Goal: Task Accomplishment & Management: Use online tool/utility

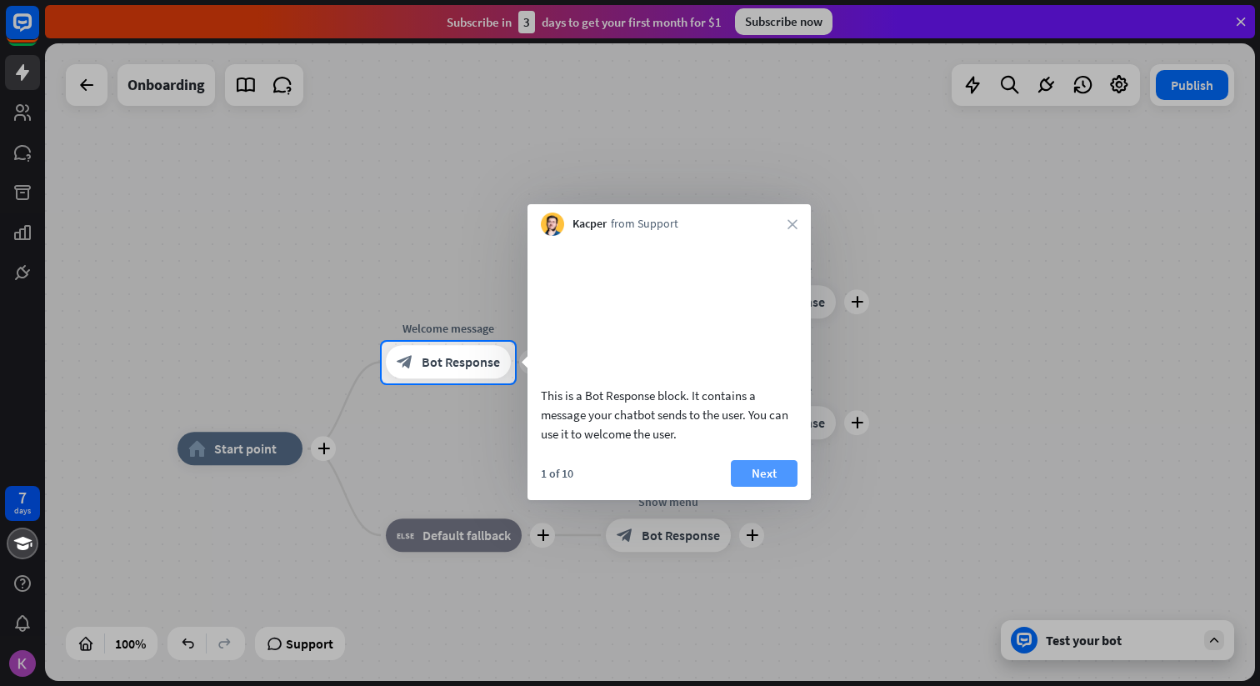
click at [765, 487] on button "Next" at bounding box center [764, 473] width 67 height 27
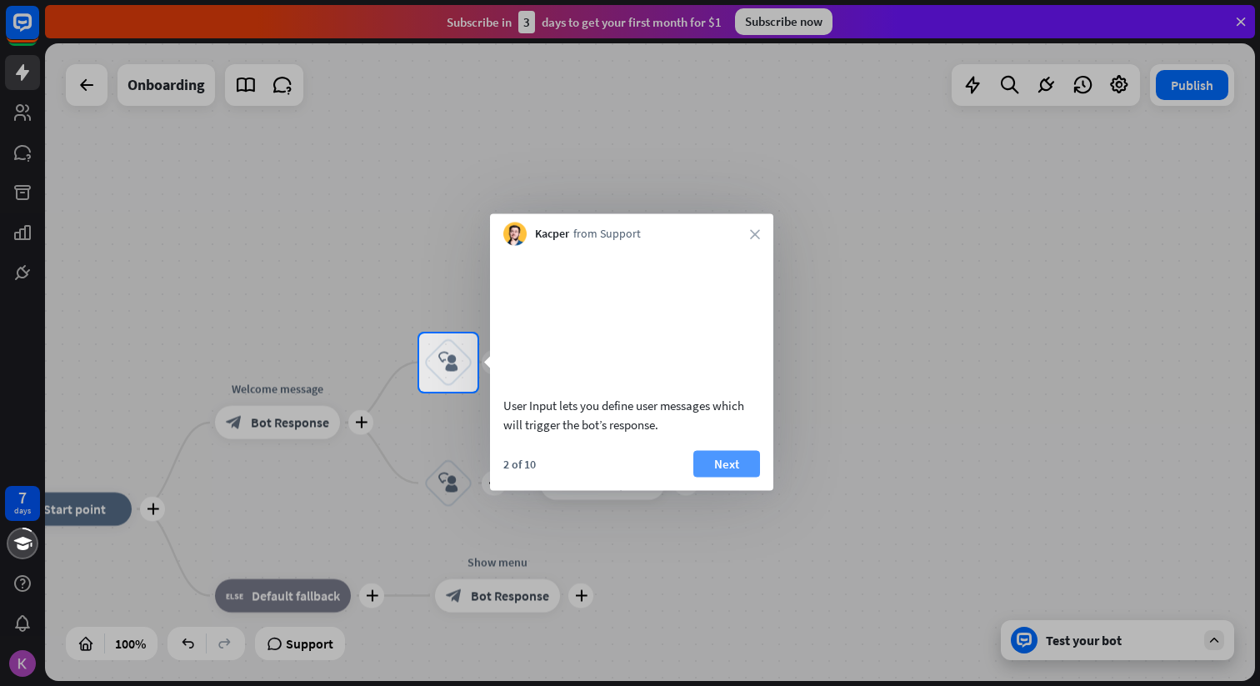
click at [740, 477] on button "Next" at bounding box center [726, 463] width 67 height 27
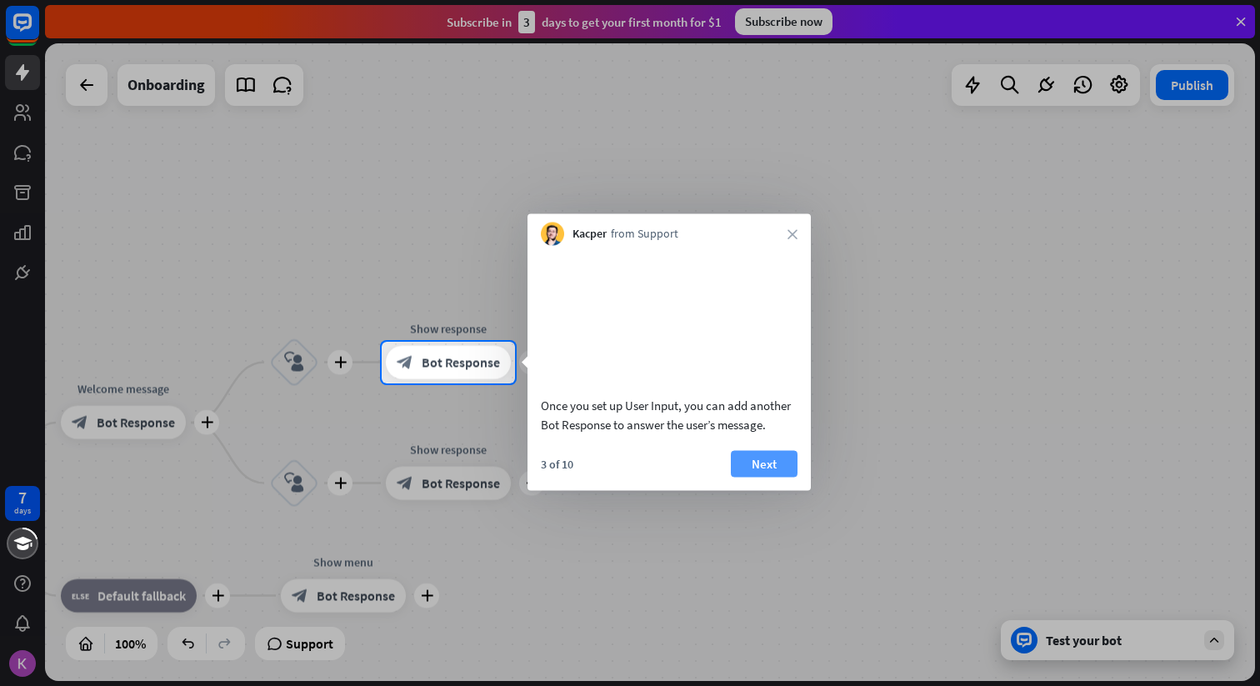
click at [767, 477] on button "Next" at bounding box center [764, 463] width 67 height 27
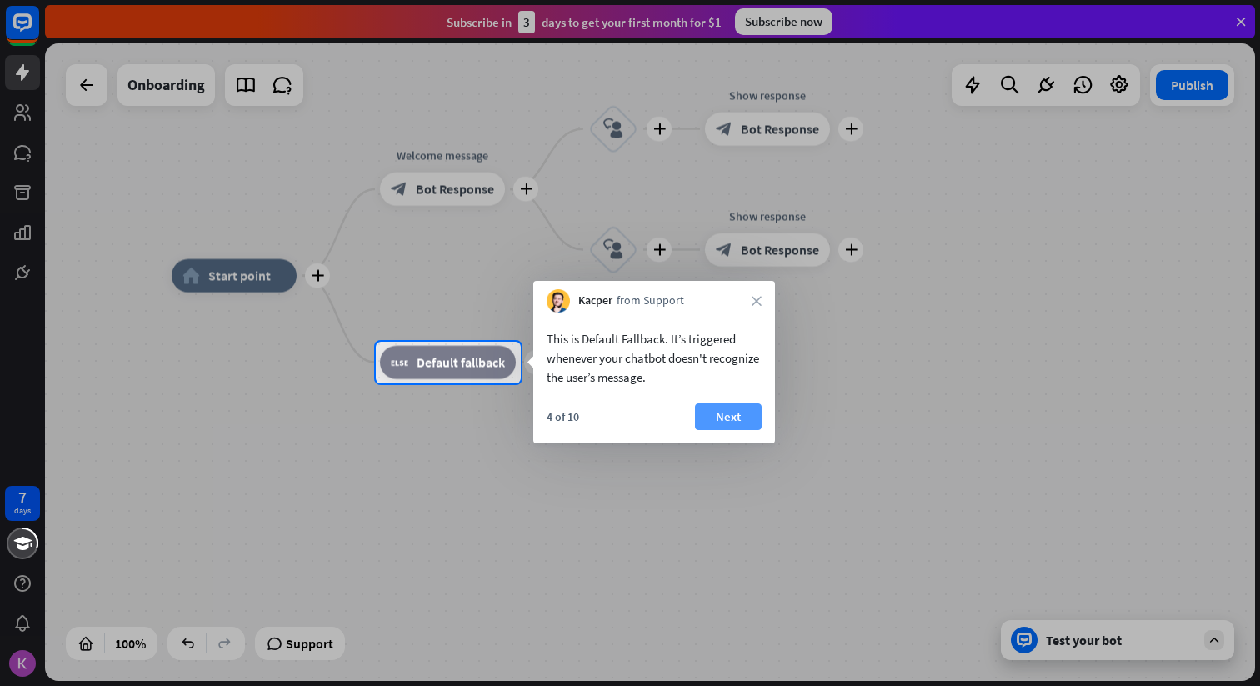
click at [708, 423] on button "Next" at bounding box center [728, 416] width 67 height 27
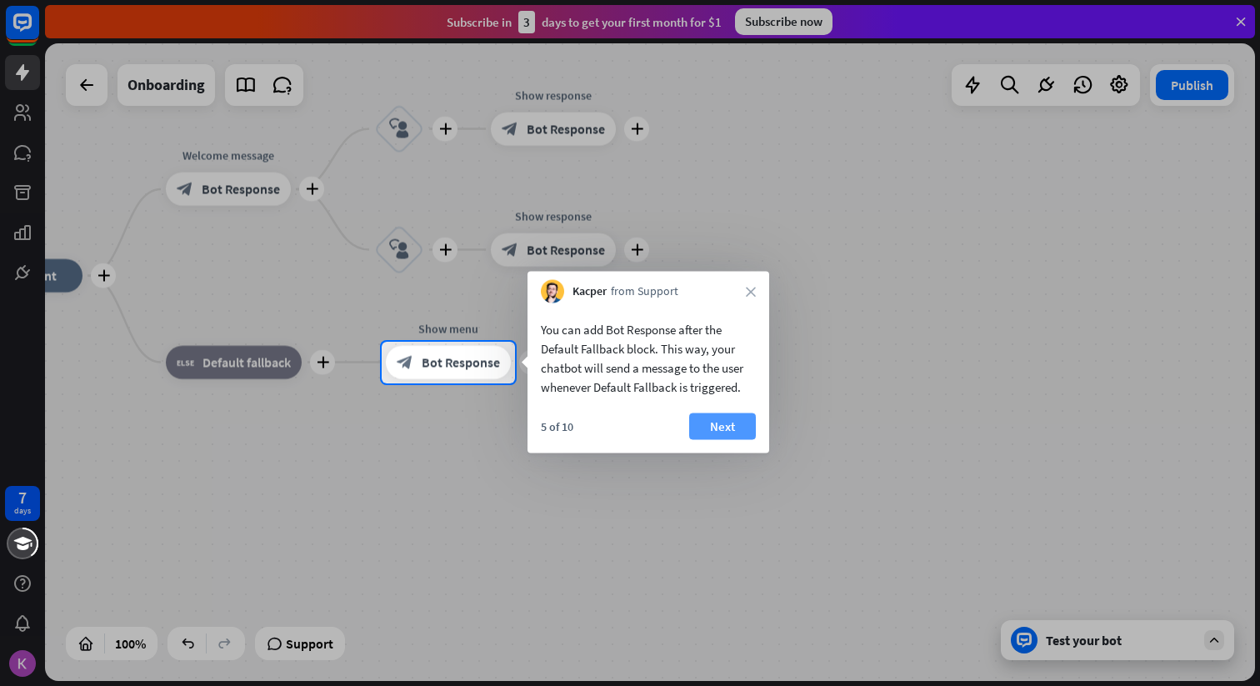
click at [727, 426] on button "Next" at bounding box center [722, 426] width 67 height 27
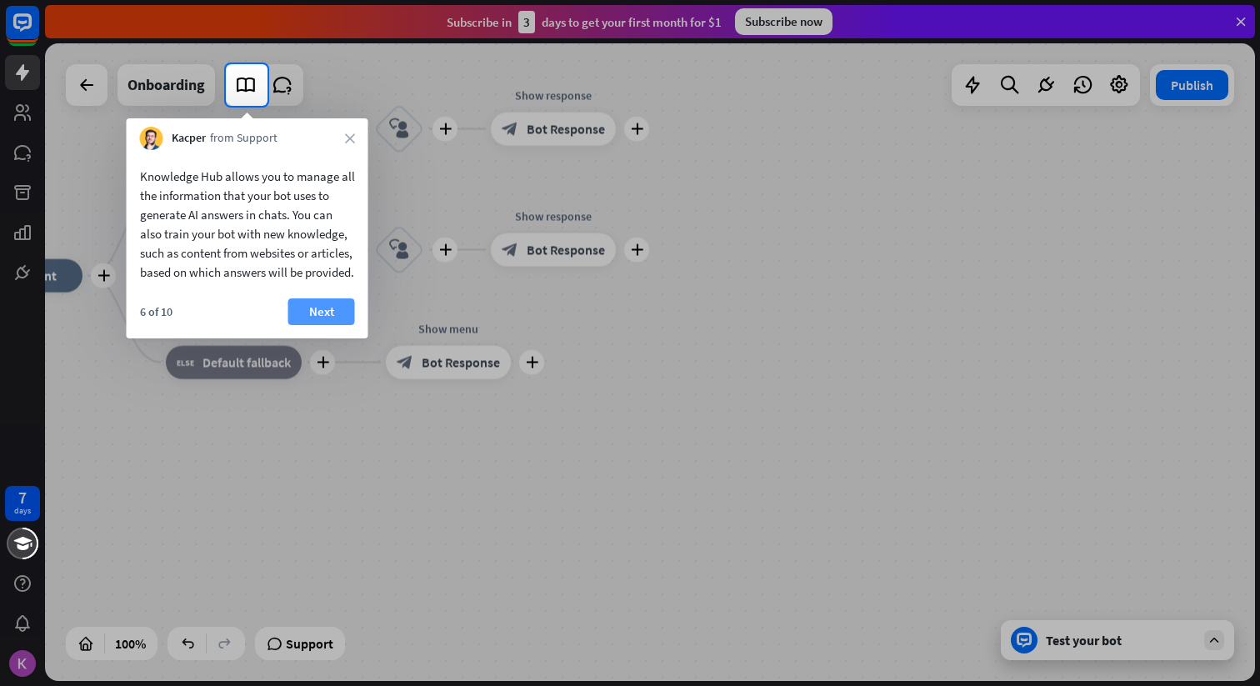
click at [315, 325] on button "Next" at bounding box center [321, 311] width 67 height 27
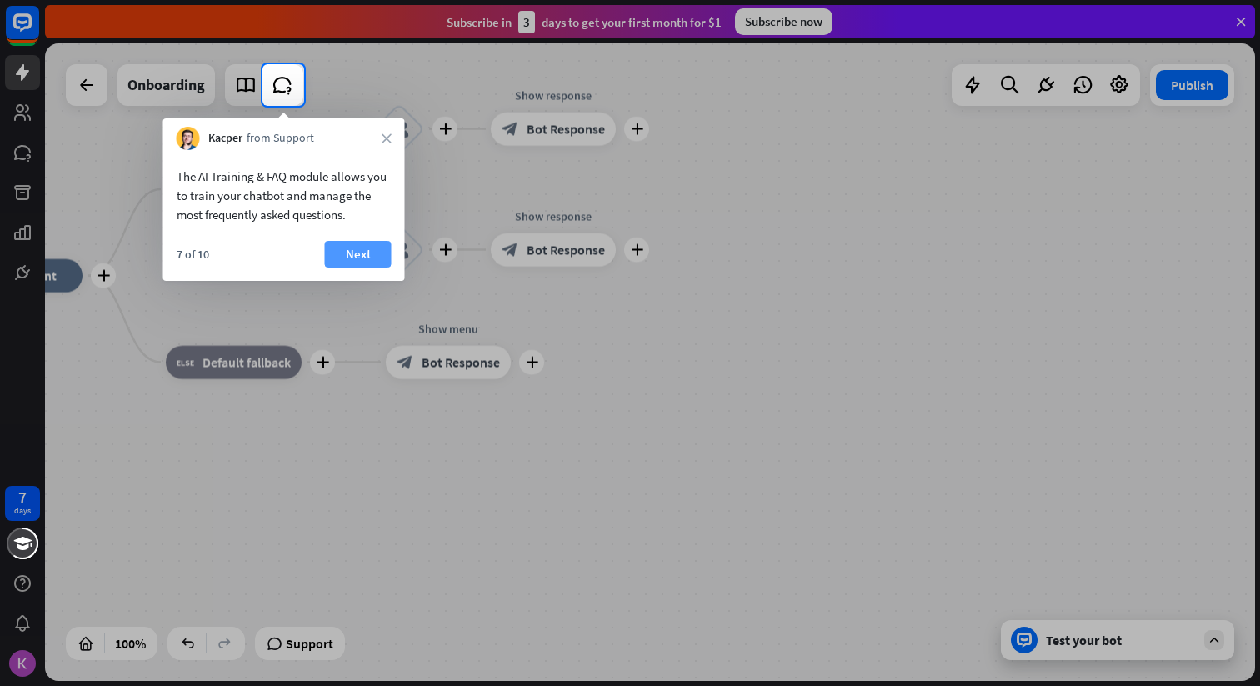
click at [358, 255] on button "Next" at bounding box center [358, 254] width 67 height 27
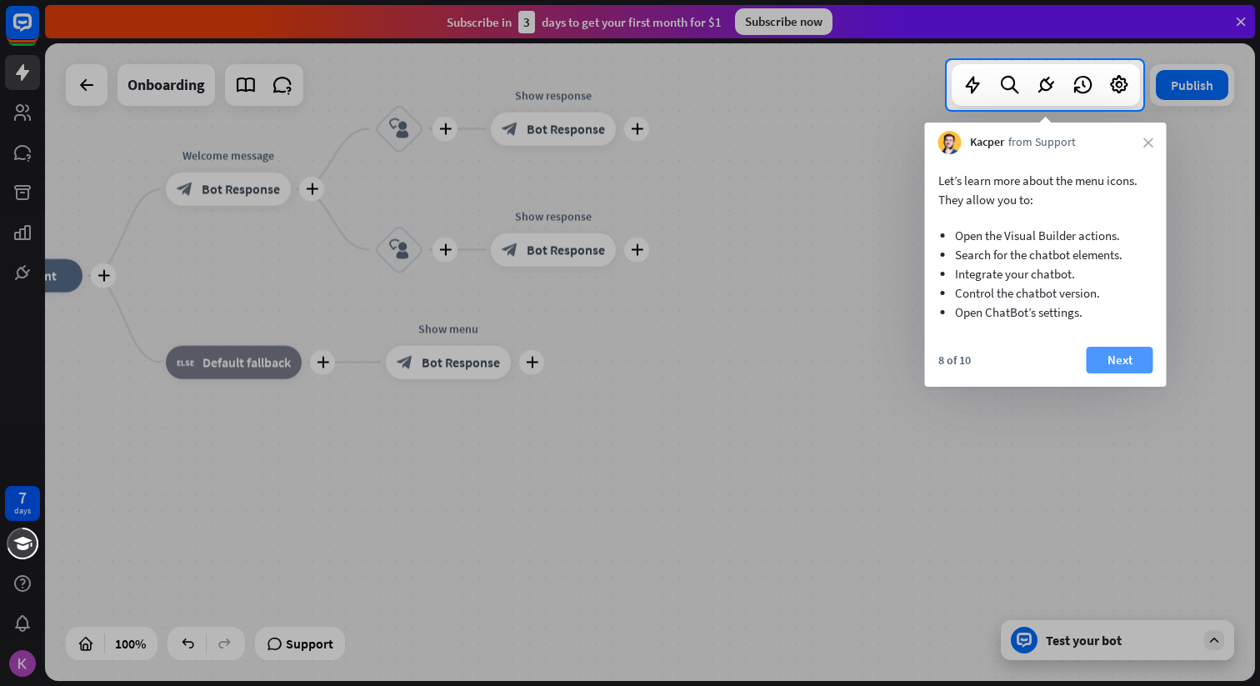
click at [1108, 360] on button "Next" at bounding box center [1120, 360] width 67 height 27
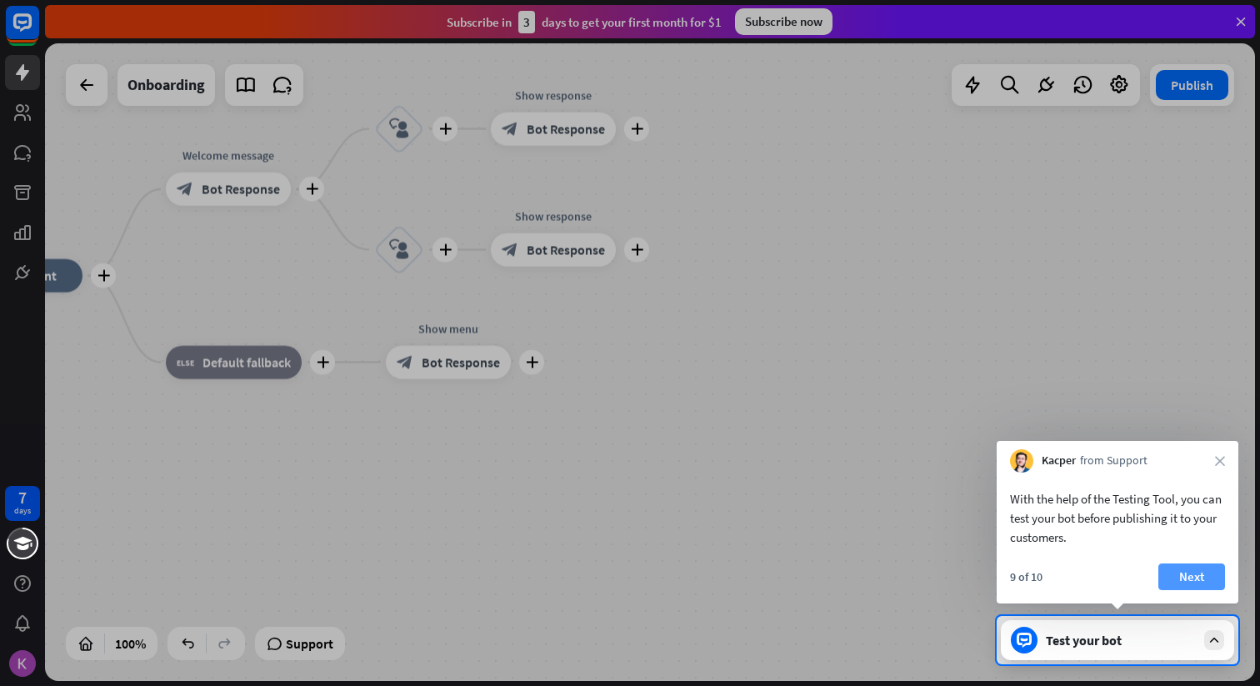
click at [1189, 569] on button "Next" at bounding box center [1192, 576] width 67 height 27
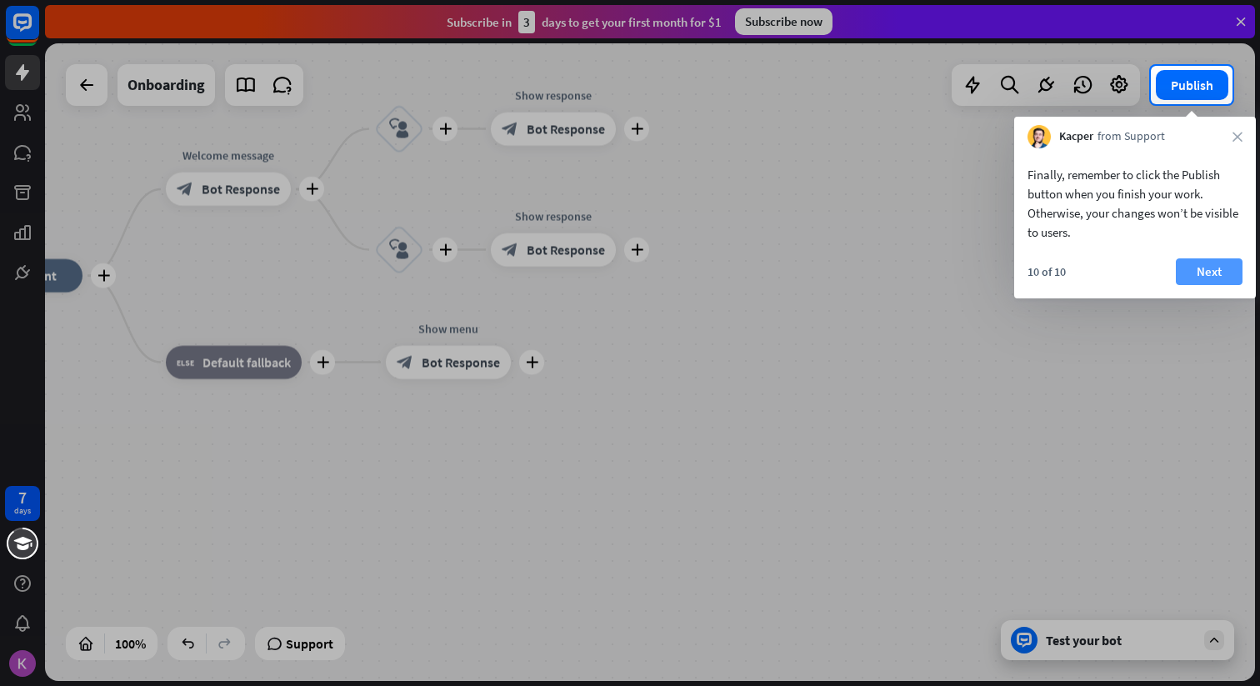
click at [1196, 274] on button "Next" at bounding box center [1209, 271] width 67 height 27
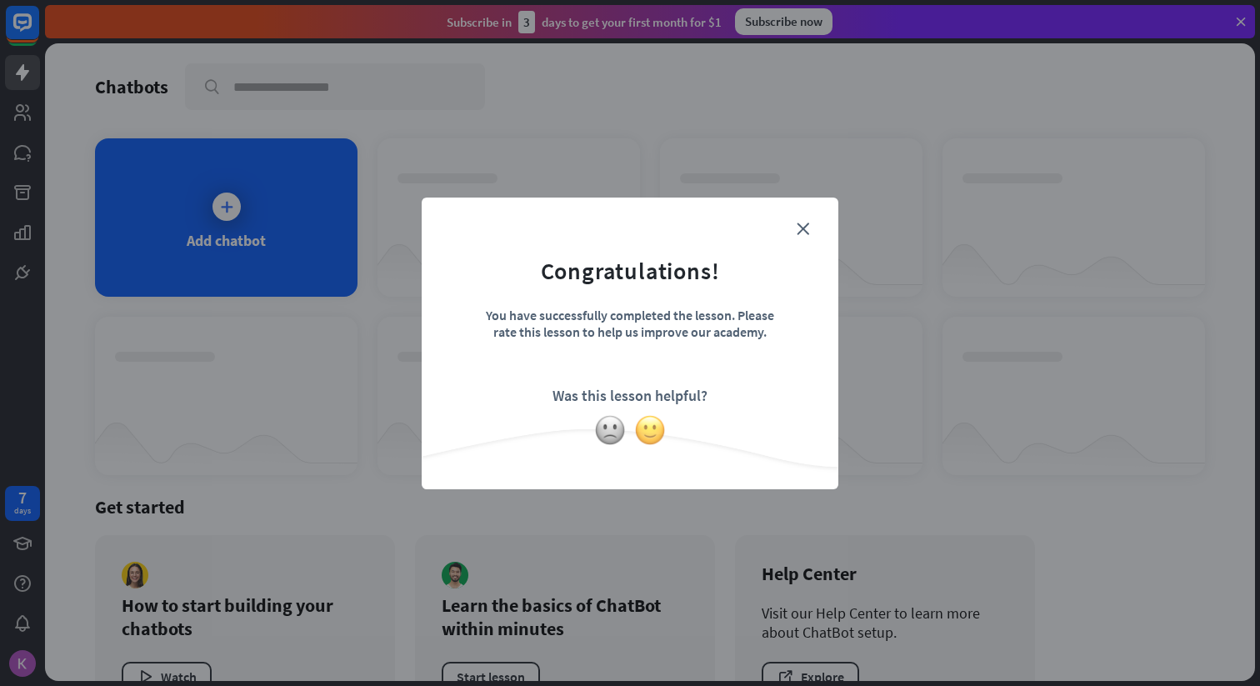
click at [659, 428] on img at bounding box center [650, 430] width 32 height 32
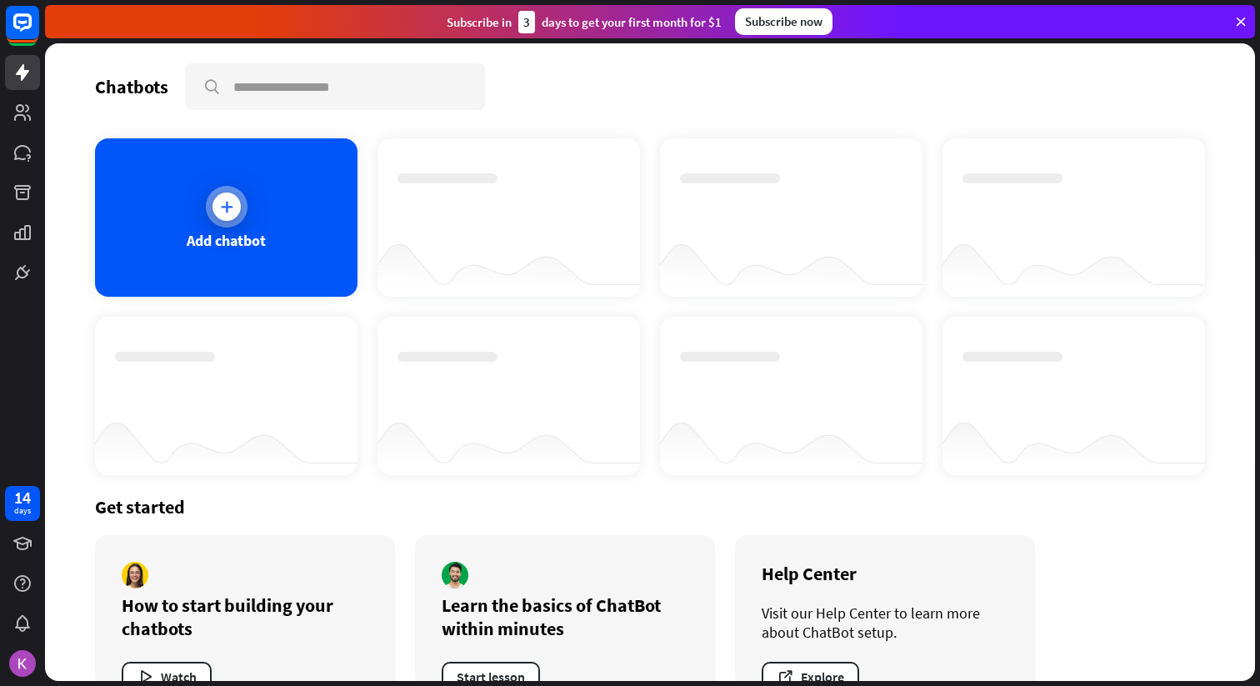
click at [218, 209] on icon at bounding box center [226, 206] width 17 height 17
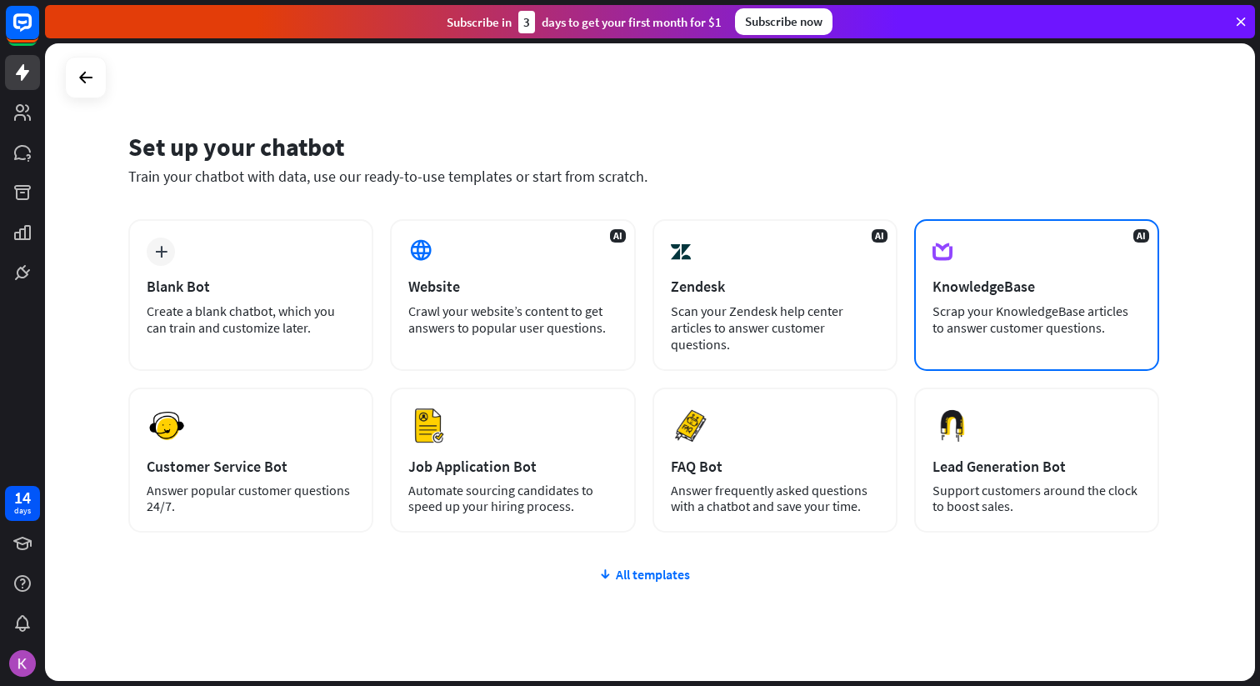
click at [1073, 326] on div "Scrap your KnowledgeBase articles to answer customer questions." at bounding box center [1037, 319] width 208 height 33
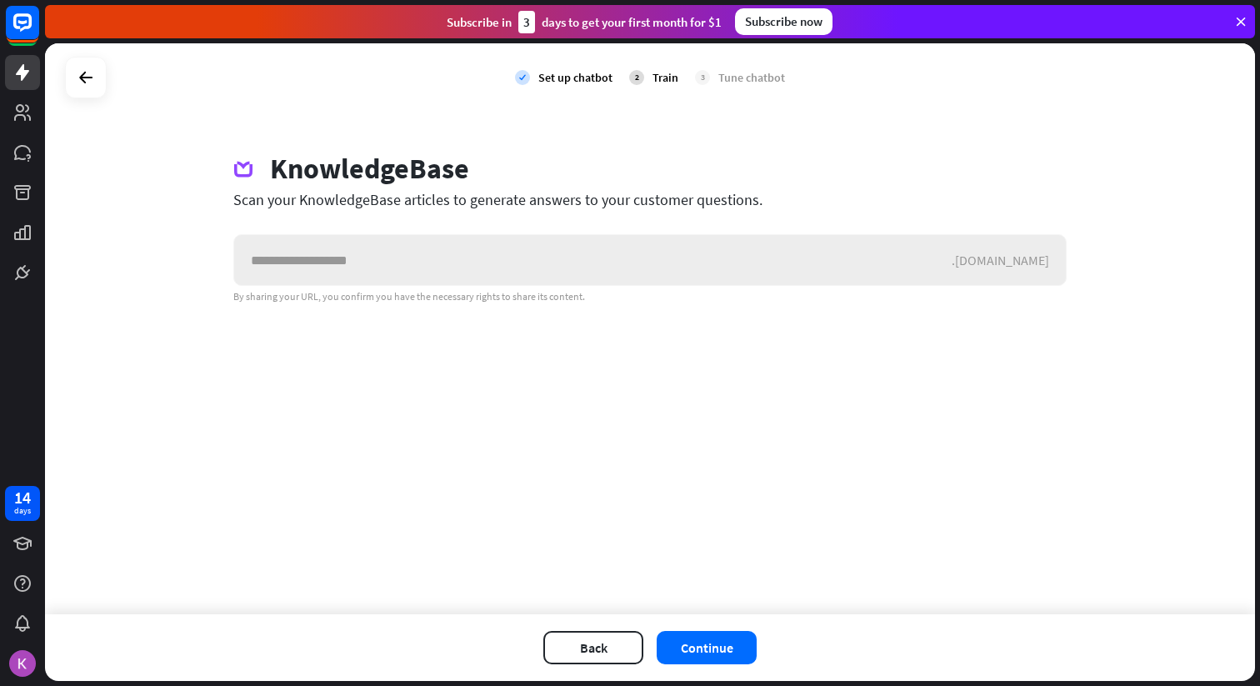
click at [578, 253] on input "text" at bounding box center [593, 260] width 718 height 50
click at [92, 64] on div at bounding box center [86, 78] width 32 height 32
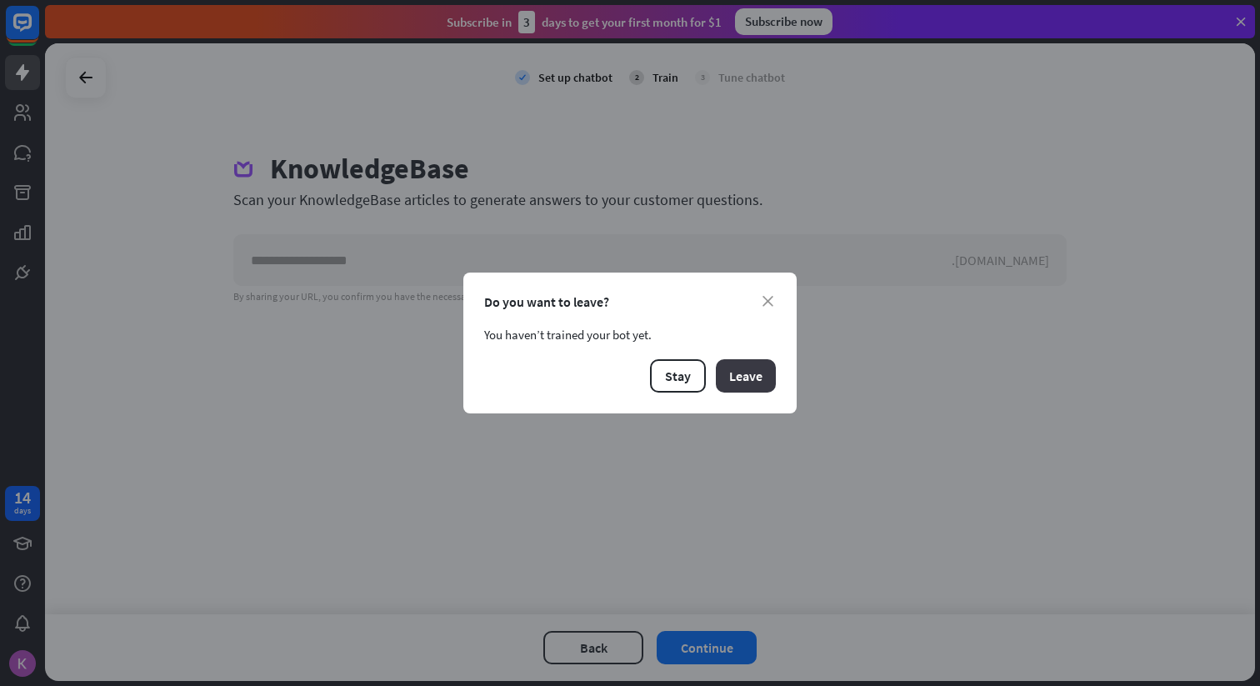
click at [767, 382] on button "Leave" at bounding box center [746, 375] width 60 height 33
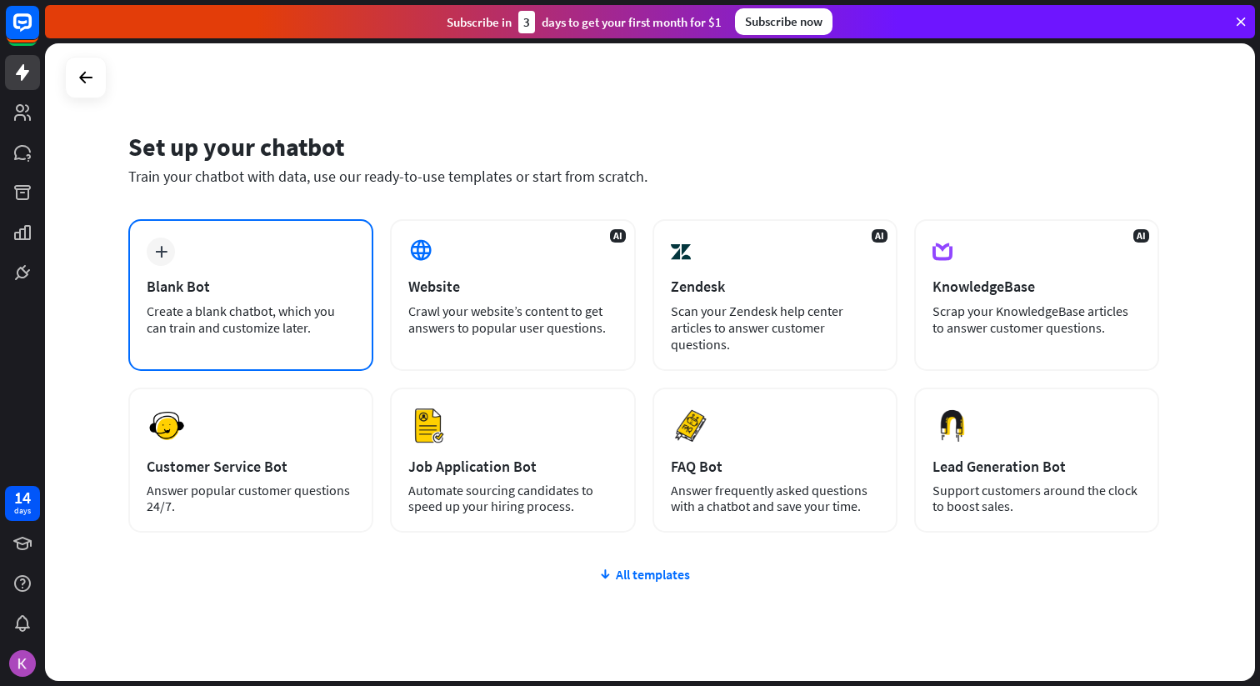
click at [147, 285] on div "Blank Bot" at bounding box center [251, 286] width 208 height 19
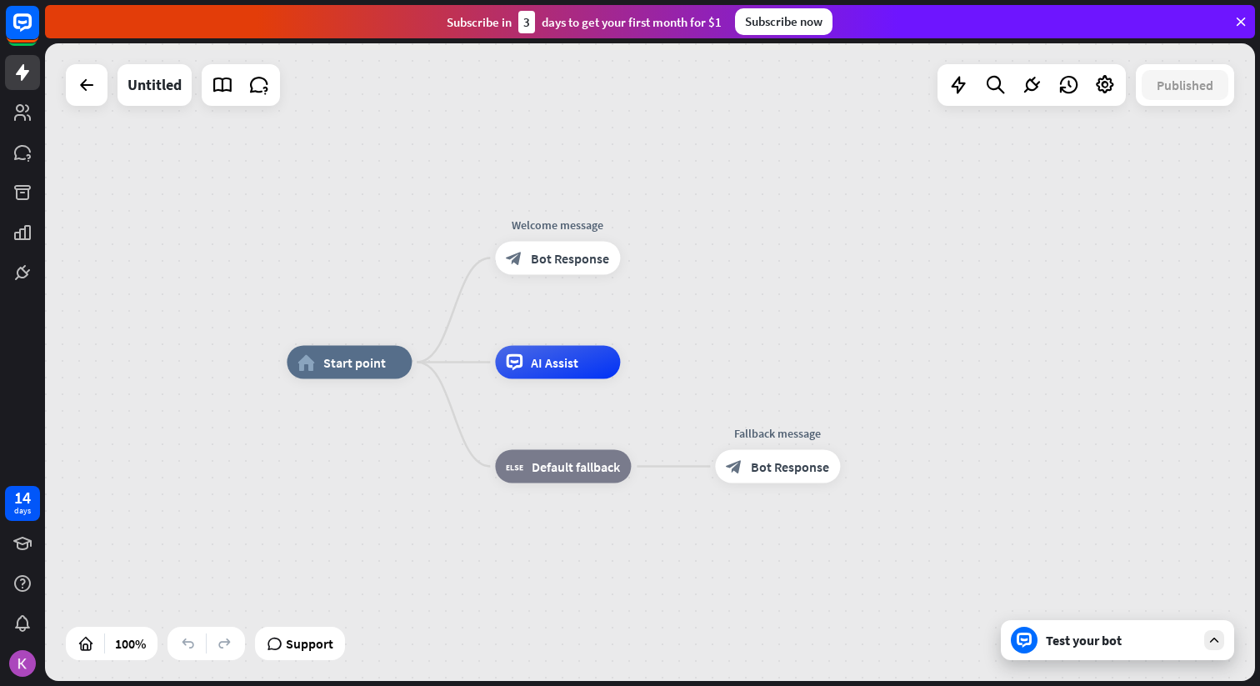
click at [1101, 657] on div "Test your bot" at bounding box center [1117, 640] width 233 height 40
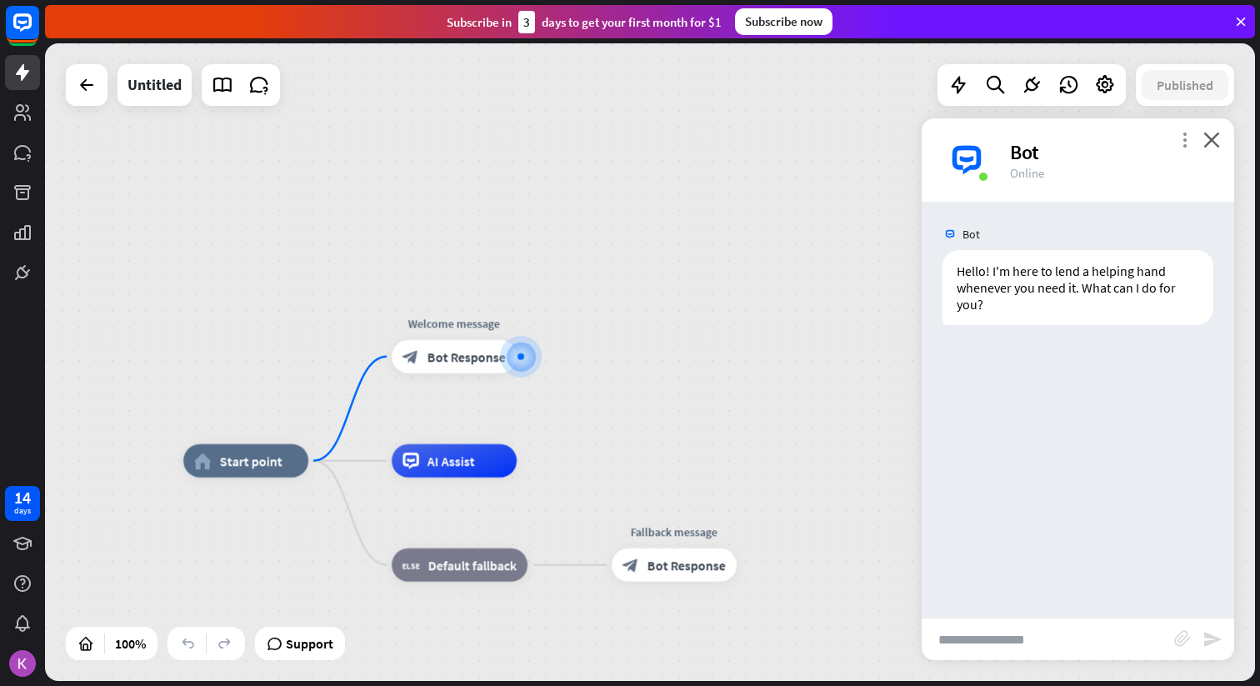
click at [1189, 145] on icon "more_vert" at bounding box center [1185, 140] width 16 height 16
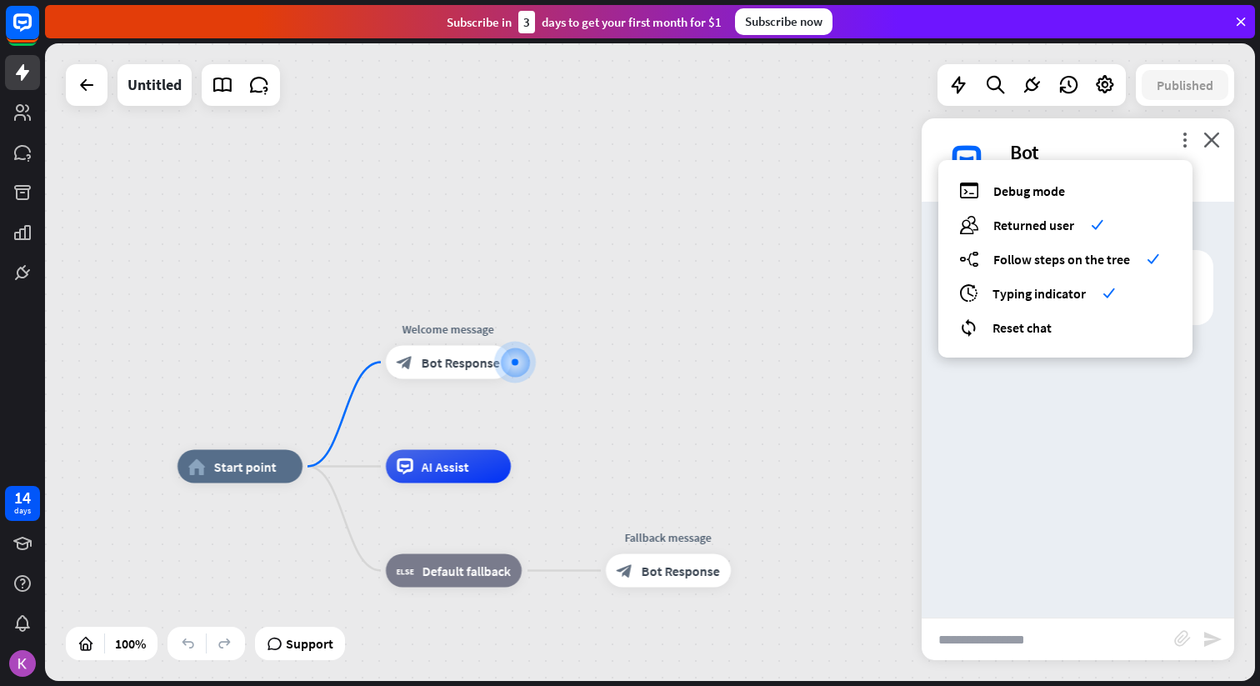
click at [1033, 427] on div "Bot Hello! I'm here to lend a helping hand whenever you need it. What can I do …" at bounding box center [1078, 410] width 313 height 416
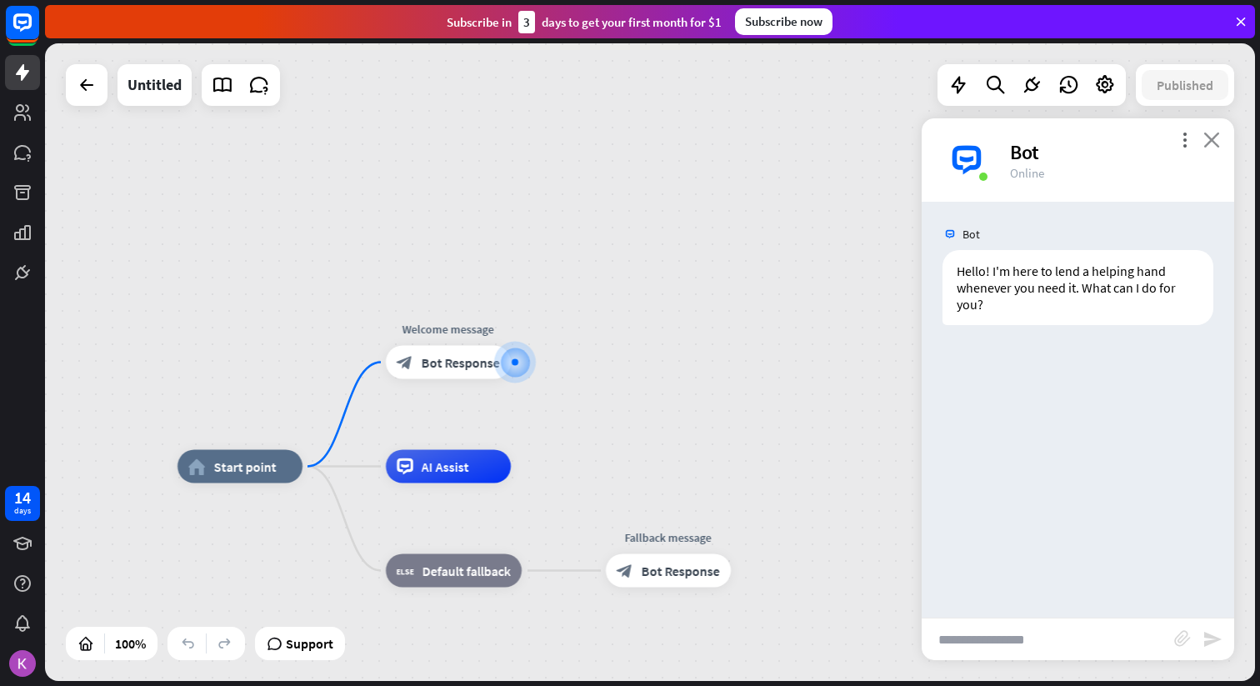
click at [1215, 133] on icon "close" at bounding box center [1212, 140] width 17 height 16
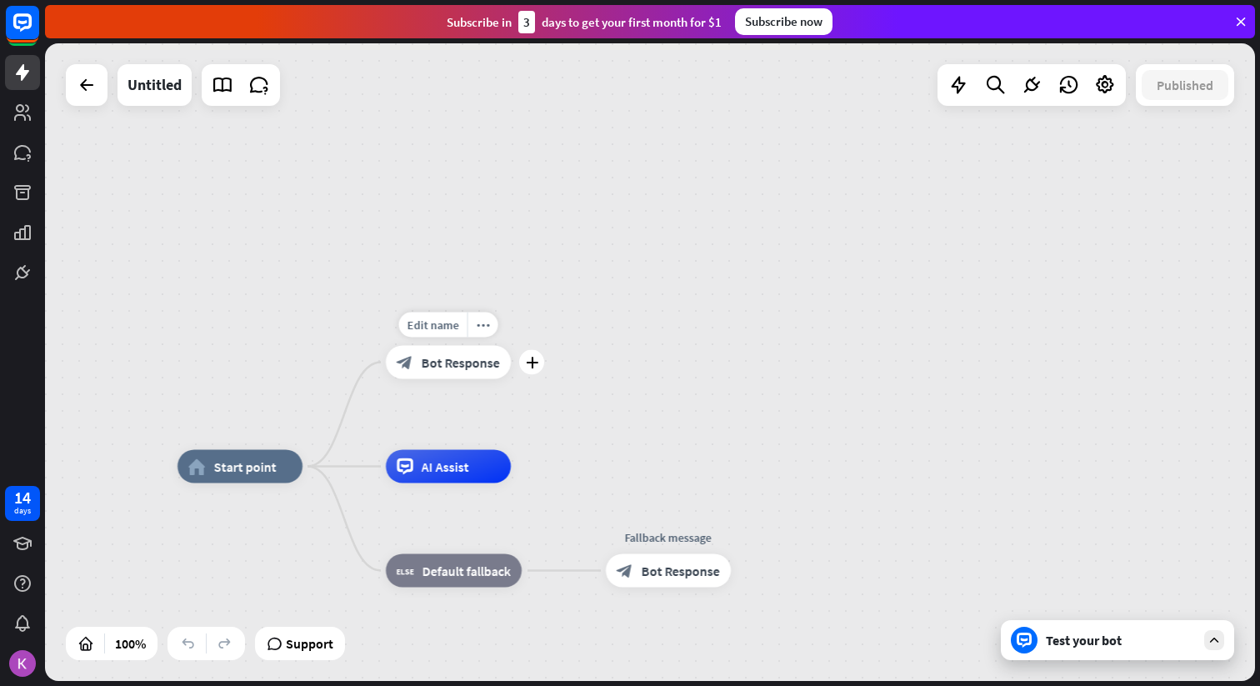
click at [489, 358] on span "Bot Response" at bounding box center [461, 362] width 78 height 17
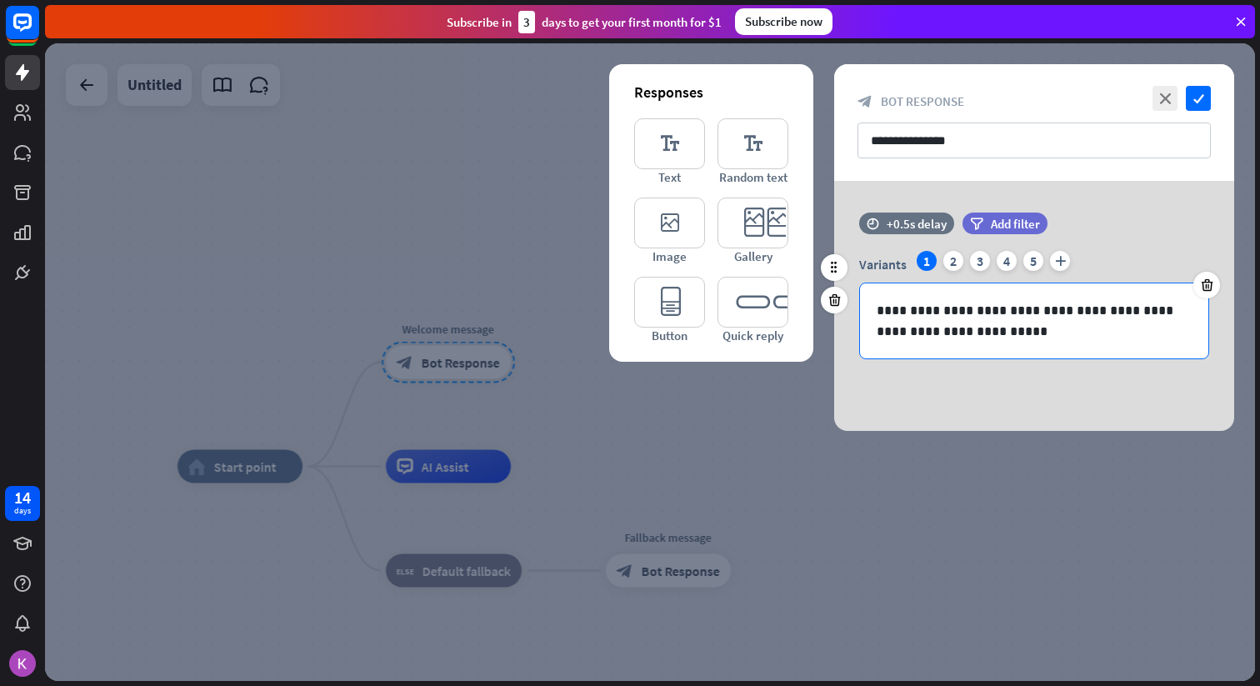
click at [1006, 328] on p "**********" at bounding box center [1034, 321] width 315 height 42
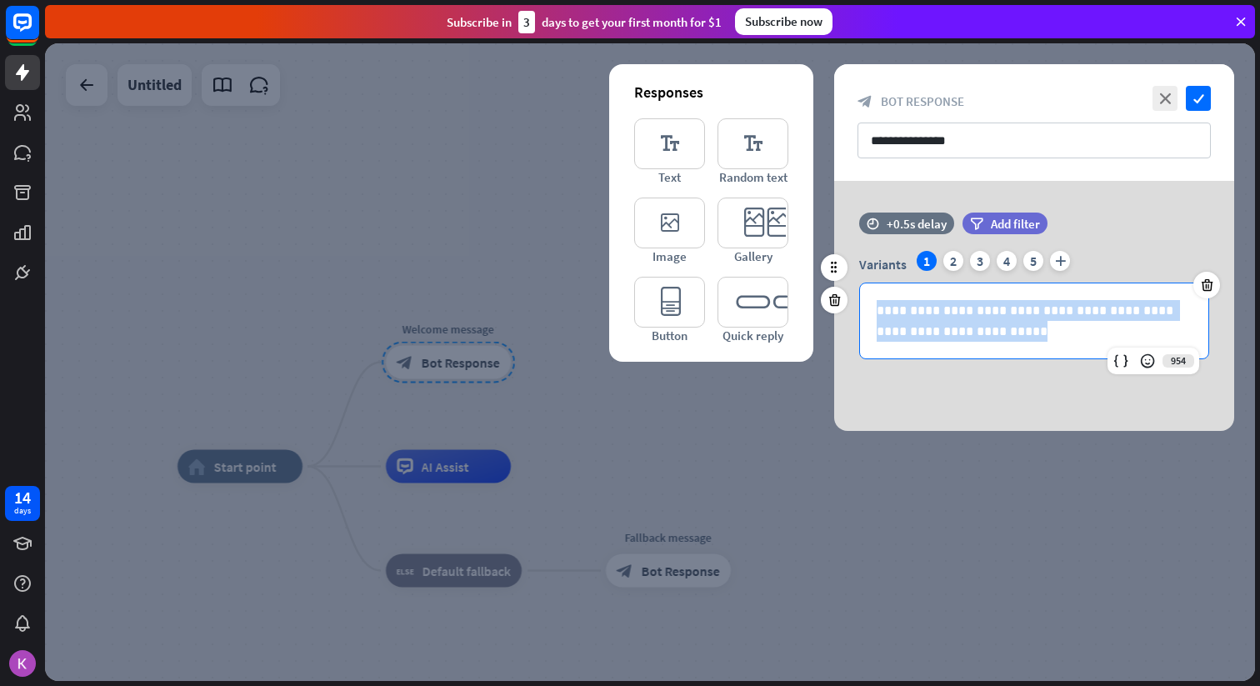
drag, startPoint x: 1004, startPoint y: 332, endPoint x: 869, endPoint y: 317, distance: 135.9
click at [869, 317] on div "**********" at bounding box center [1034, 320] width 348 height 75
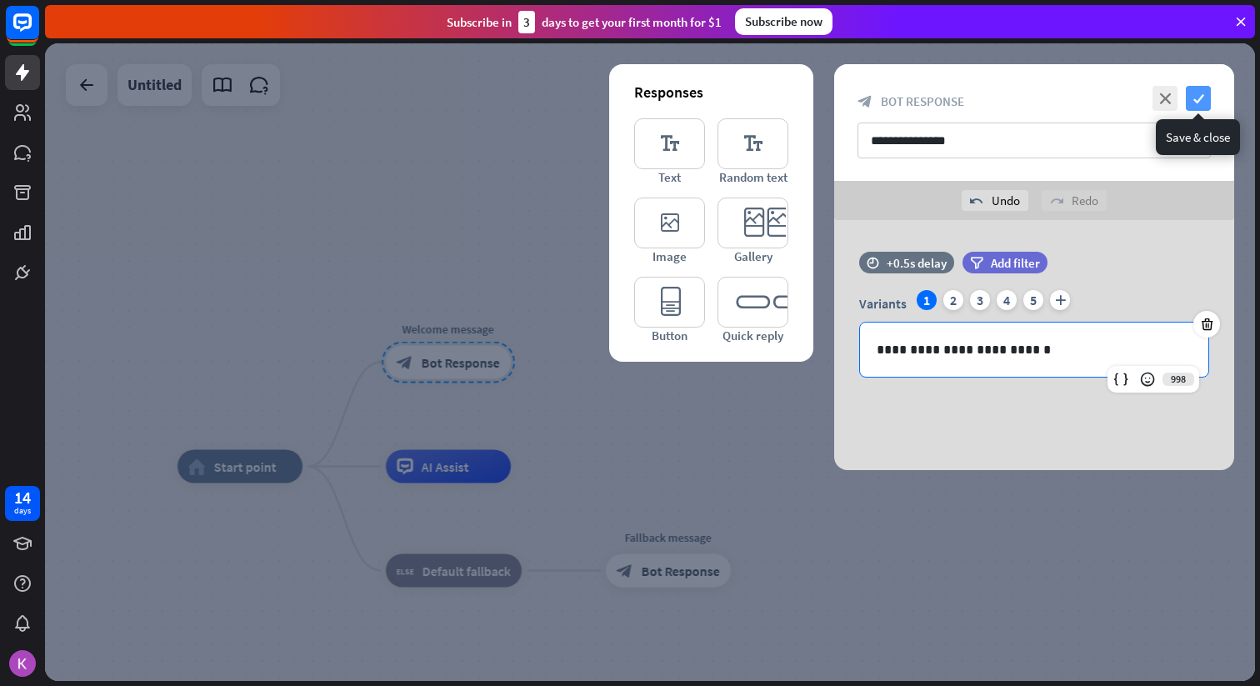
click at [1197, 97] on icon "check" at bounding box center [1198, 98] width 25 height 25
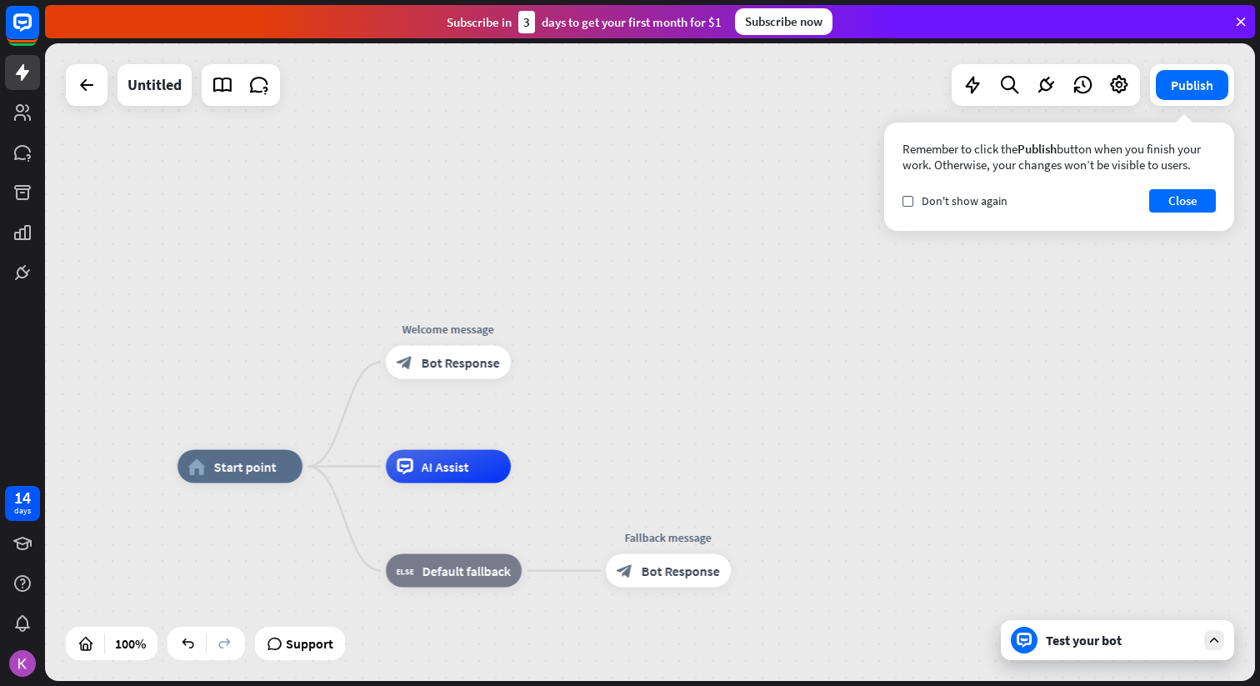
click at [1208, 628] on div "Test your bot" at bounding box center [1117, 640] width 233 height 40
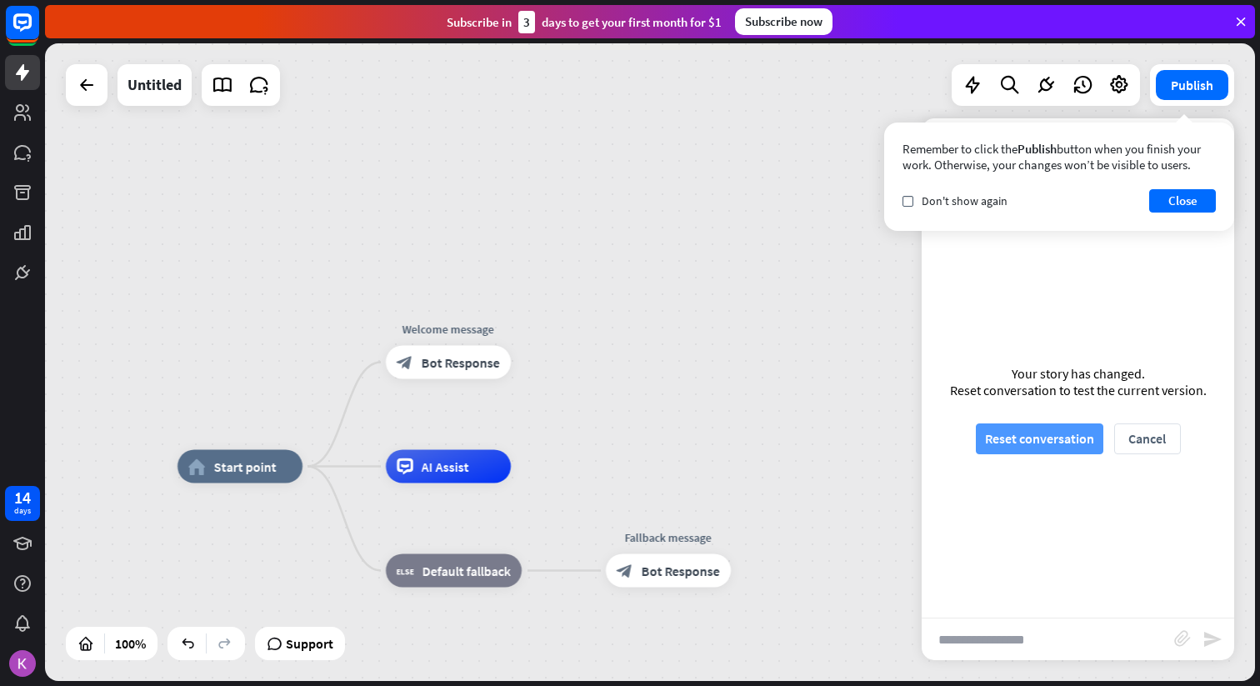
click at [1046, 437] on button "Reset conversation" at bounding box center [1040, 438] width 128 height 31
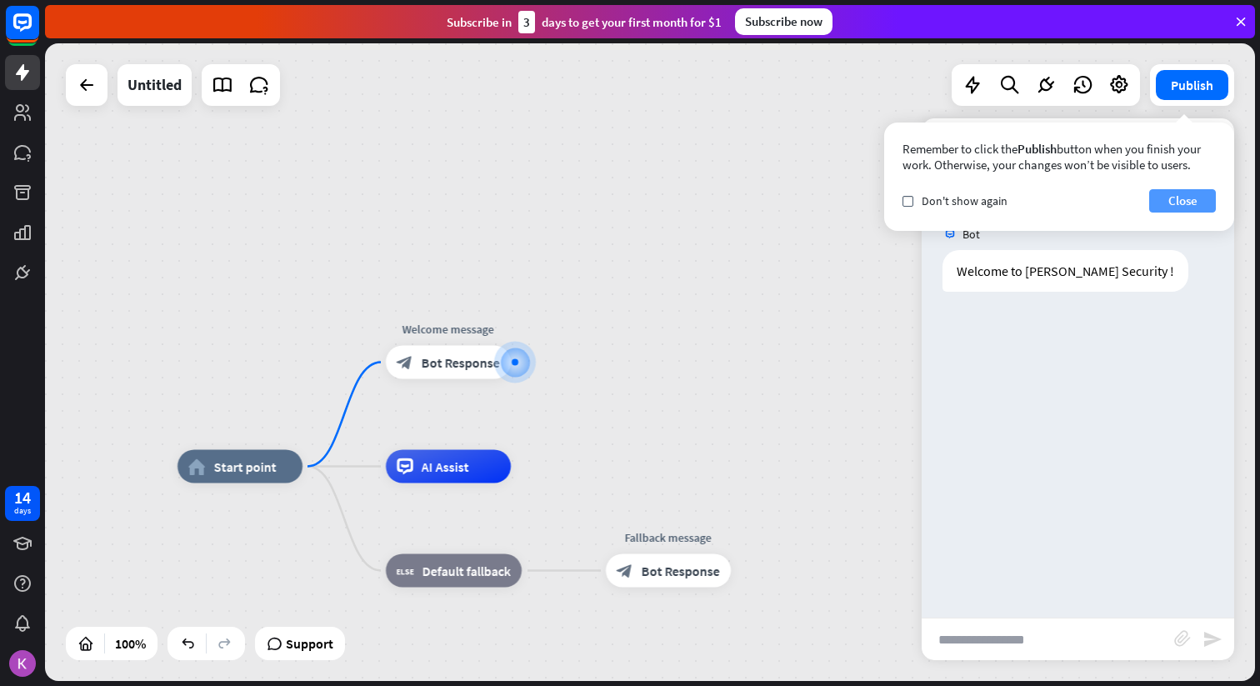
click at [1191, 211] on button "Close" at bounding box center [1182, 200] width 67 height 23
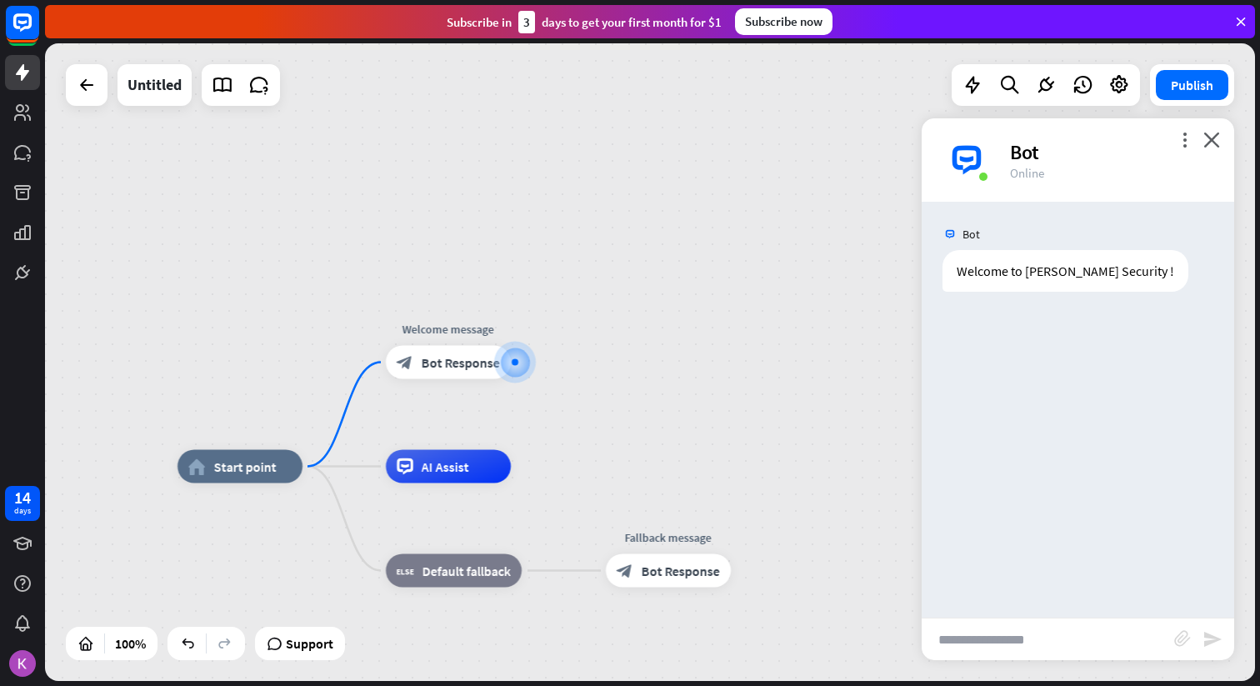
drag, startPoint x: 441, startPoint y: 470, endPoint x: 558, endPoint y: 478, distance: 117.8
click at [537, 364] on icon "plus" at bounding box center [532, 363] width 13 height 12
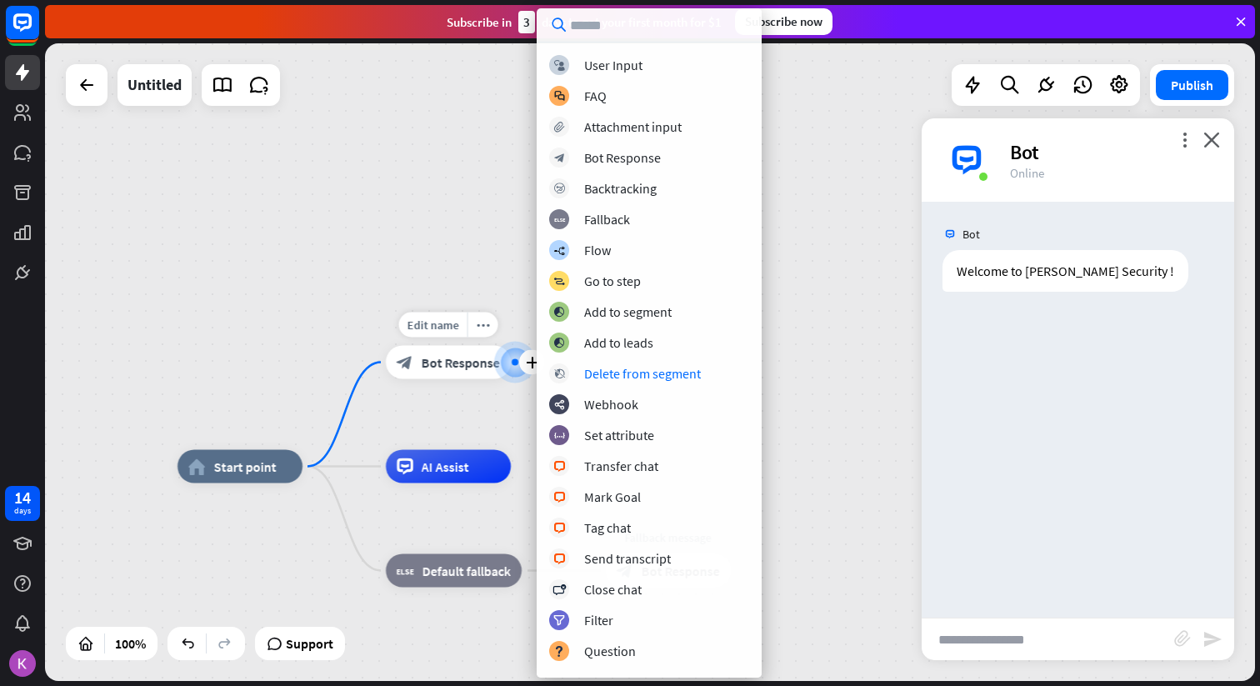
click at [466, 379] on div "Edit name more_horiz plus Welcome message block_bot_response Bot Response" at bounding box center [448, 362] width 125 height 33
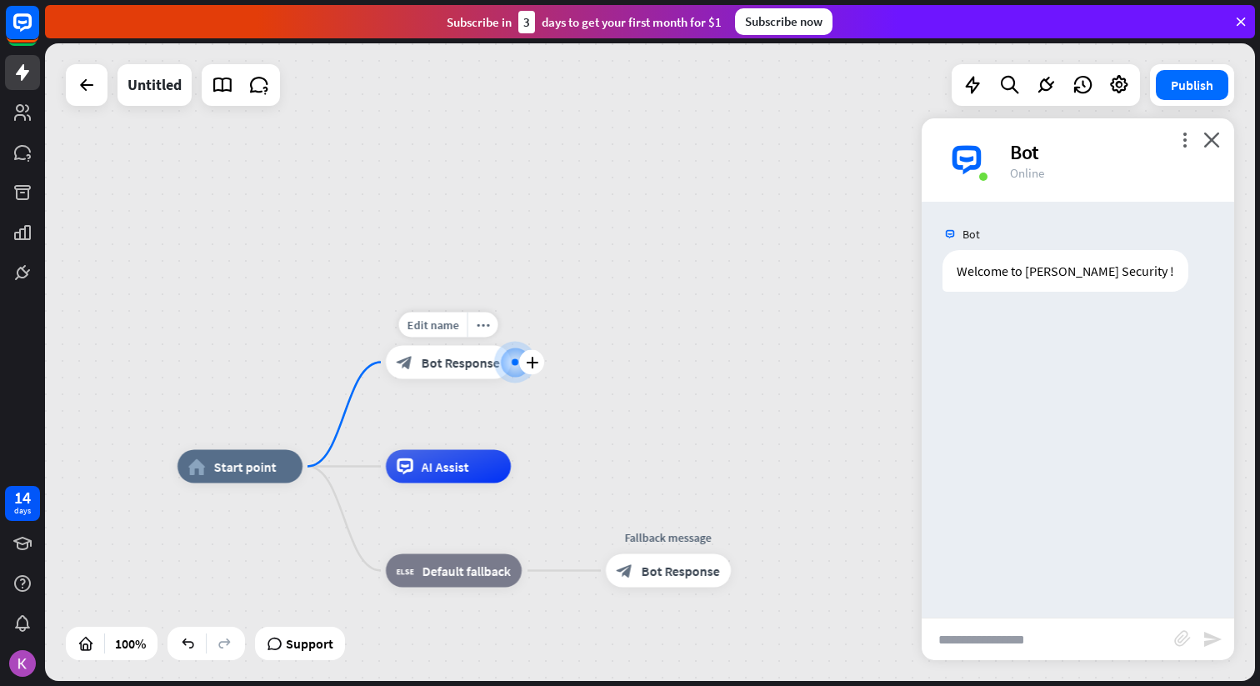
click at [459, 379] on div "Edit name more_horiz plus block_bot_response Bot Response" at bounding box center [448, 362] width 125 height 33
click at [462, 376] on div "block_bot_response Bot Response" at bounding box center [448, 362] width 125 height 33
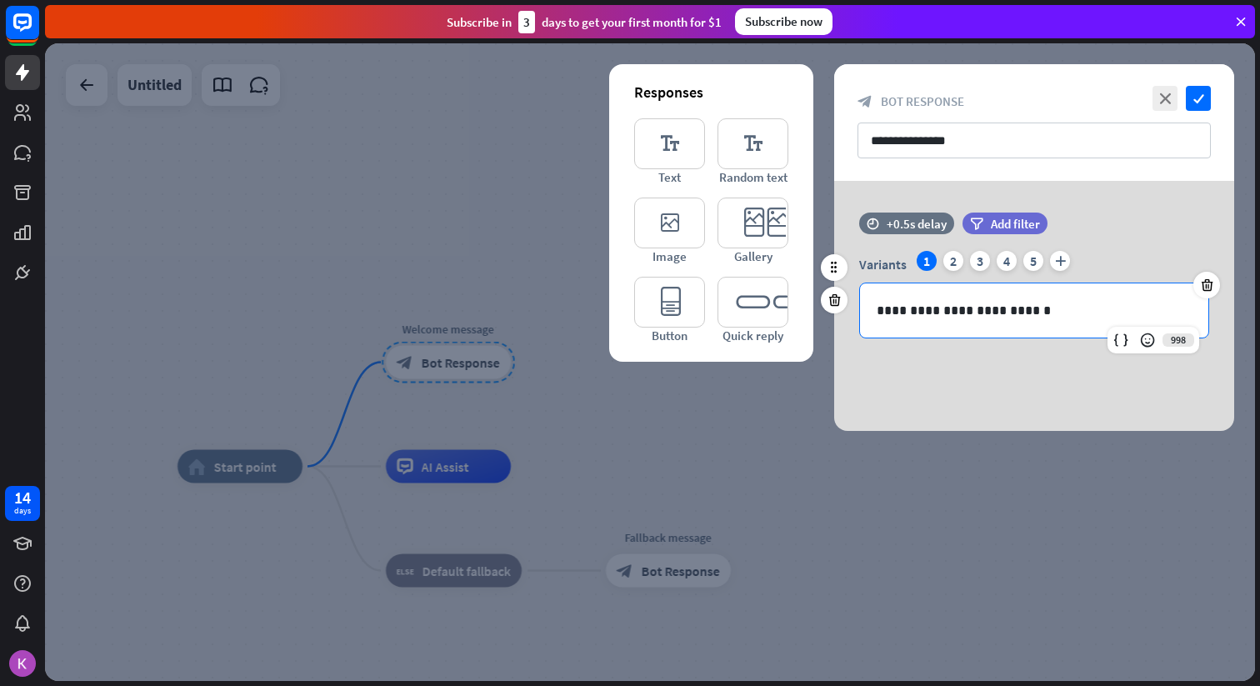
click at [1046, 314] on p "**********" at bounding box center [1034, 310] width 315 height 21
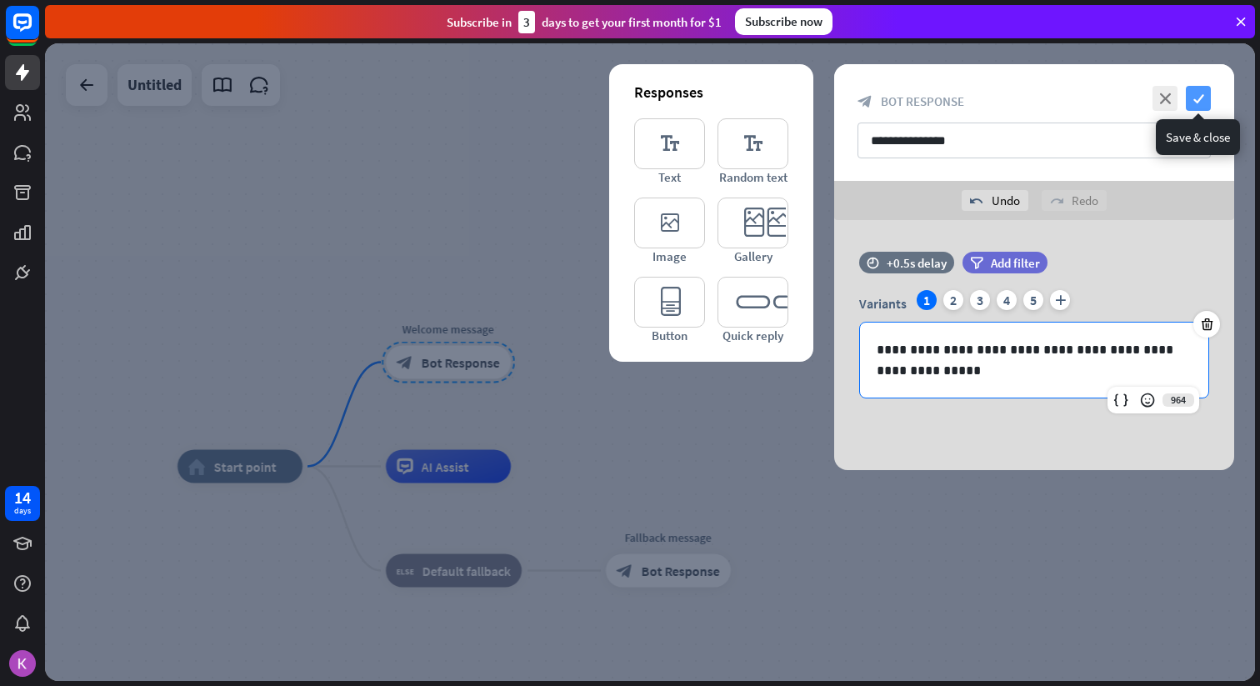
click at [1206, 91] on icon "check" at bounding box center [1198, 98] width 25 height 25
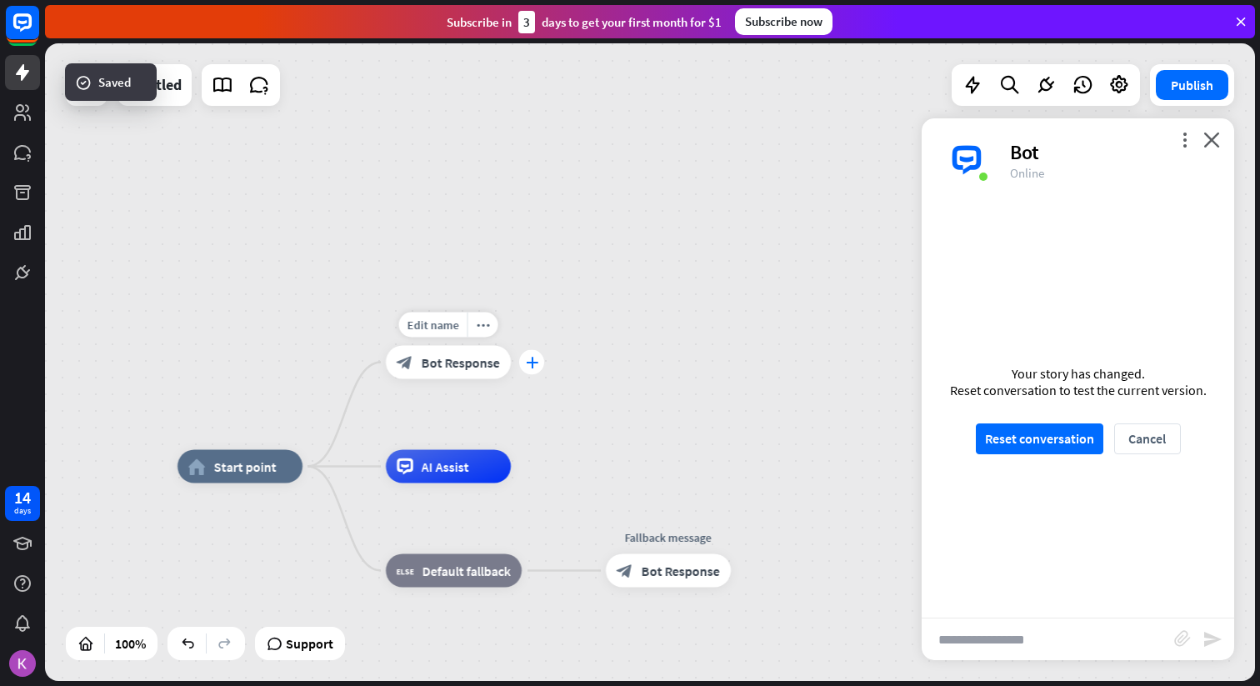
click at [511, 367] on div "Edit name more_horiz plus Welcome message block_bot_response Bot Response" at bounding box center [448, 362] width 125 height 33
click at [525, 368] on div "plus" at bounding box center [531, 362] width 25 height 25
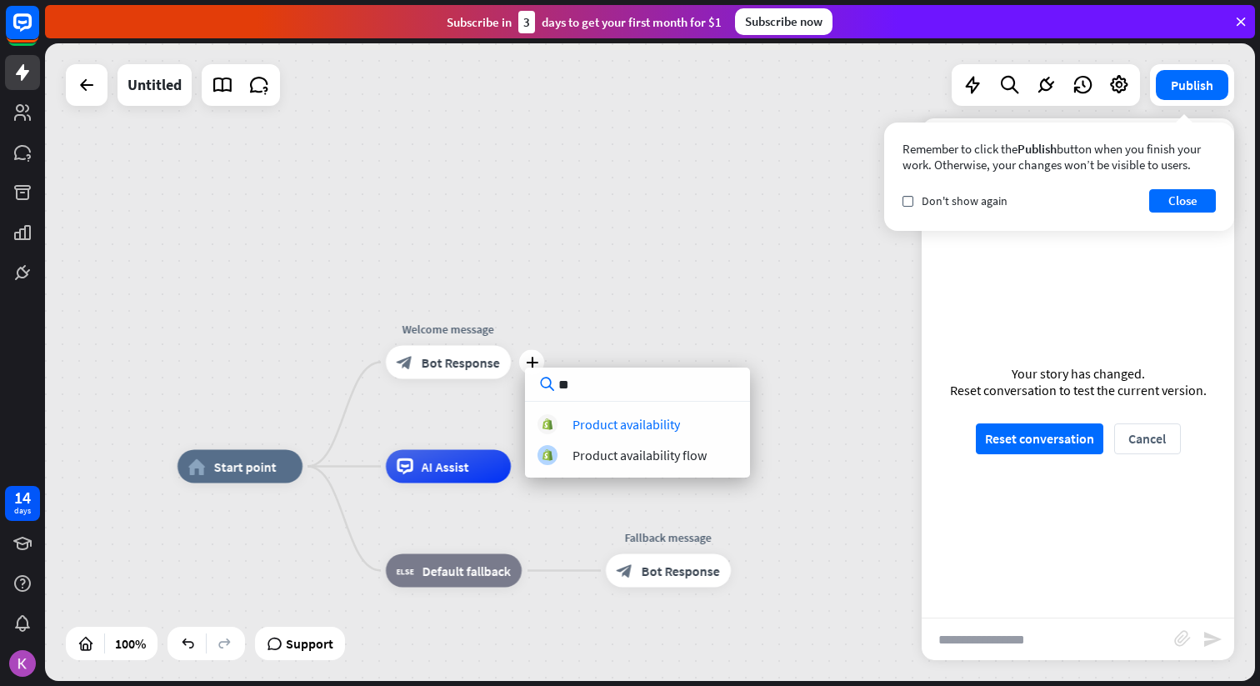
type input "*"
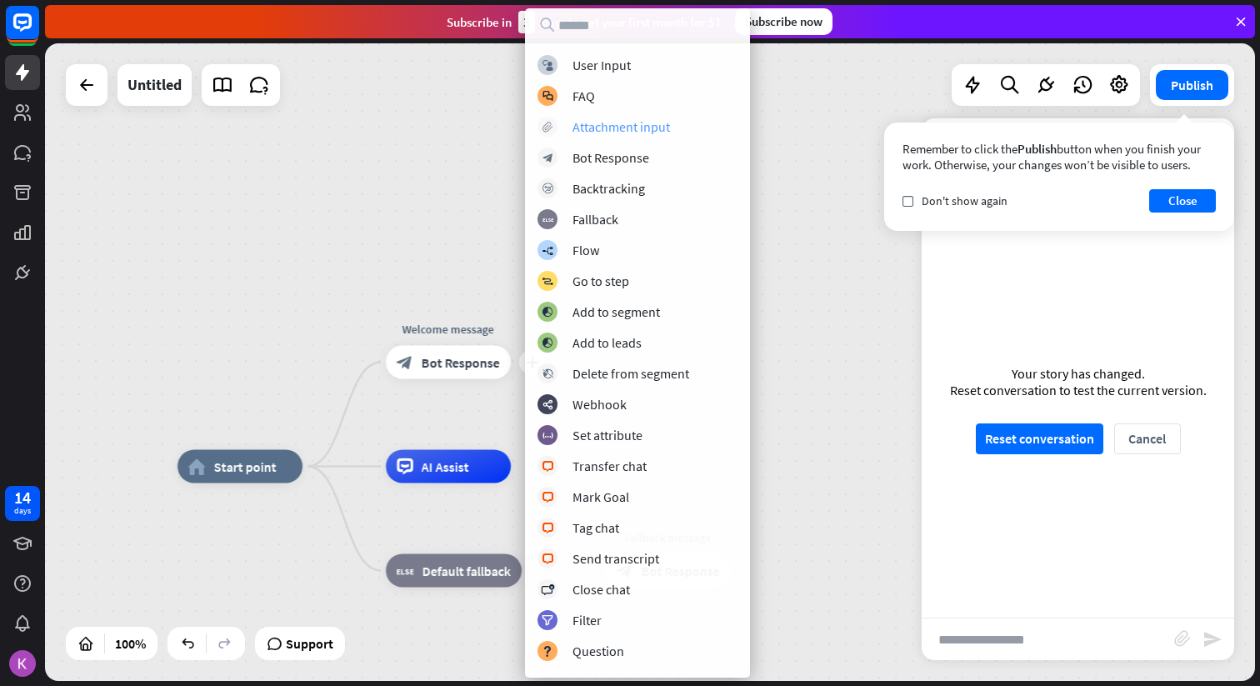
click at [643, 132] on div "Attachment input" at bounding box center [622, 126] width 98 height 17
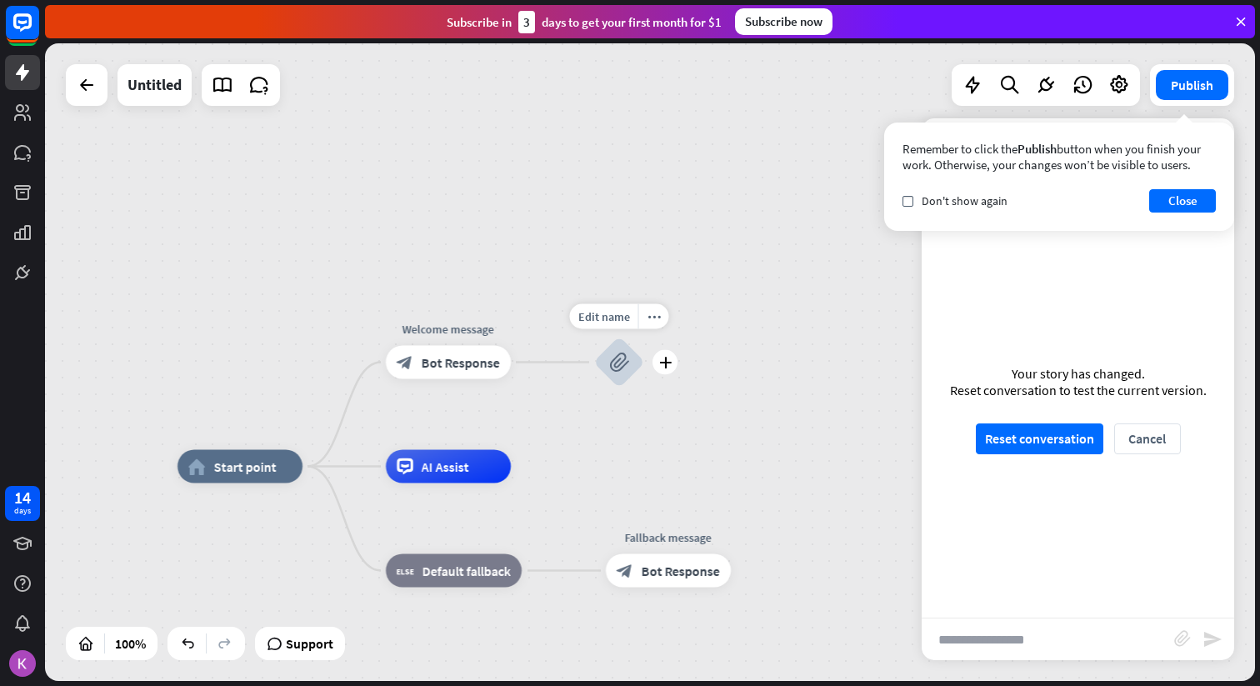
click at [620, 368] on icon "block_attachment" at bounding box center [619, 363] width 20 height 20
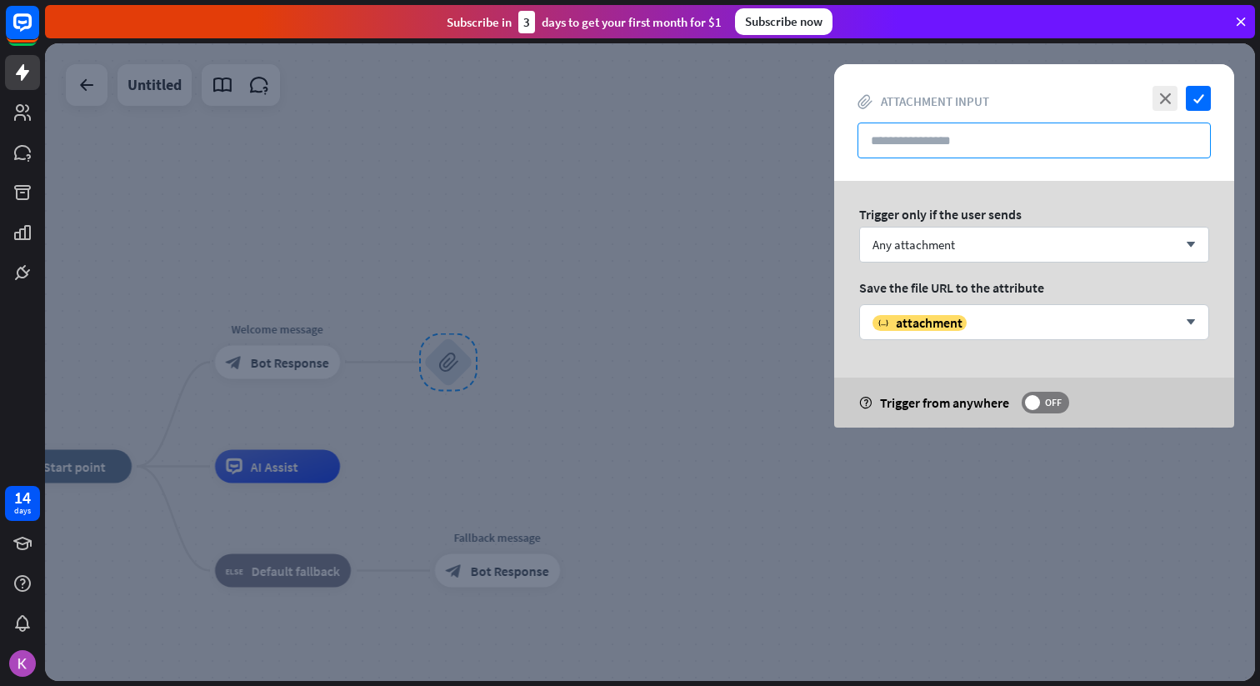
click at [973, 151] on input "text" at bounding box center [1034, 141] width 353 height 36
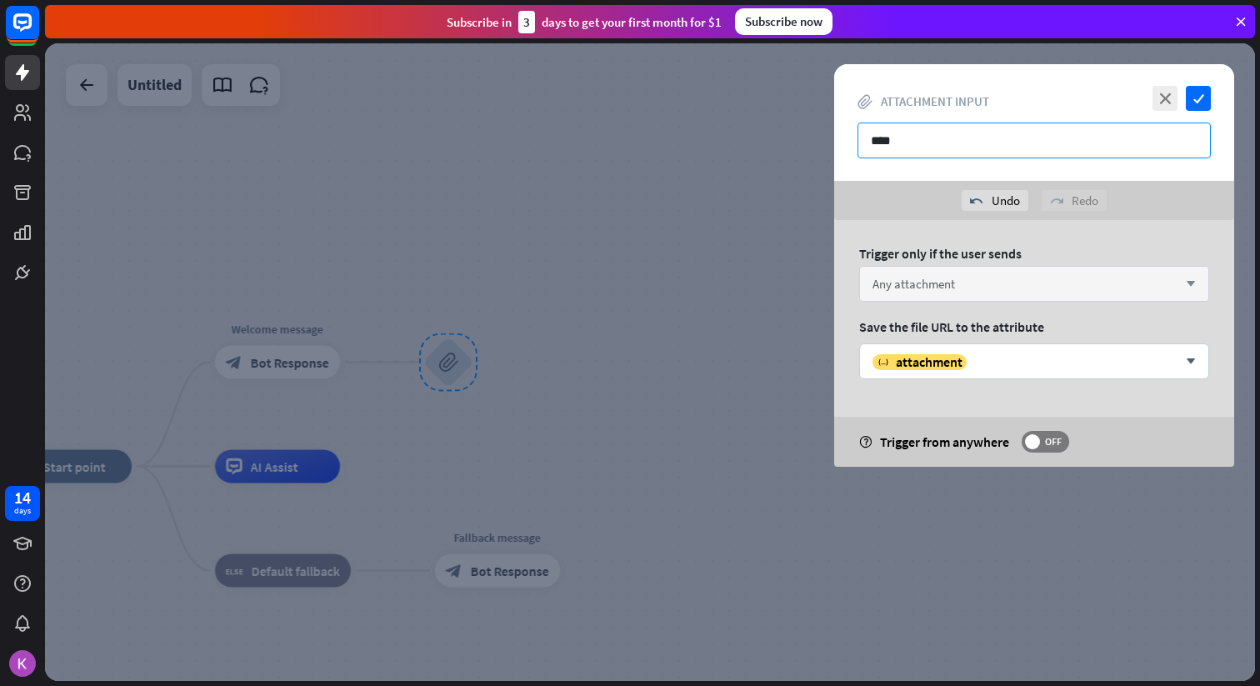
type input "****"
click at [1004, 279] on div "Any attachment arrow_down" at bounding box center [1034, 284] width 350 height 36
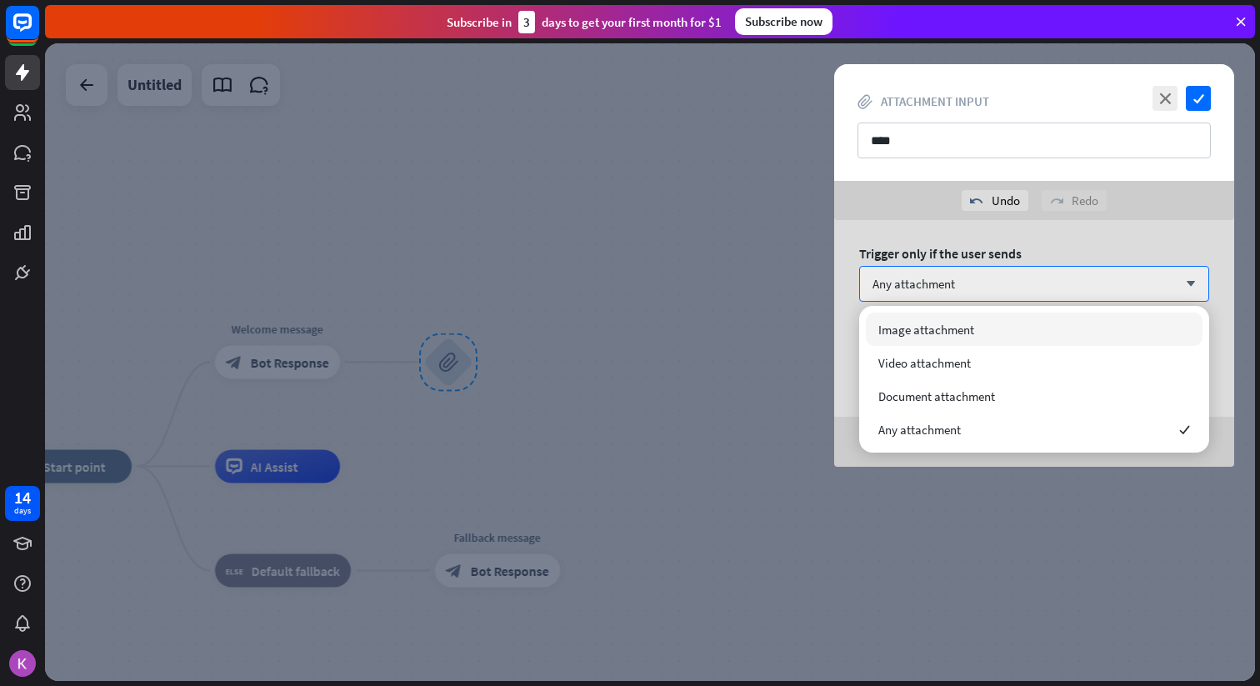
click at [1181, 250] on div "Trigger only if the user sends" at bounding box center [1034, 253] width 350 height 17
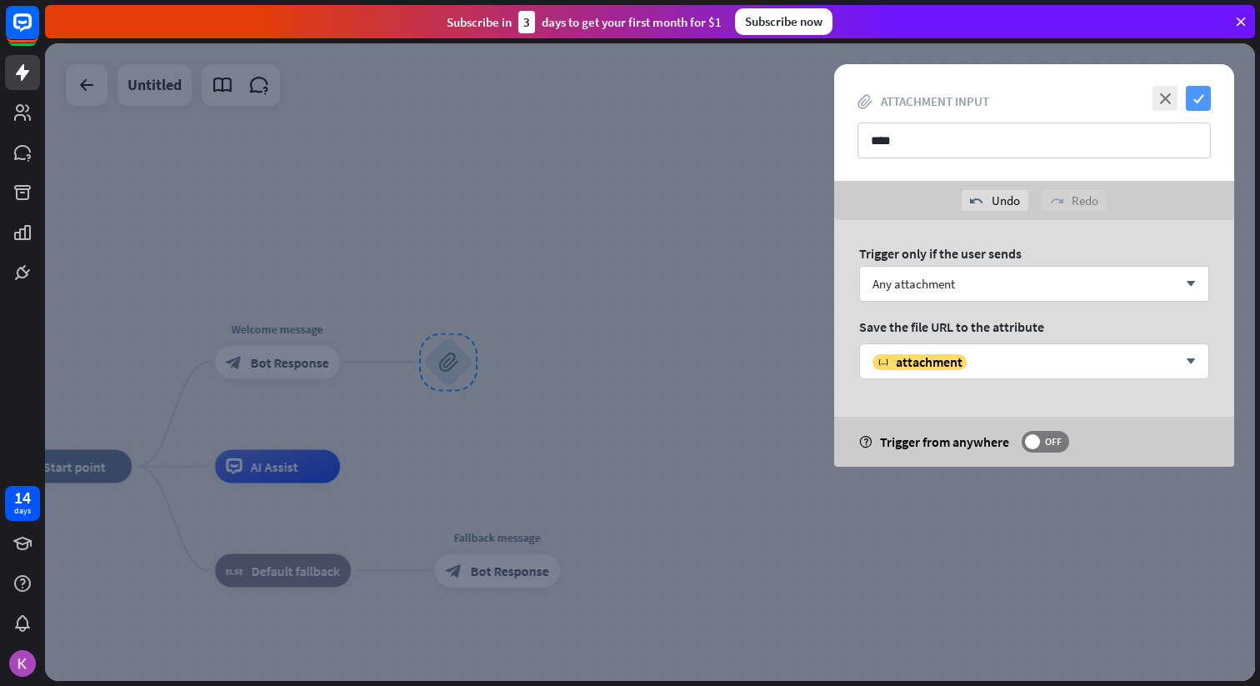
click at [1206, 101] on icon "check" at bounding box center [1198, 98] width 25 height 25
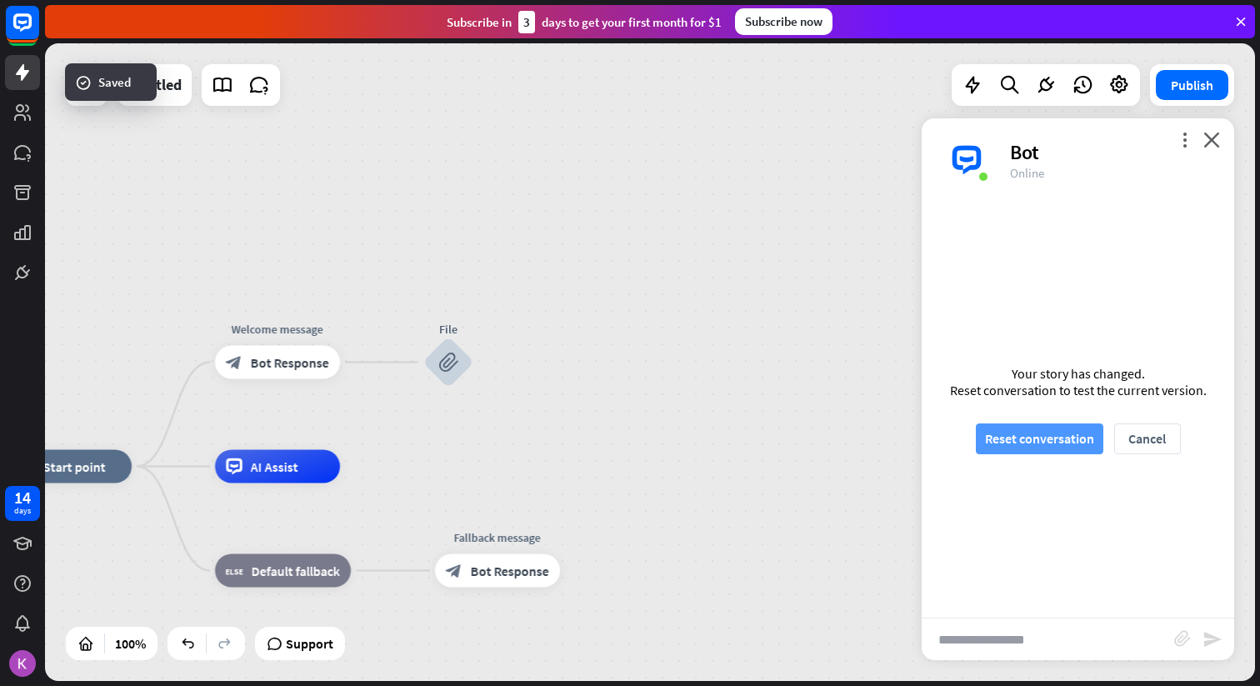
click at [1063, 439] on button "Reset conversation" at bounding box center [1040, 438] width 128 height 31
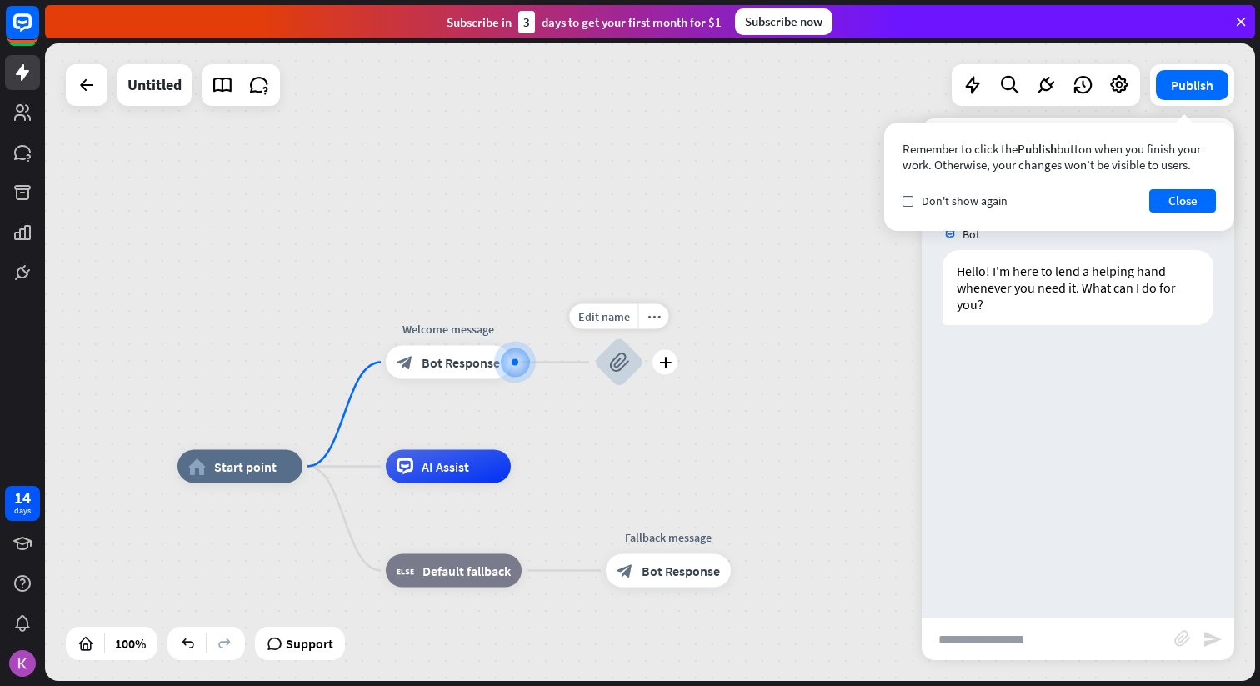
click at [644, 368] on div "Edit name more_horiz plus block_attachment" at bounding box center [619, 363] width 50 height 50
click at [662, 363] on icon "plus" at bounding box center [665, 363] width 13 height 12
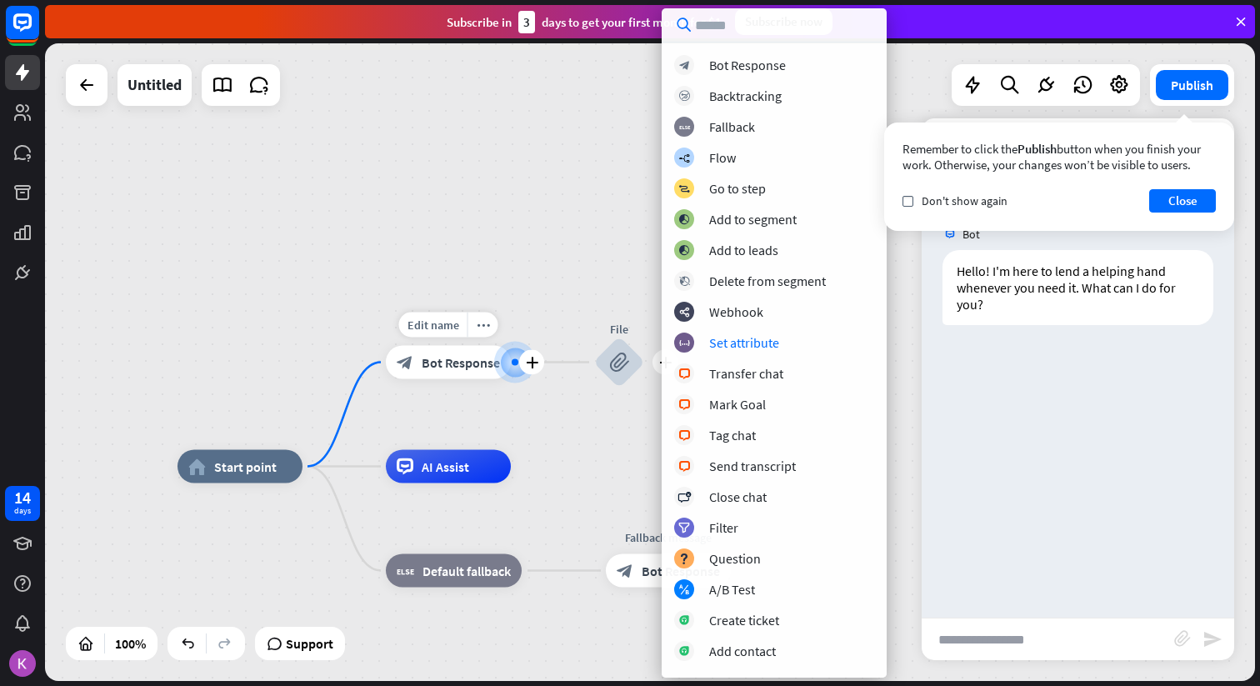
click at [463, 357] on span "Bot Response" at bounding box center [461, 362] width 78 height 17
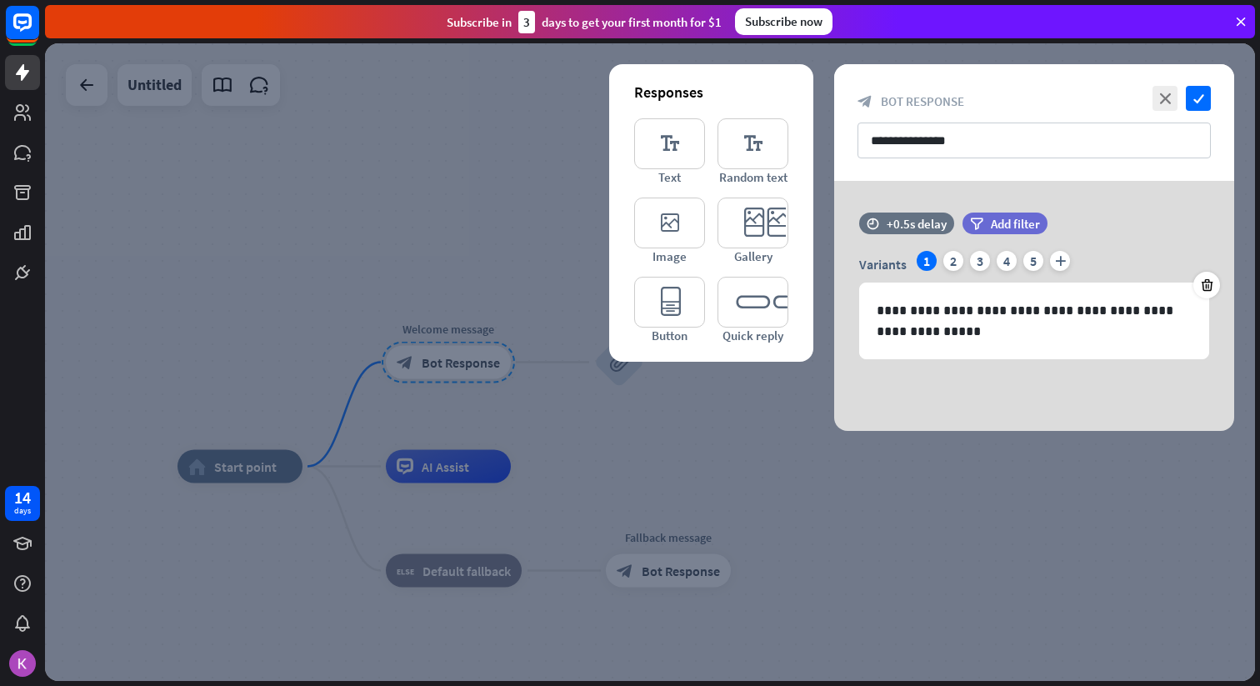
click at [465, 243] on div at bounding box center [650, 362] width 1210 height 638
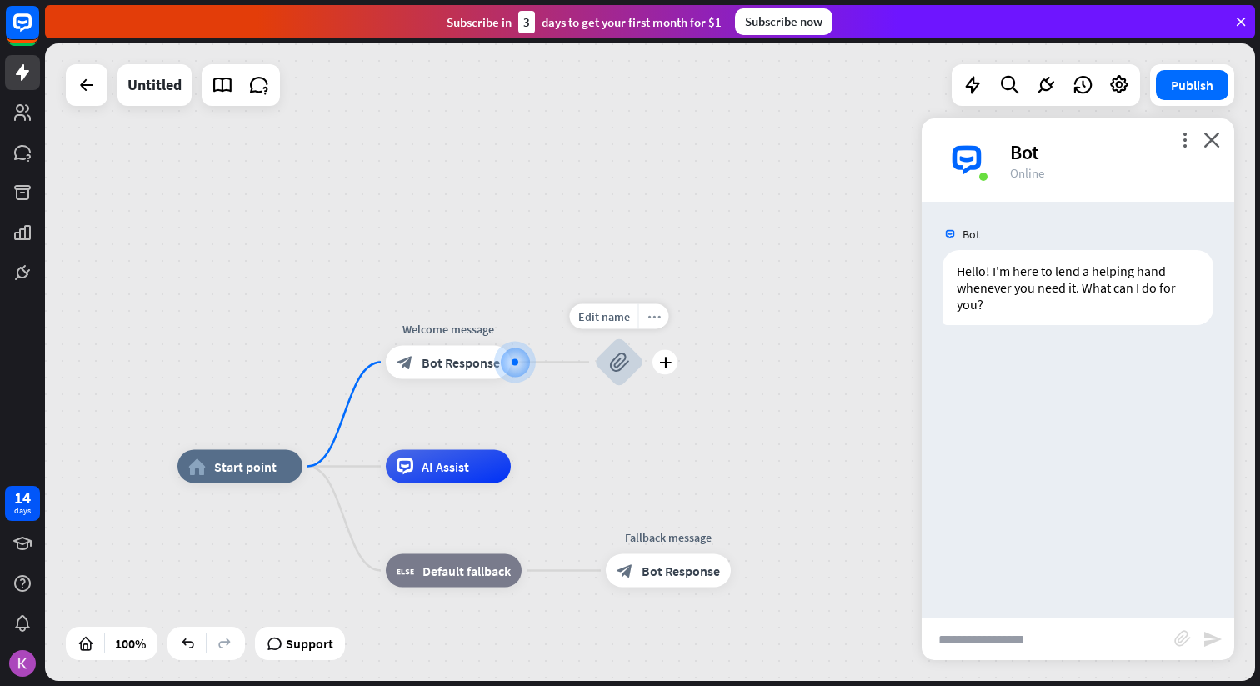
click at [648, 314] on icon "more_horiz" at bounding box center [654, 316] width 13 height 13
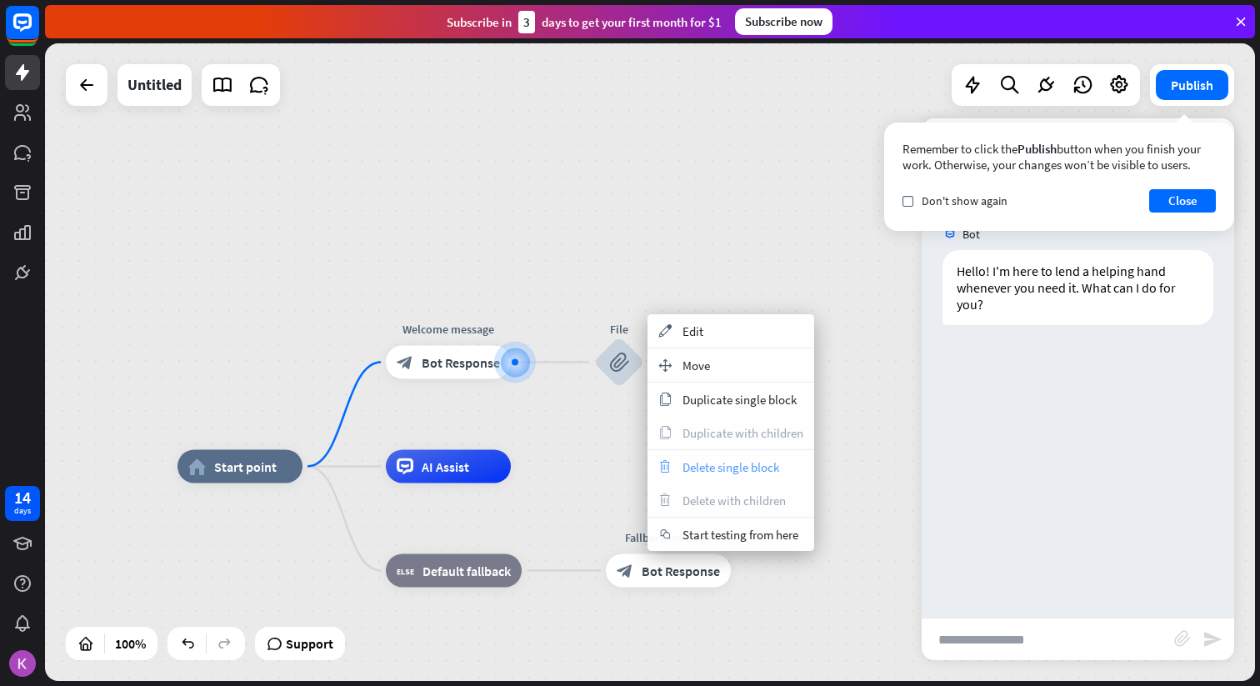
click at [737, 459] on span "Delete single block" at bounding box center [731, 467] width 97 height 16
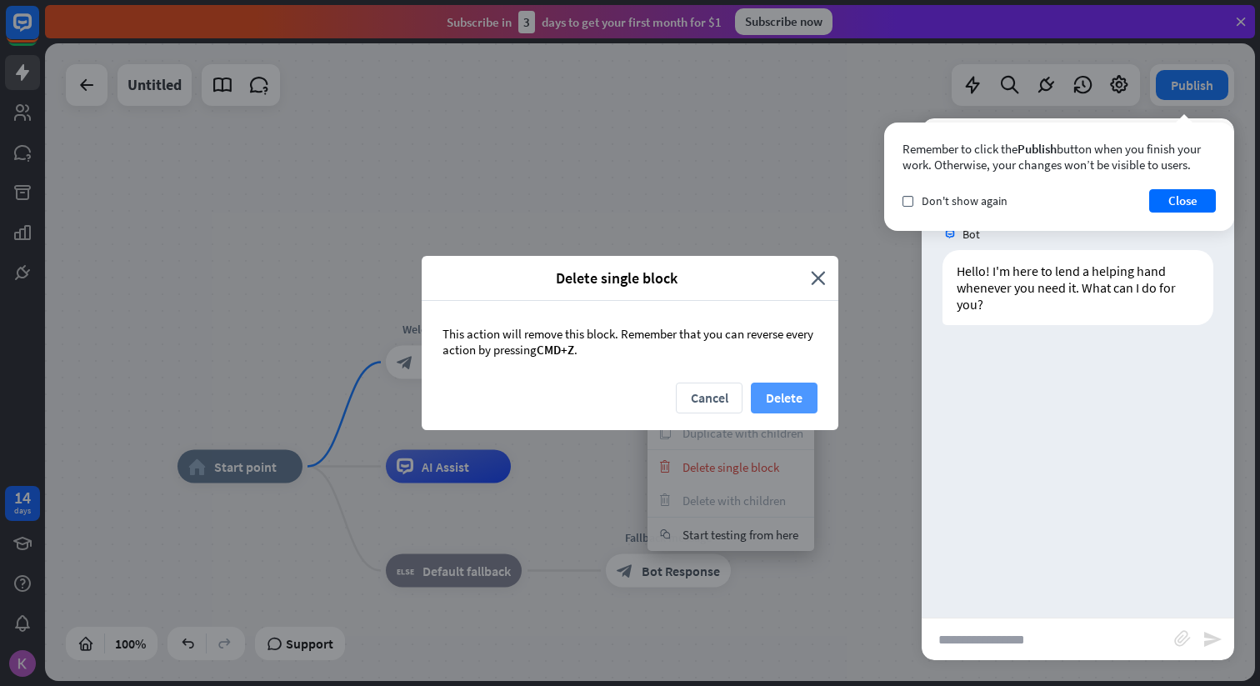
click at [784, 396] on button "Delete" at bounding box center [784, 398] width 67 height 31
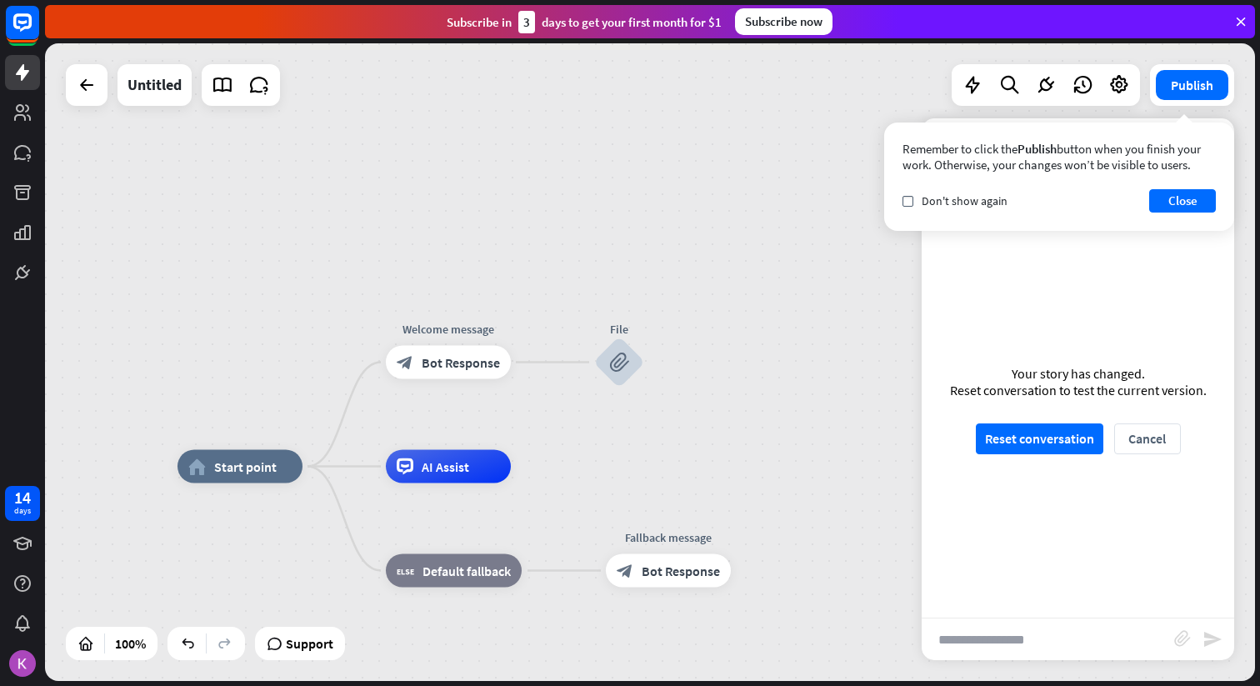
click at [416, 346] on div "Welcome message block_bot_response Bot Response" at bounding box center [448, 362] width 125 height 33
click at [458, 362] on span "Bot Response" at bounding box center [461, 362] width 78 height 17
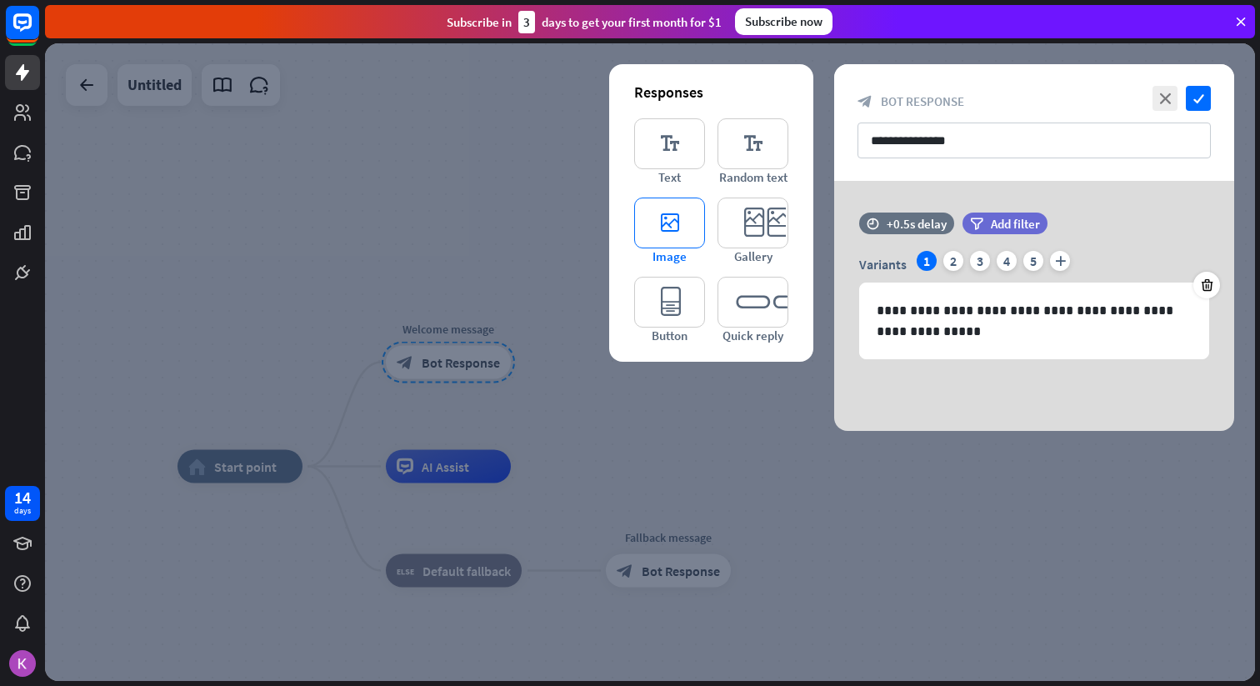
click at [683, 232] on icon "editor_image" at bounding box center [669, 223] width 71 height 51
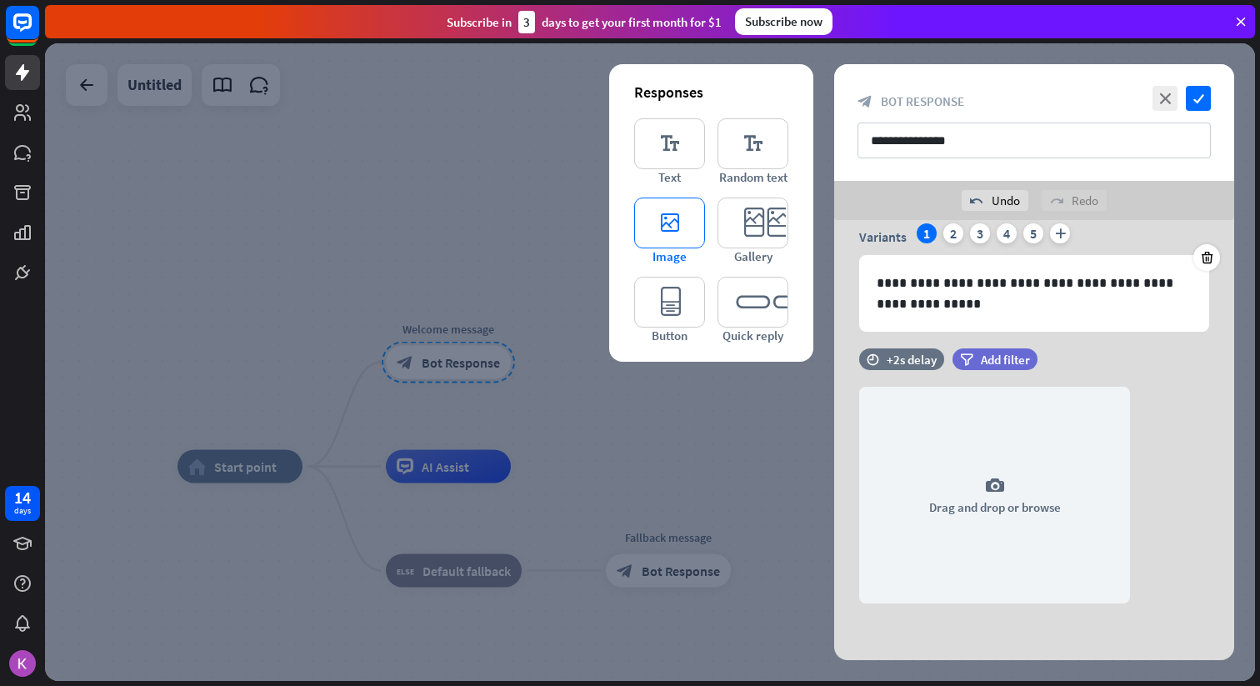
scroll to position [68, 0]
click at [833, 430] on icon at bounding box center [835, 434] width 16 height 15
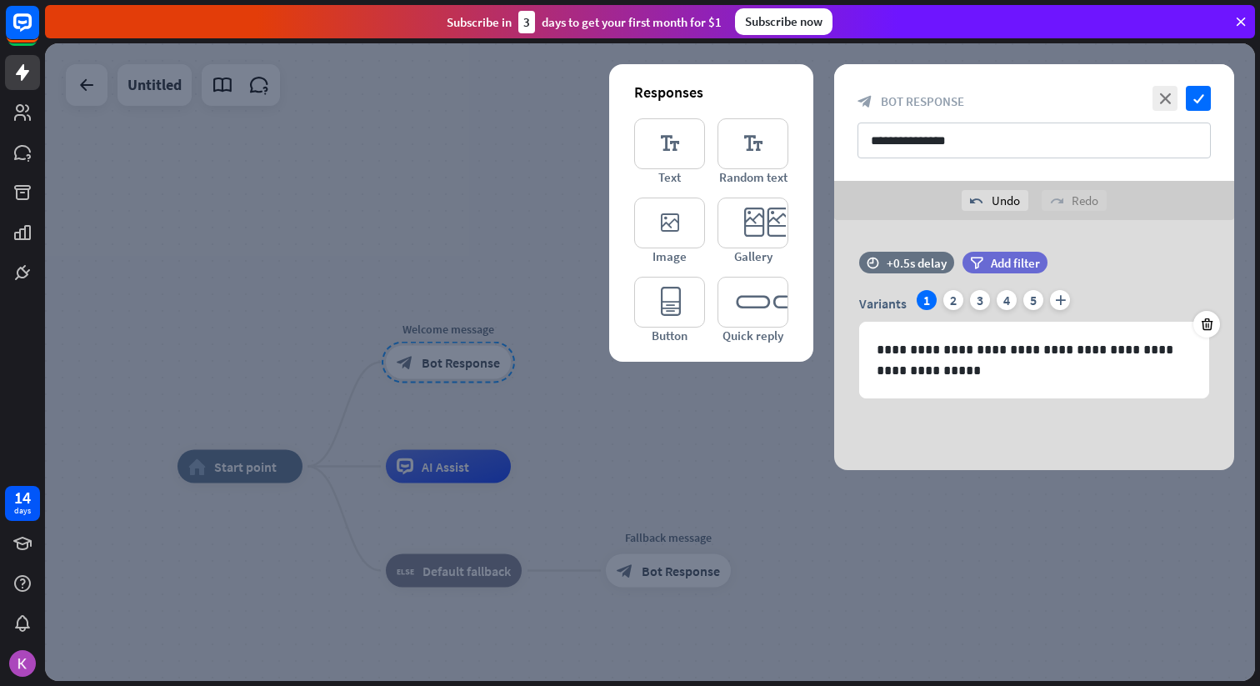
scroll to position [0, 0]
click at [469, 248] on div at bounding box center [650, 362] width 1210 height 638
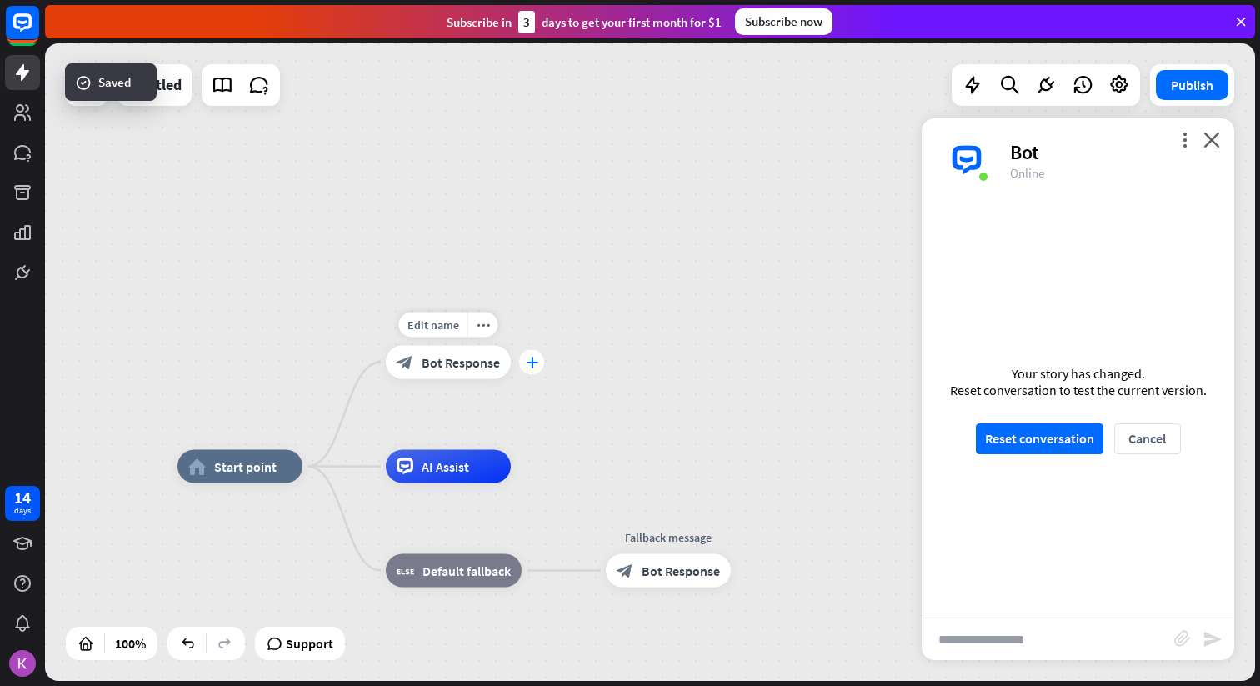
click at [524, 361] on div "plus" at bounding box center [531, 362] width 25 height 25
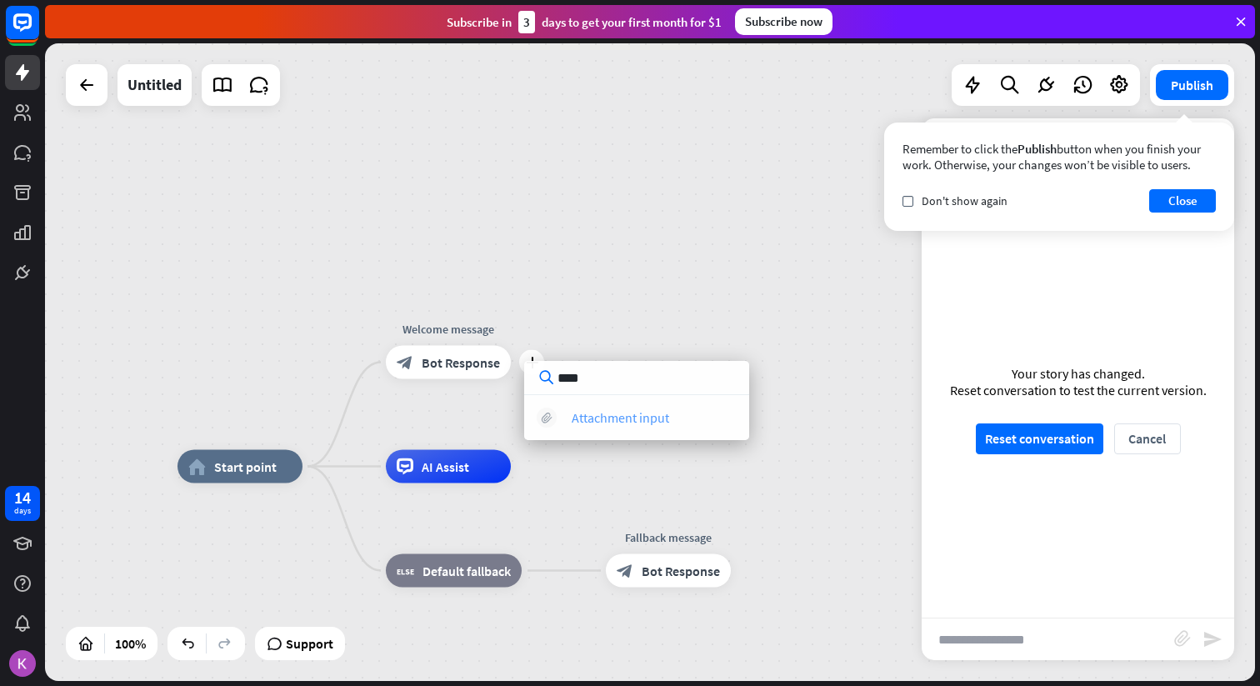
type input "****"
click at [639, 422] on div "Attachment input" at bounding box center [621, 417] width 98 height 17
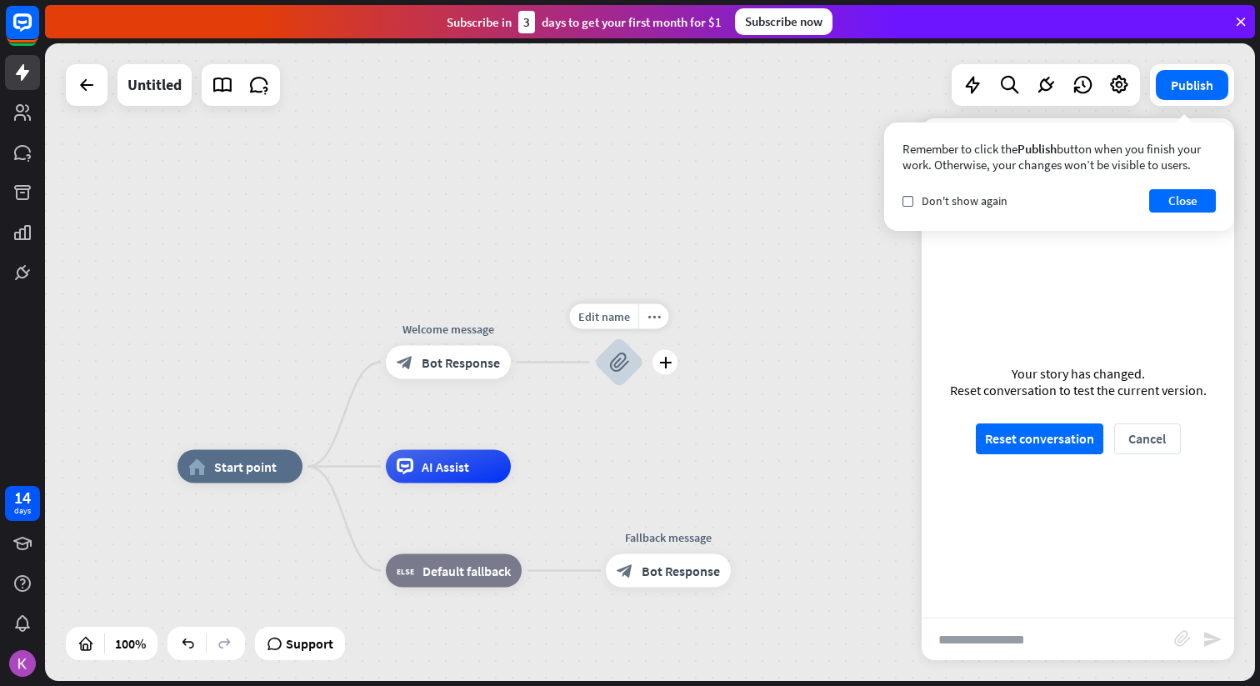
click at [627, 368] on icon "block_attachment" at bounding box center [619, 363] width 20 height 20
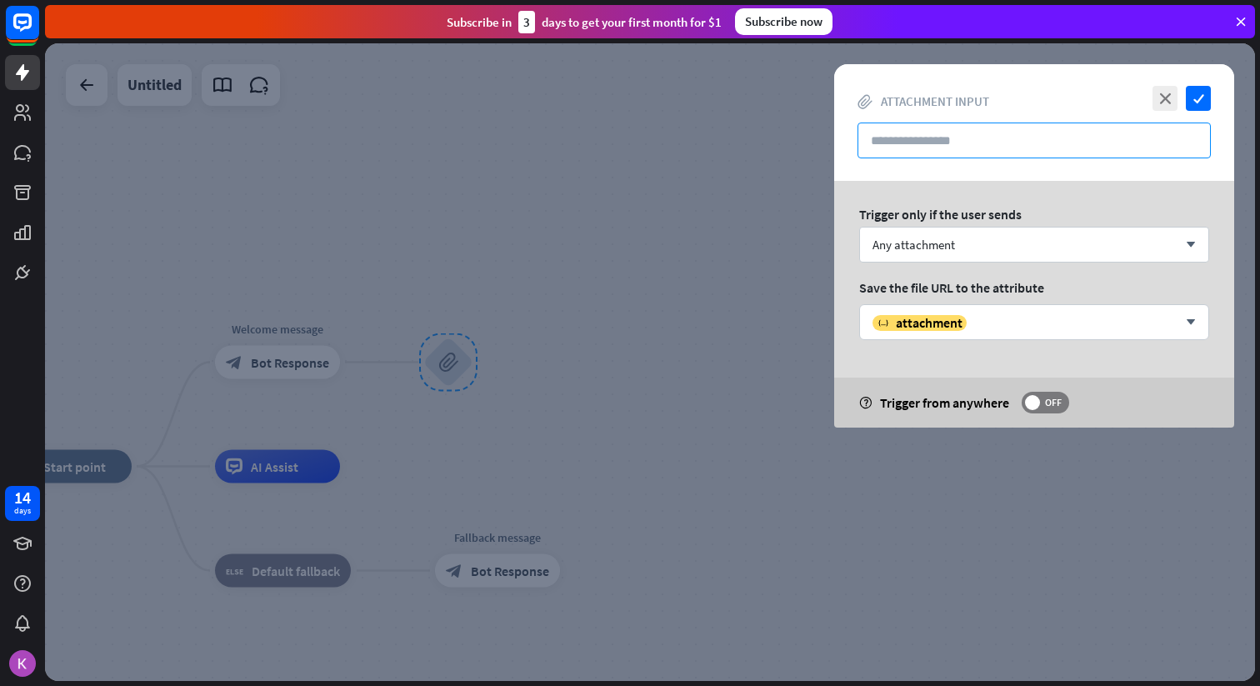
click at [955, 146] on input "text" at bounding box center [1034, 141] width 353 height 36
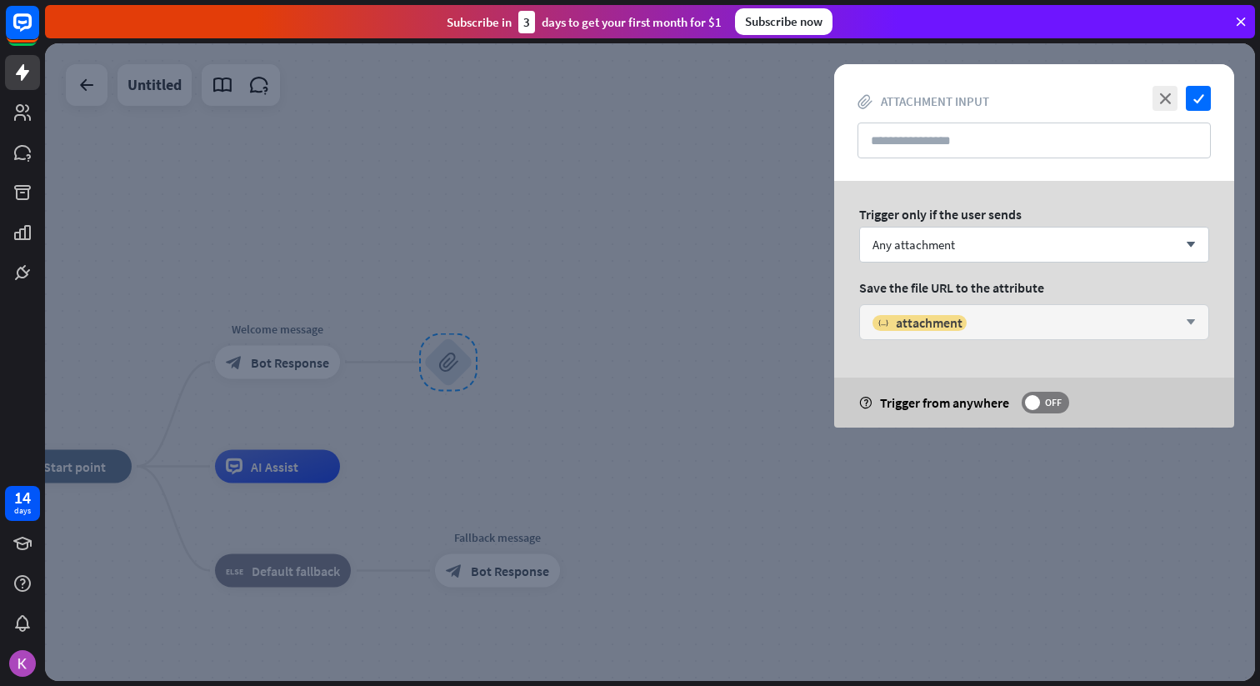
click at [1027, 329] on div "variable attachment" at bounding box center [1025, 322] width 305 height 17
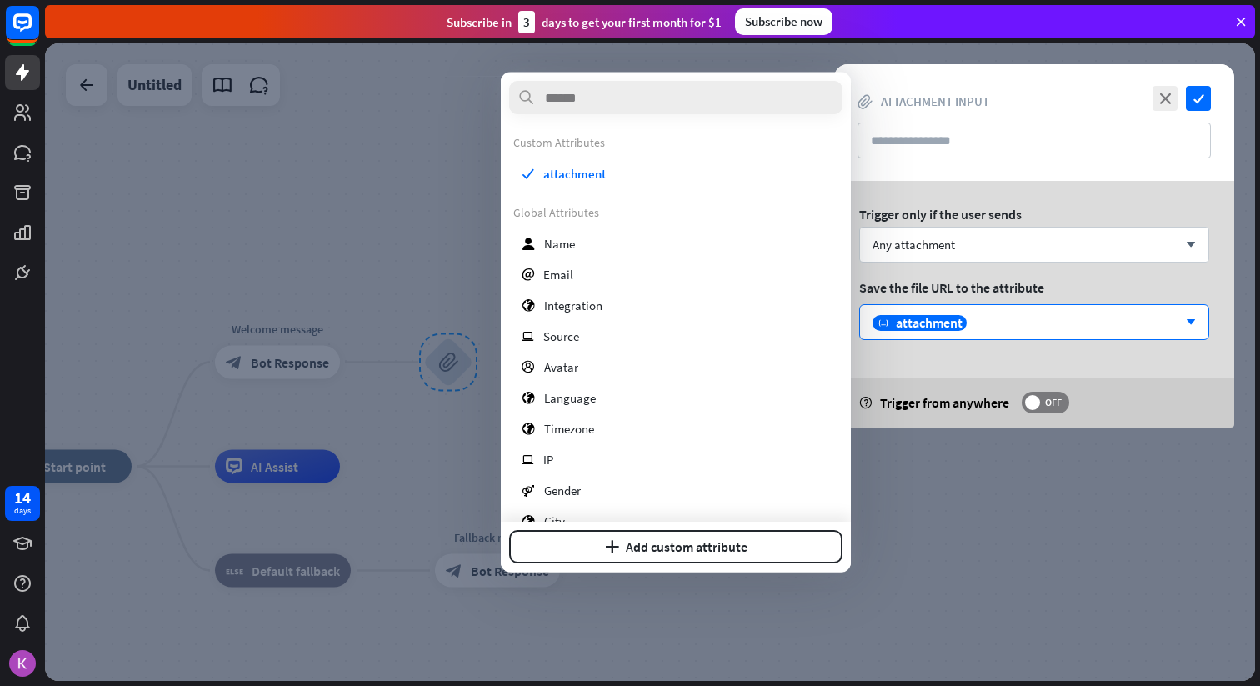
click at [1064, 284] on div "Save the file URL to the attribute" at bounding box center [1034, 287] width 350 height 17
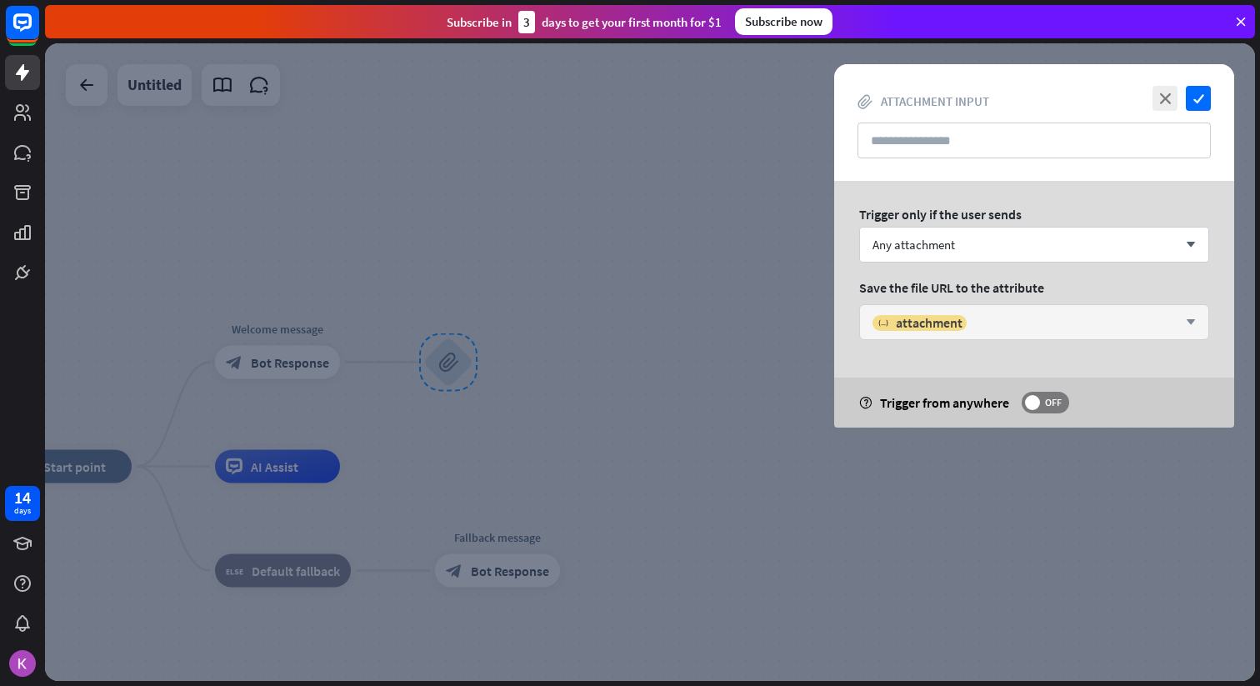
click at [1045, 334] on div "variable attachment arrow_down" at bounding box center [1034, 322] width 350 height 36
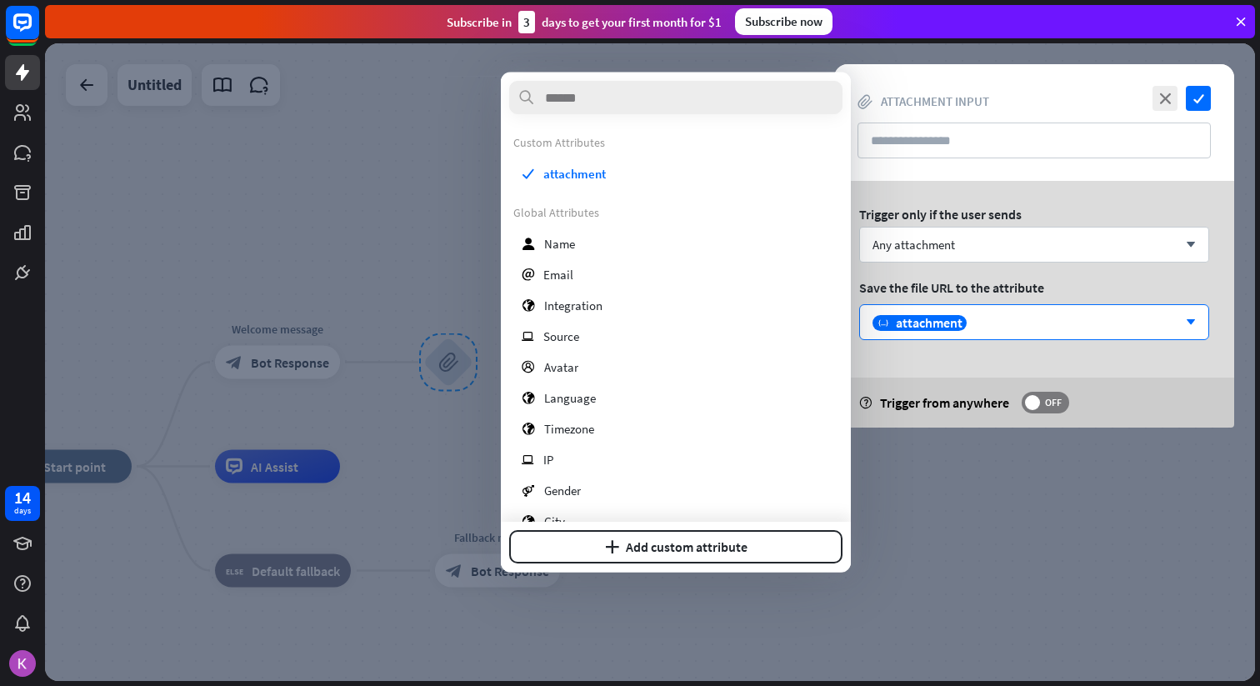
click at [1055, 279] on div "Save the file URL to the attribute" at bounding box center [1034, 287] width 350 height 17
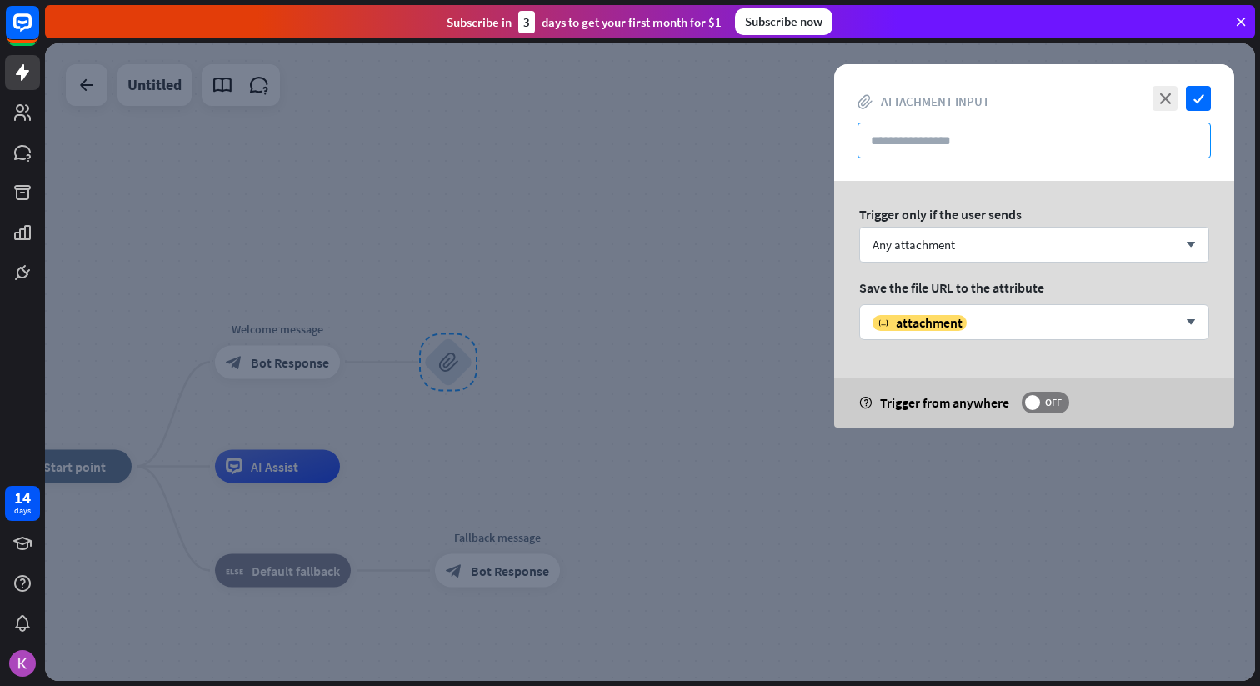
click at [988, 137] on input "text" at bounding box center [1034, 141] width 353 height 36
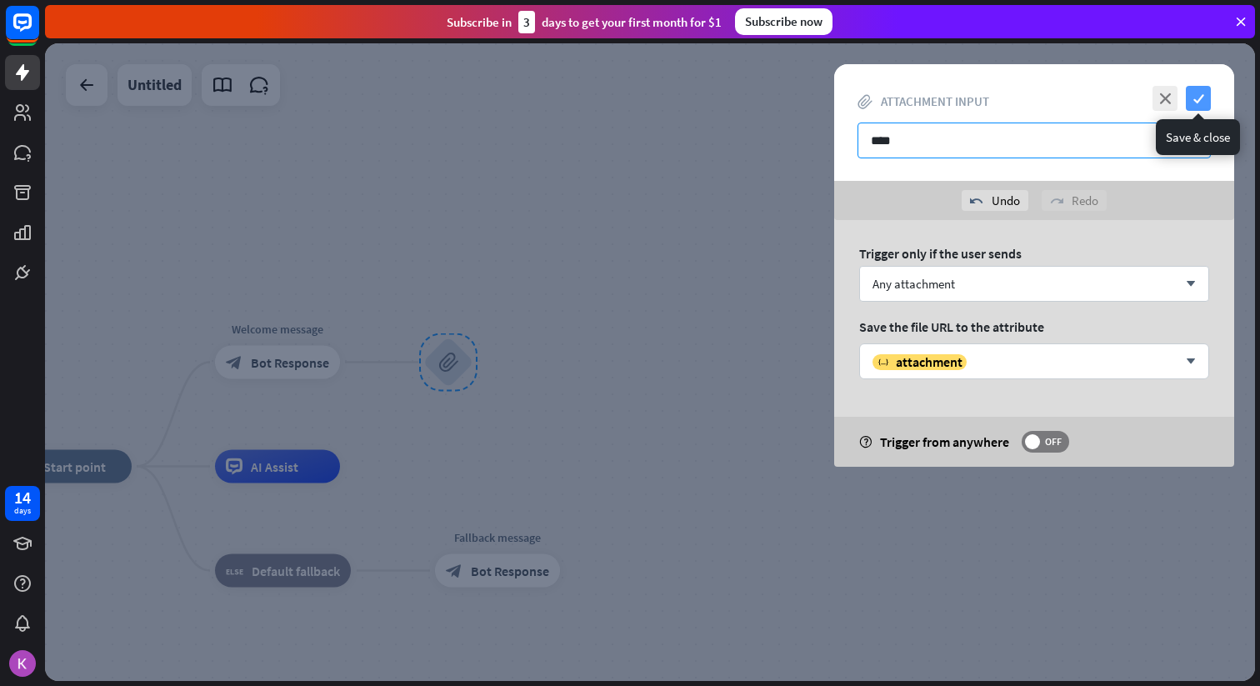
type input "****"
click at [1204, 103] on icon "check" at bounding box center [1198, 98] width 25 height 25
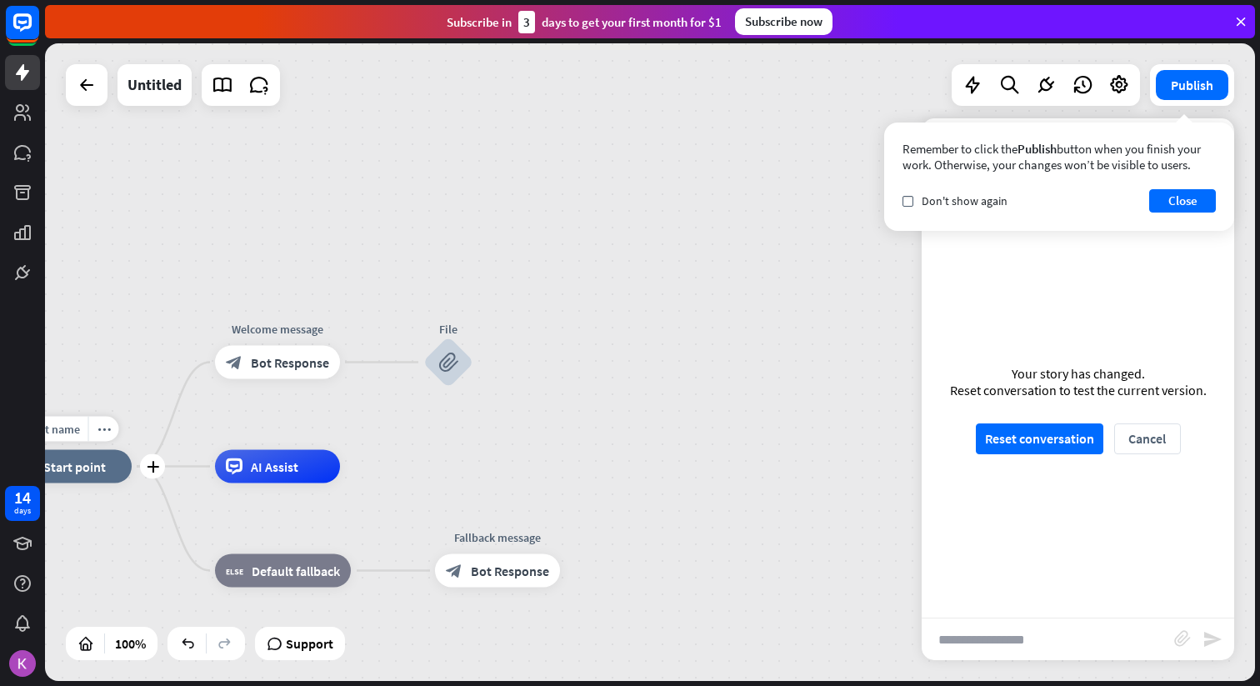
click at [81, 458] on span "Start point" at bounding box center [74, 466] width 63 height 17
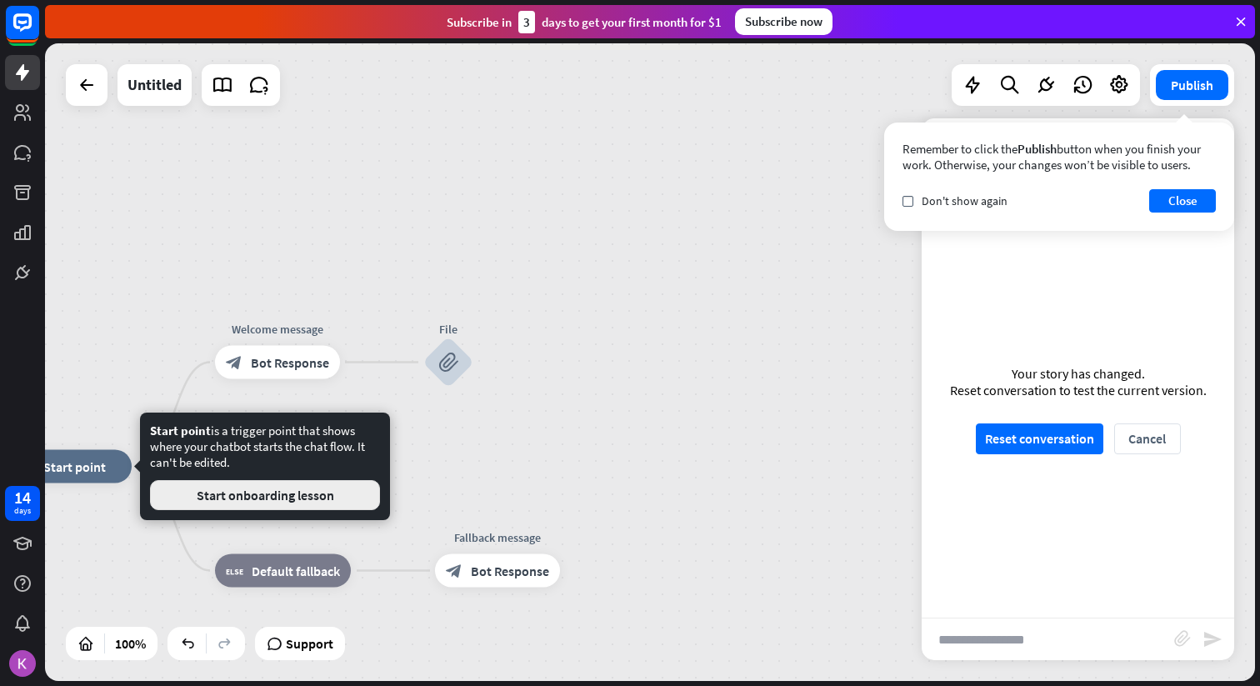
click at [346, 502] on button "Start onboarding lesson" at bounding box center [265, 495] width 230 height 30
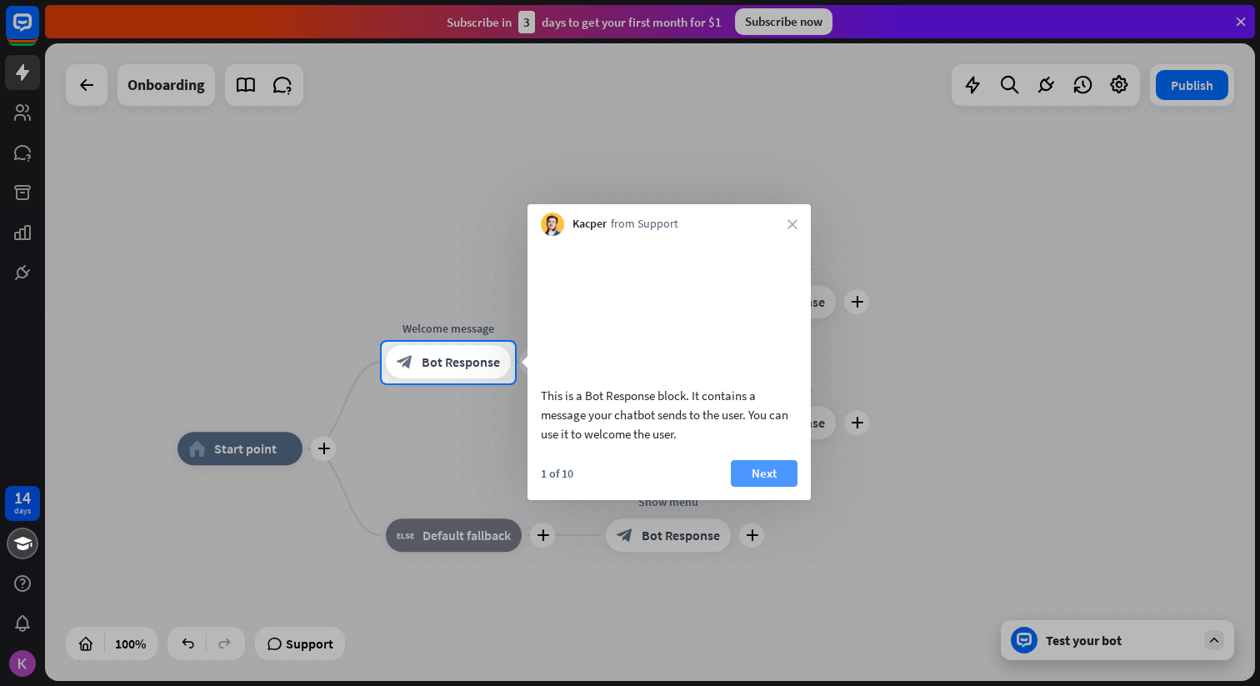
click at [790, 487] on button "Next" at bounding box center [764, 473] width 67 height 27
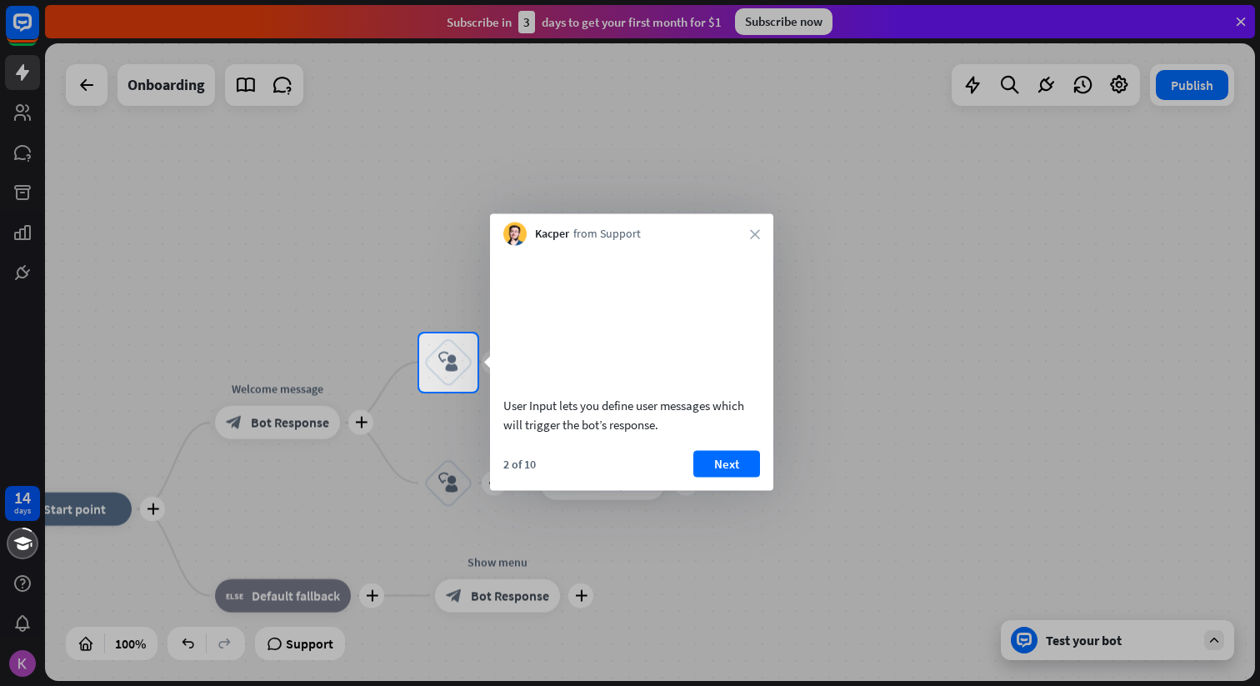
click at [753, 246] on div "User Input lets you define user messages which will trigger the bot’s response." at bounding box center [631, 344] width 283 height 197
click at [758, 232] on icon "close" at bounding box center [755, 234] width 10 height 10
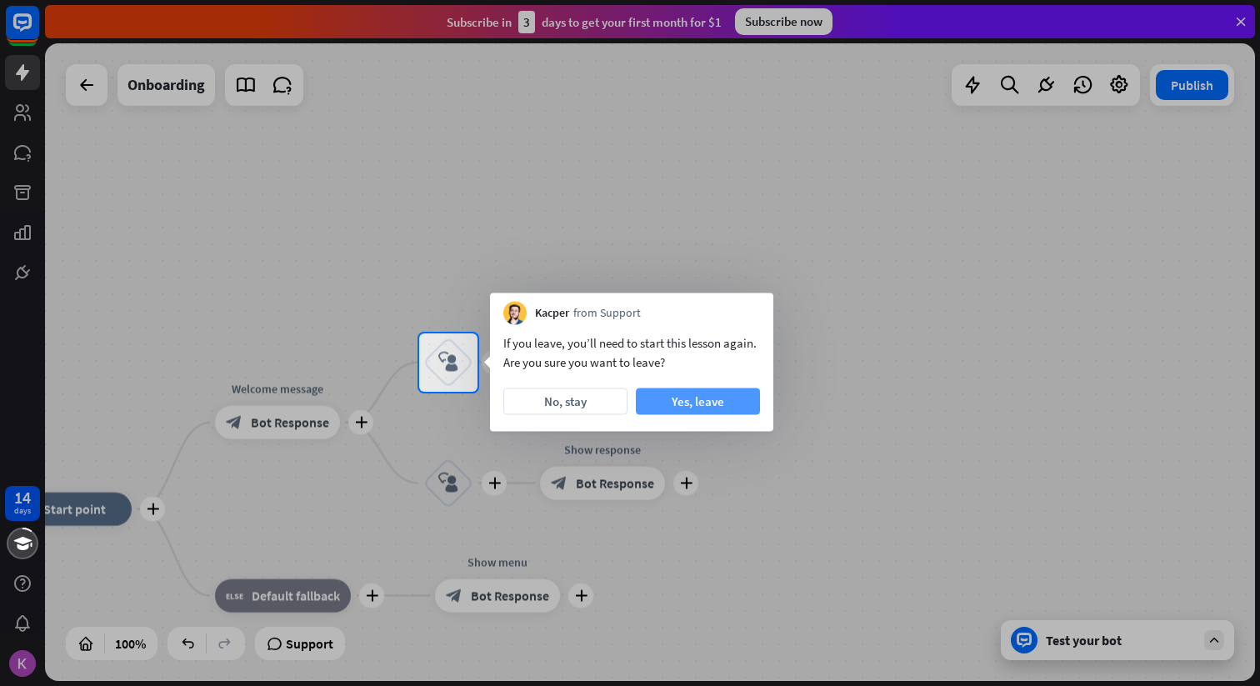
click at [675, 406] on button "Yes, leave" at bounding box center [698, 401] width 124 height 27
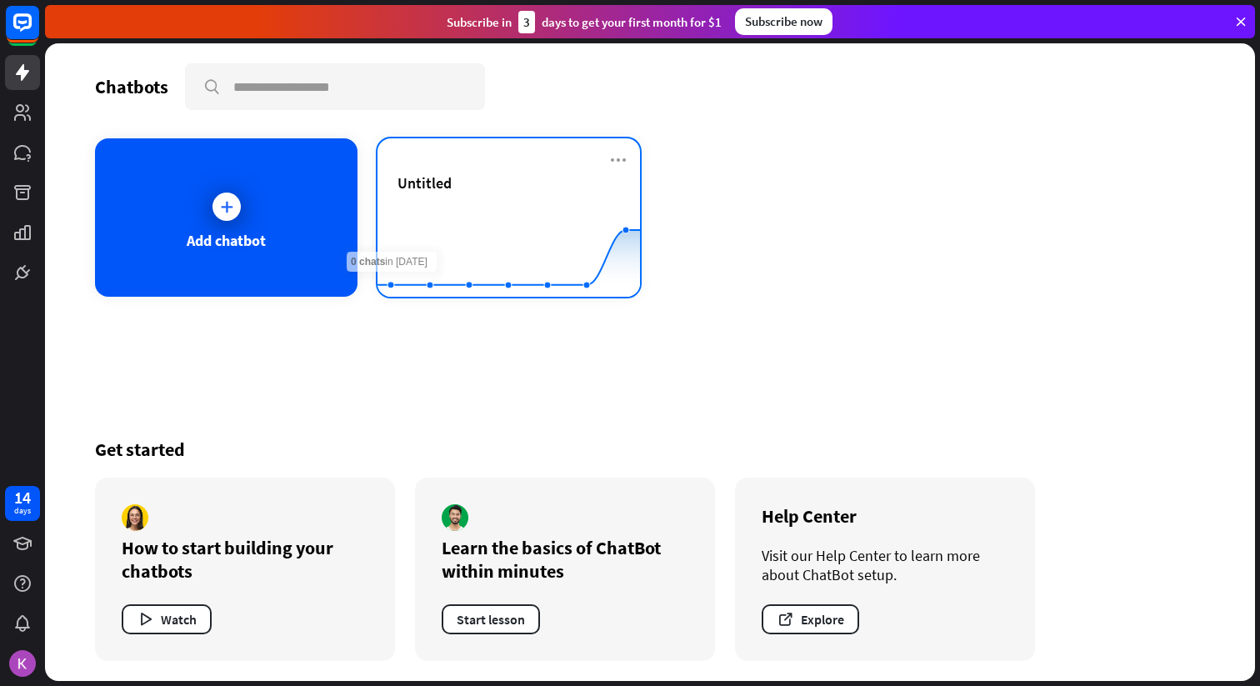
click at [467, 193] on div "Untitled" at bounding box center [509, 202] width 223 height 58
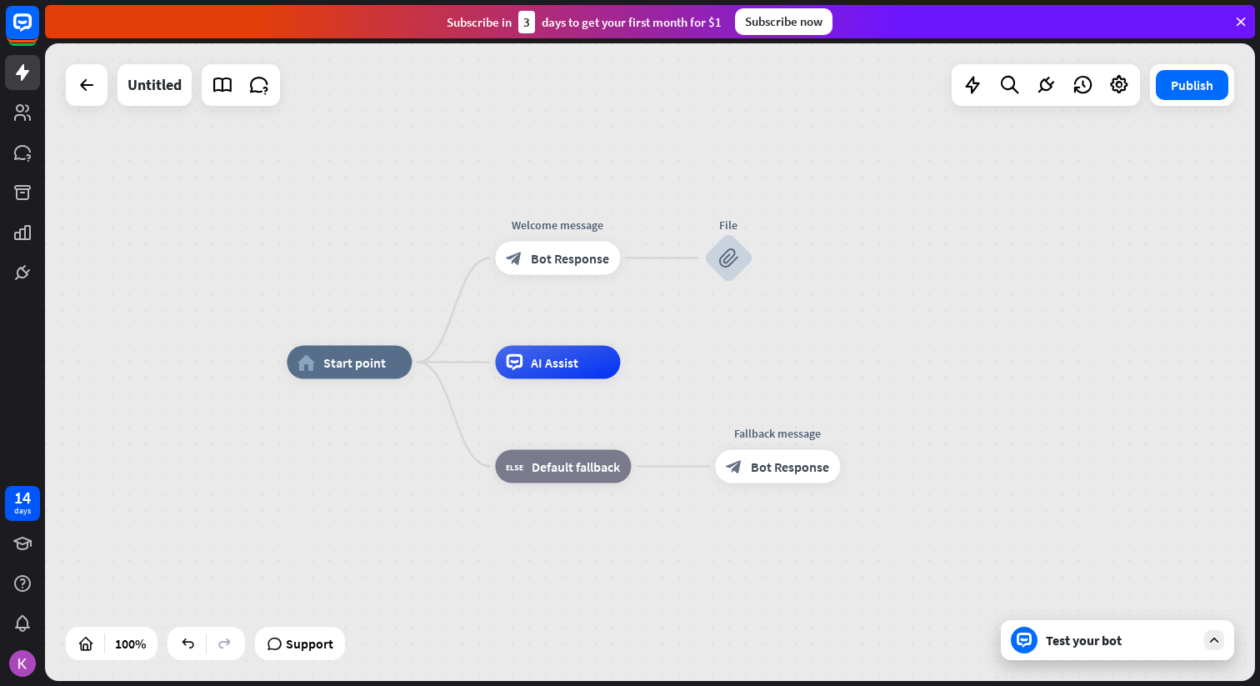
click at [1179, 641] on div "Test your bot" at bounding box center [1121, 640] width 150 height 17
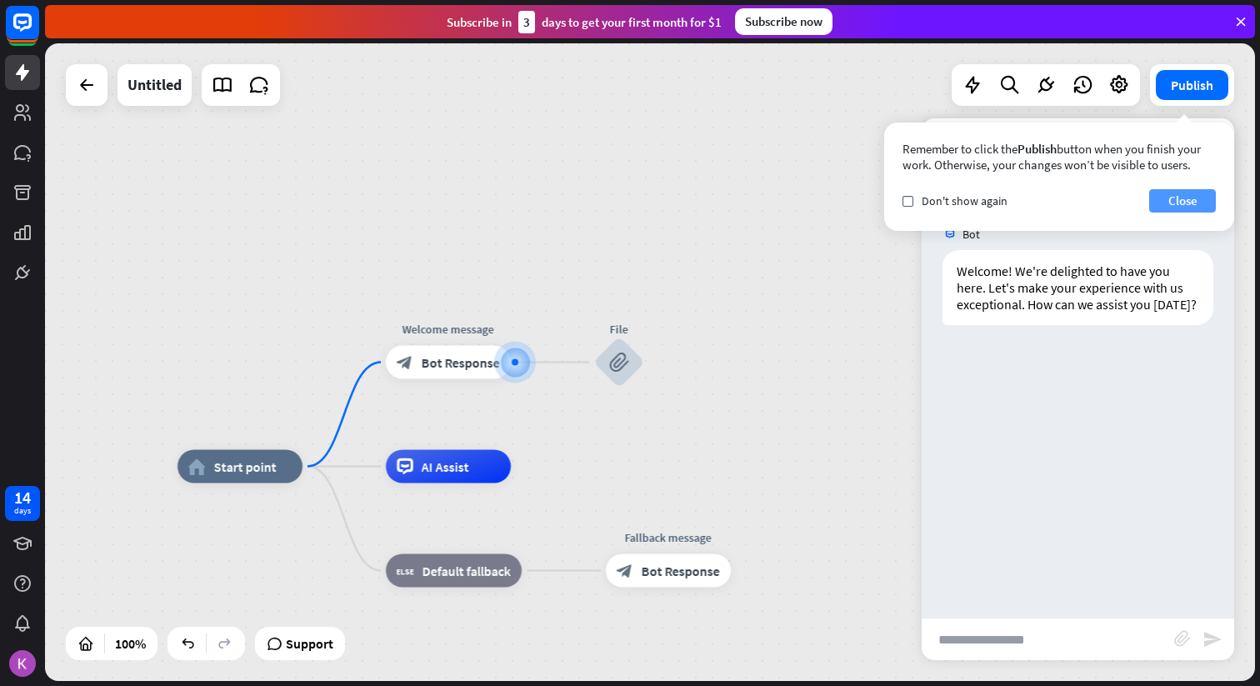
click at [1190, 207] on button "Close" at bounding box center [1182, 200] width 67 height 23
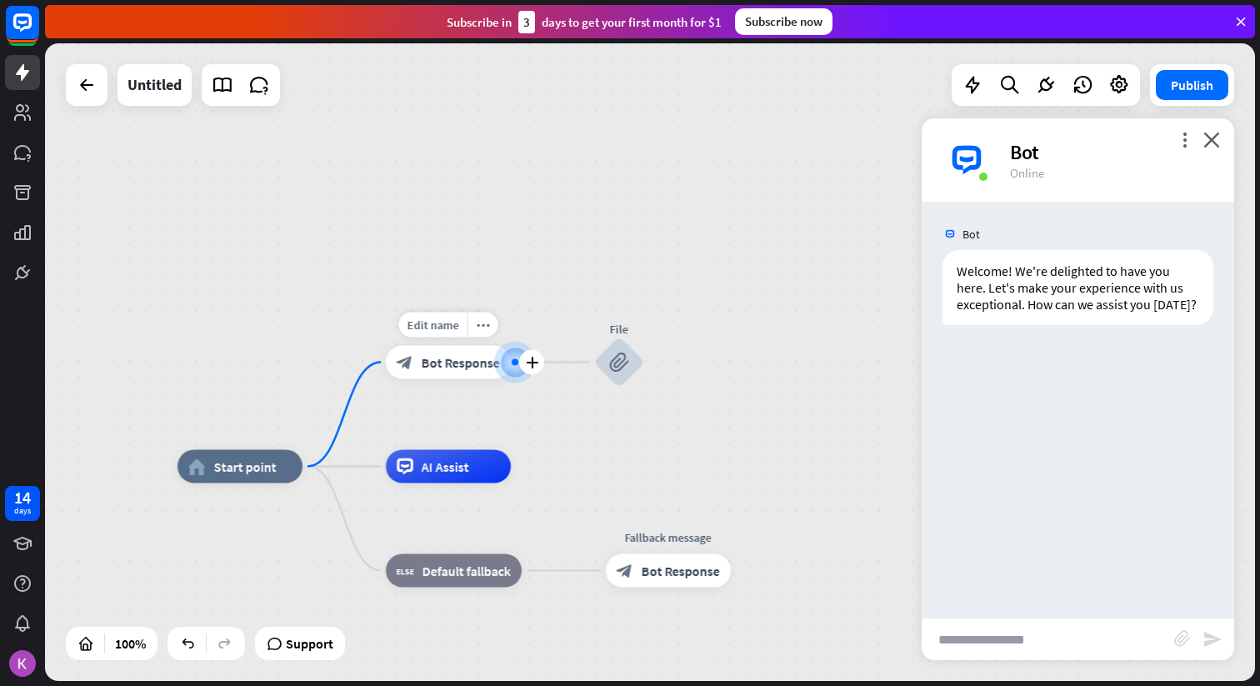
click at [479, 360] on span "Bot Response" at bounding box center [461, 362] width 78 height 17
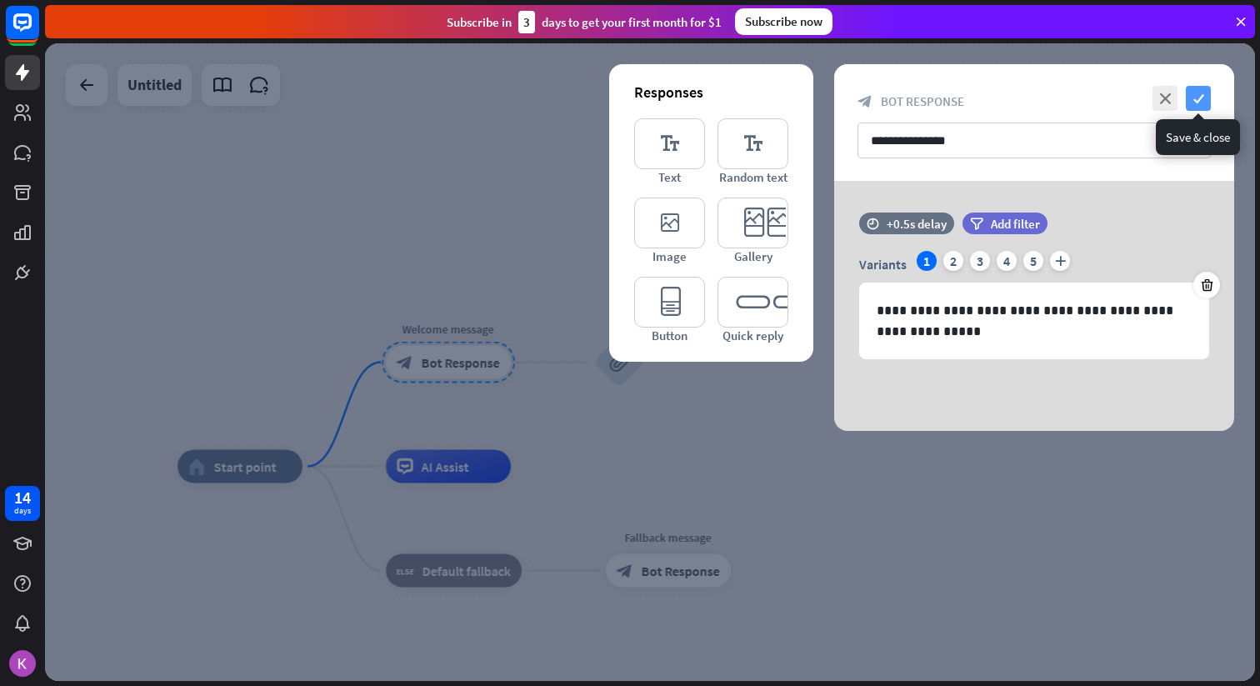
click at [1203, 103] on icon "check" at bounding box center [1198, 98] width 25 height 25
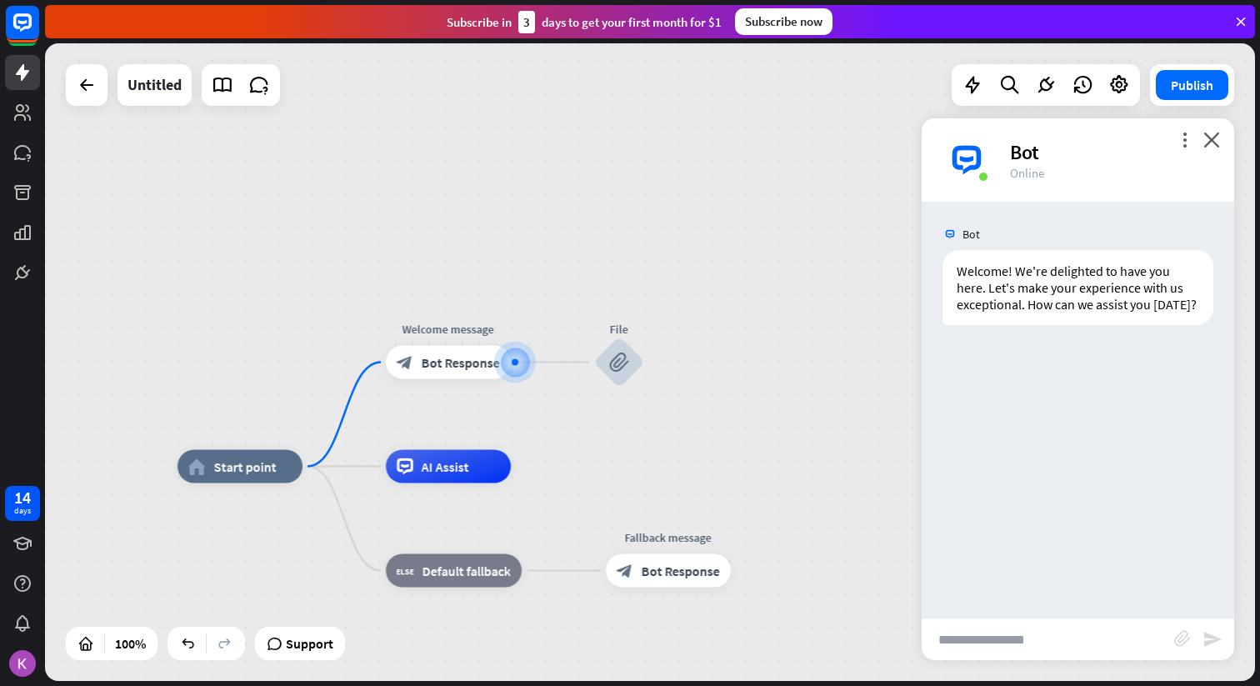
click at [1219, 150] on div "more_vert close Bot Online" at bounding box center [1078, 159] width 313 height 83
click at [1218, 148] on div "Untitled Publish 100% Support close Interactions block_user_input User Input bl…" at bounding box center [650, 362] width 1210 height 638
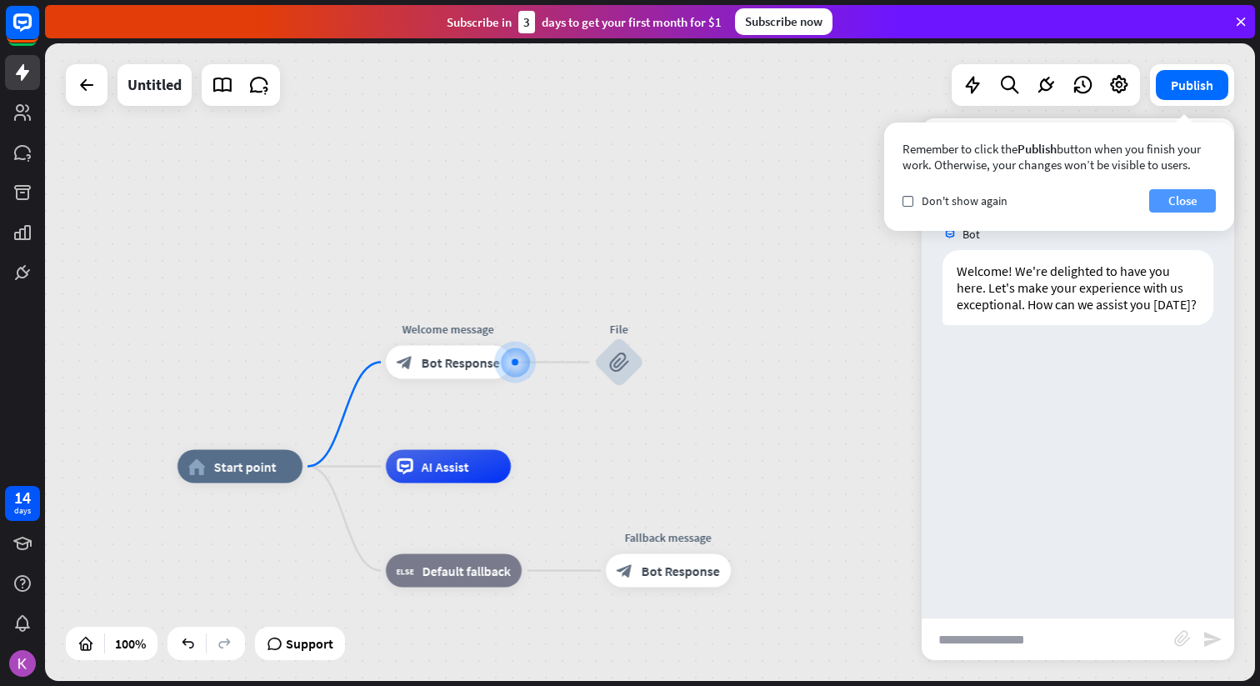
click at [1203, 198] on button "Close" at bounding box center [1182, 200] width 67 height 23
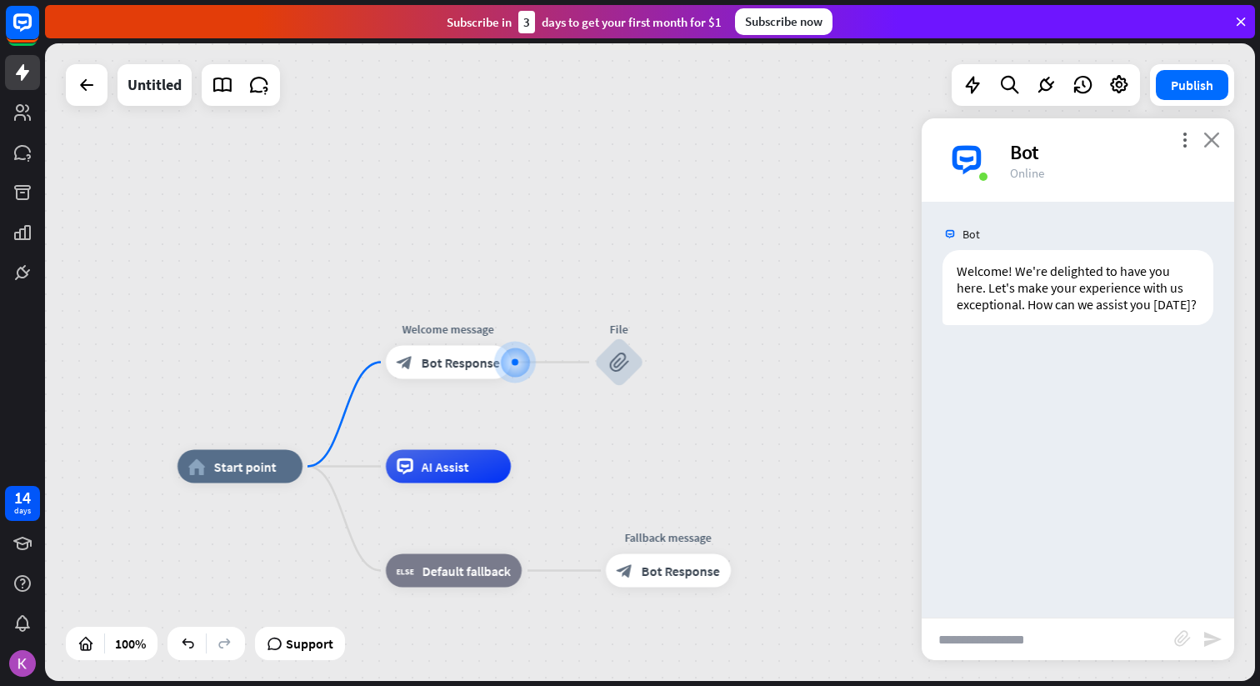
click at [1214, 140] on icon "close" at bounding box center [1212, 140] width 17 height 16
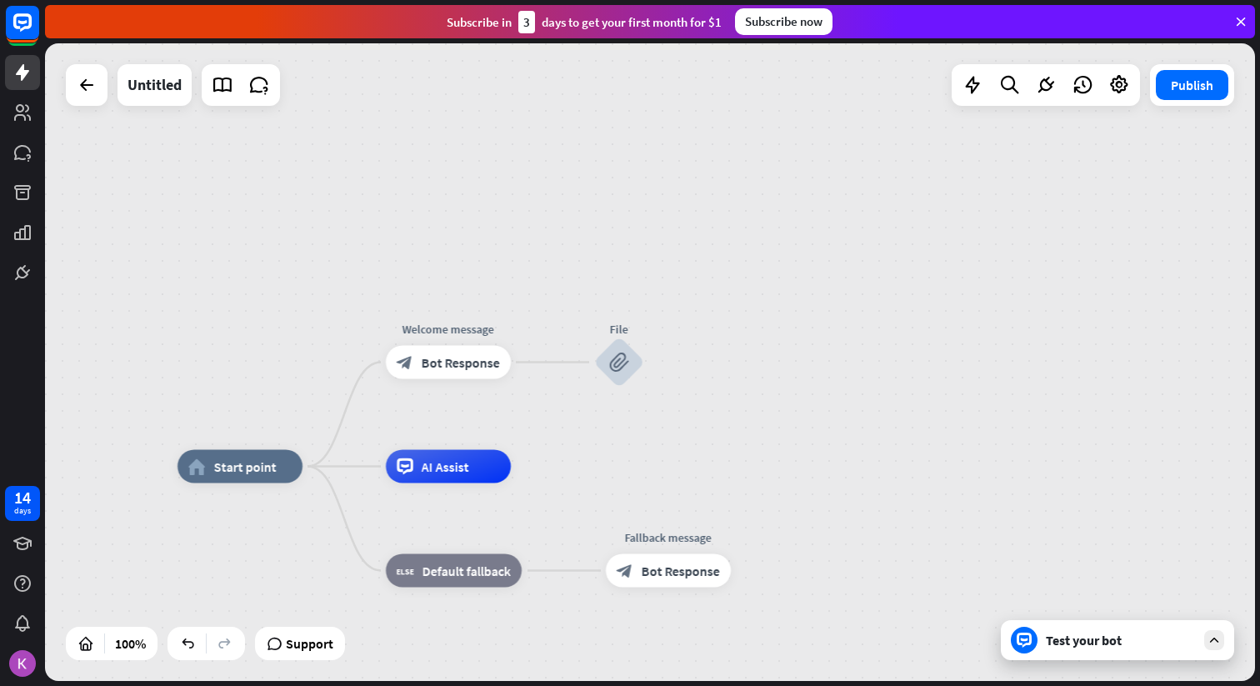
click at [1217, 649] on div at bounding box center [1214, 640] width 20 height 20
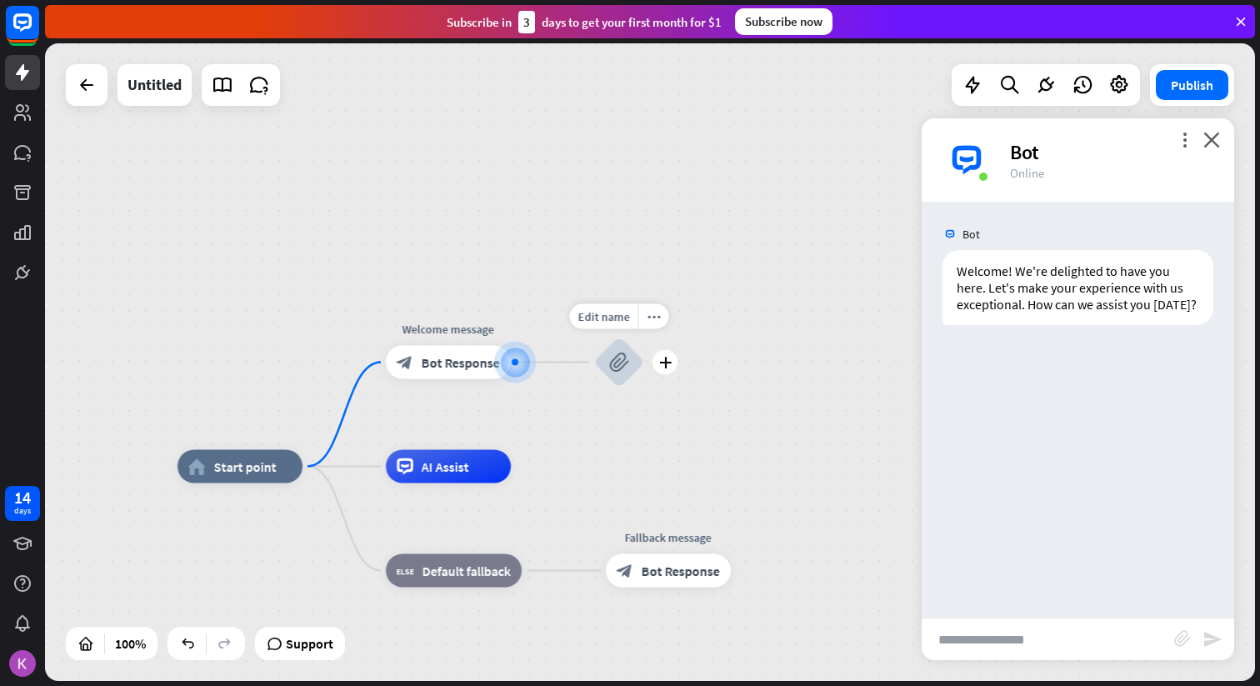
click at [609, 363] on icon "block_attachment" at bounding box center [619, 363] width 20 height 20
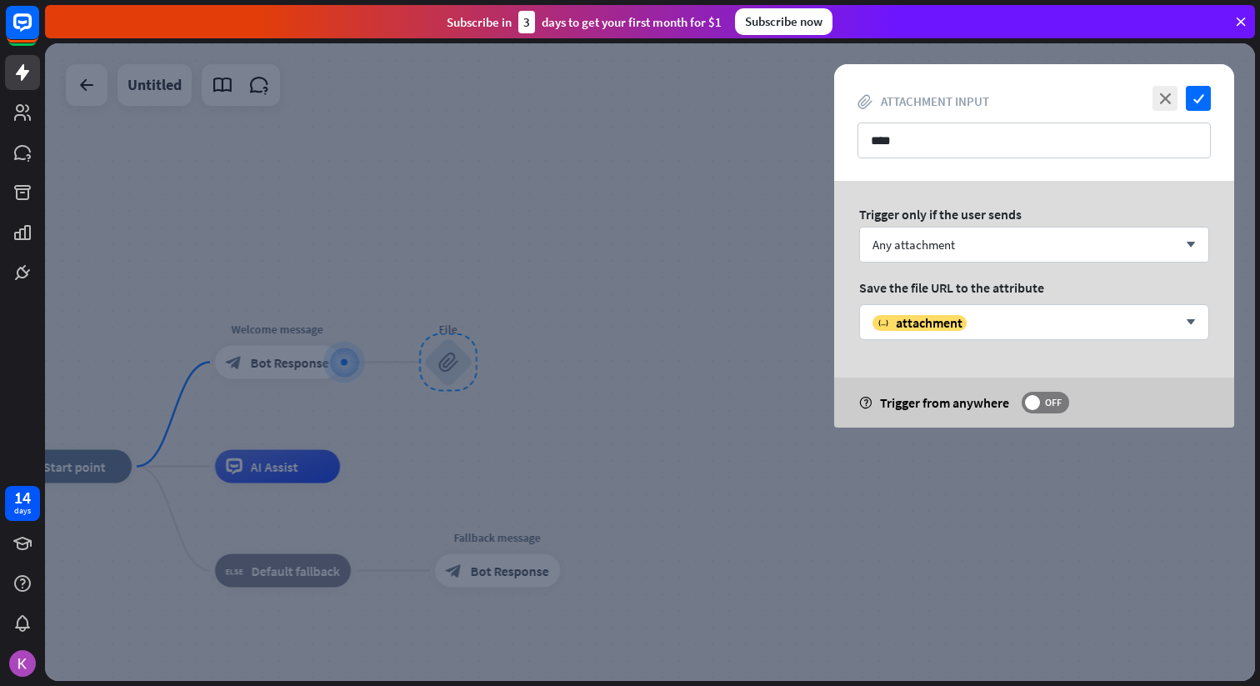
click at [662, 328] on div at bounding box center [650, 362] width 1210 height 638
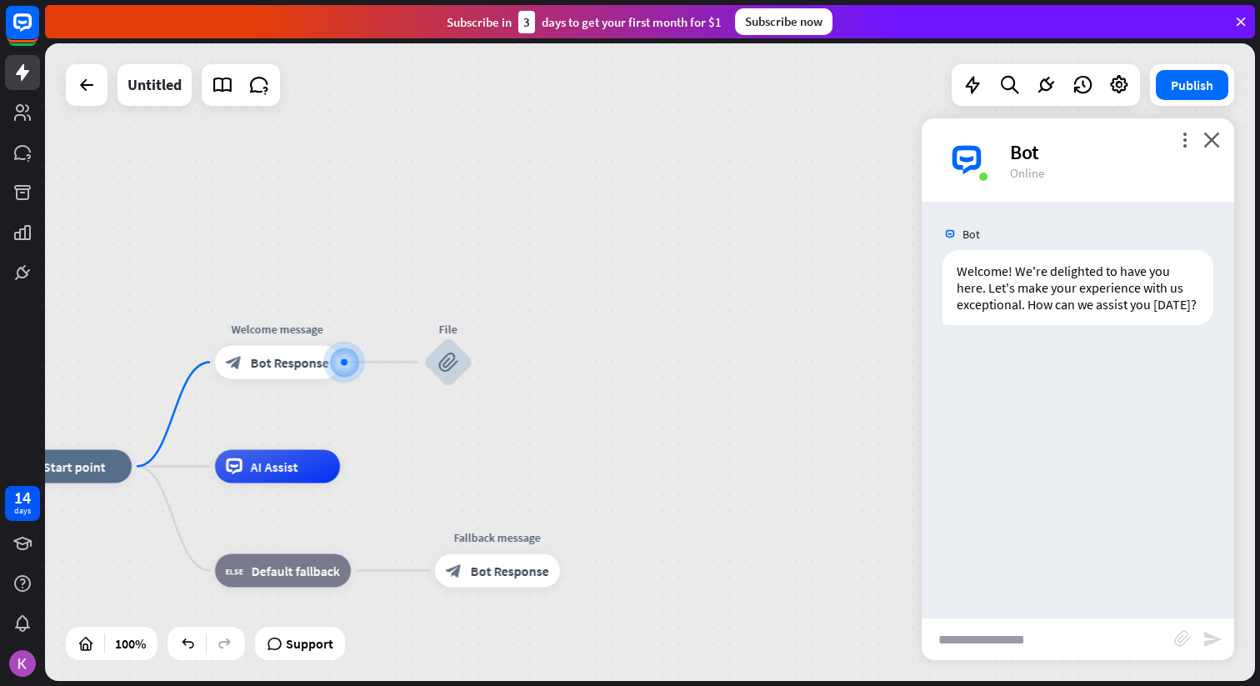
click at [1037, 630] on input "text" at bounding box center [1048, 639] width 253 height 42
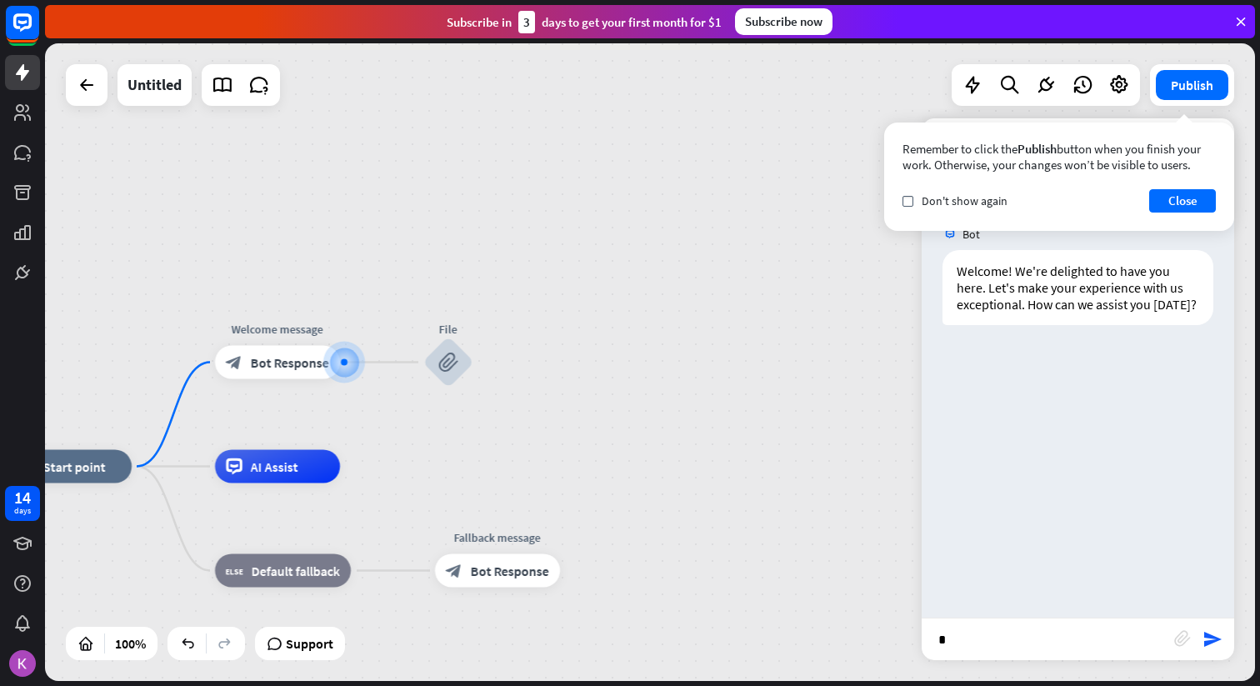
type input "**"
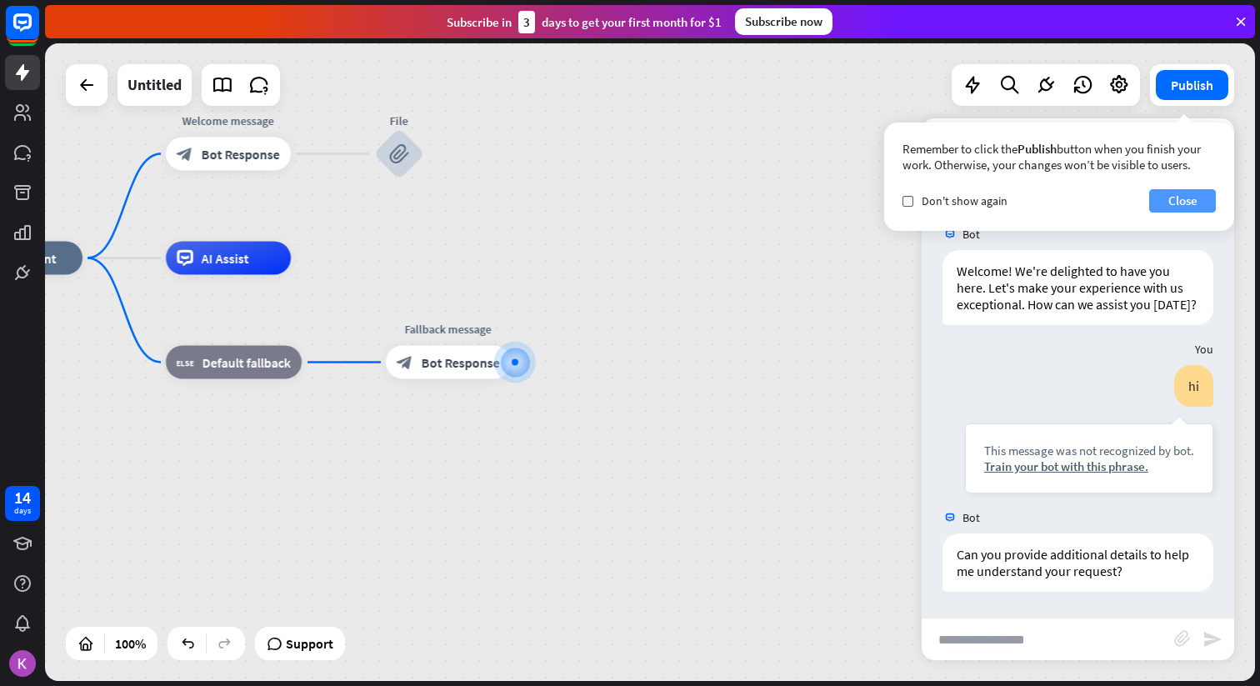
click at [1184, 206] on button "Close" at bounding box center [1182, 200] width 67 height 23
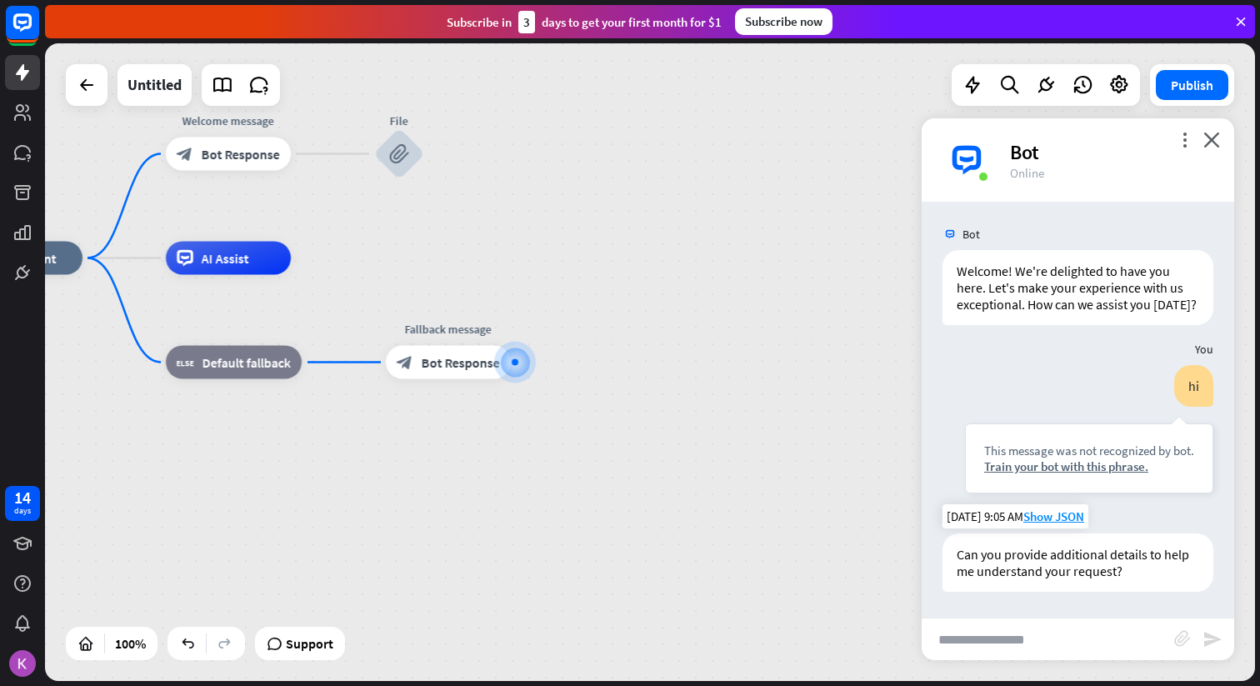
scroll to position [16, 0]
click at [394, 163] on icon "block_attachment" at bounding box center [399, 154] width 20 height 20
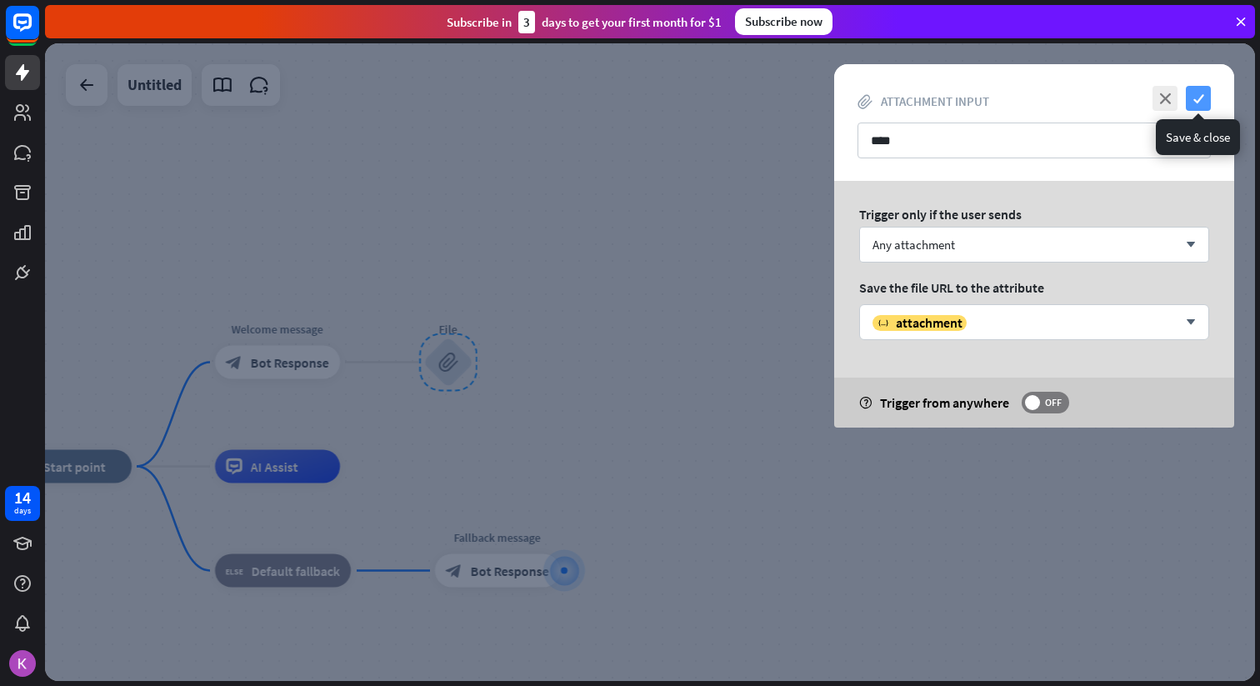
click at [1197, 101] on icon "check" at bounding box center [1198, 98] width 25 height 25
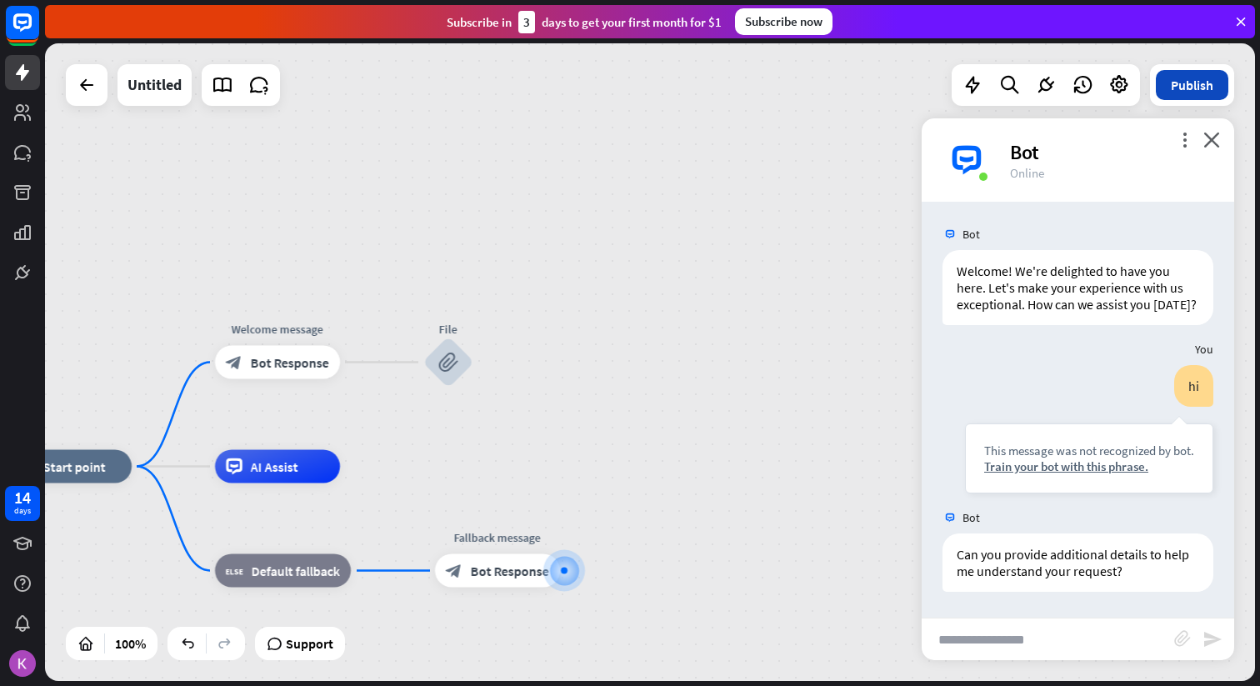
click at [1182, 83] on button "Publish" at bounding box center [1192, 85] width 73 height 30
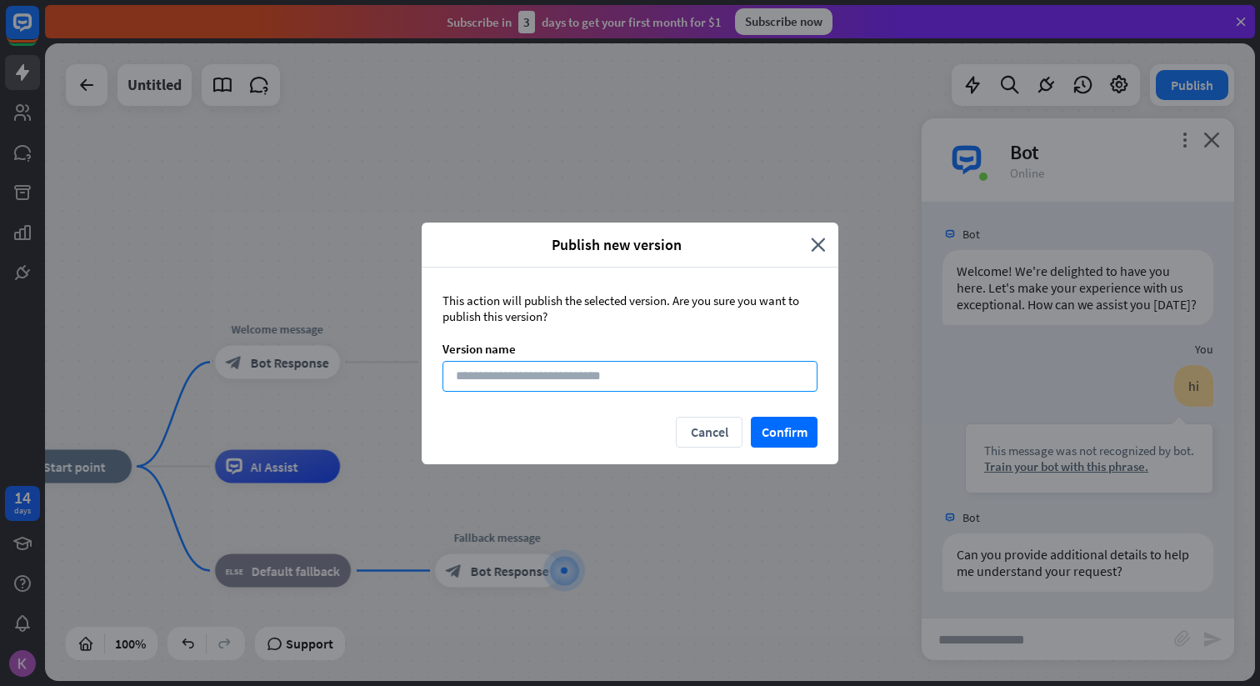
click at [715, 388] on input at bounding box center [630, 376] width 375 height 31
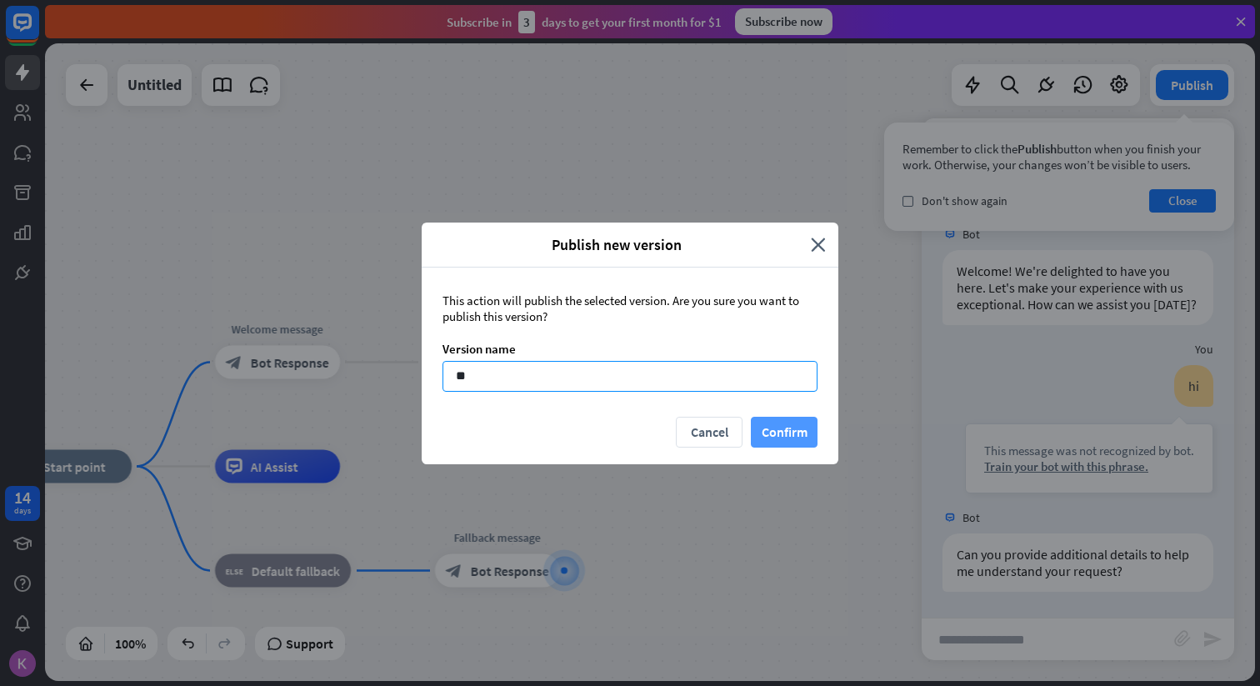
type input "**"
click at [790, 437] on button "Confirm" at bounding box center [784, 432] width 67 height 31
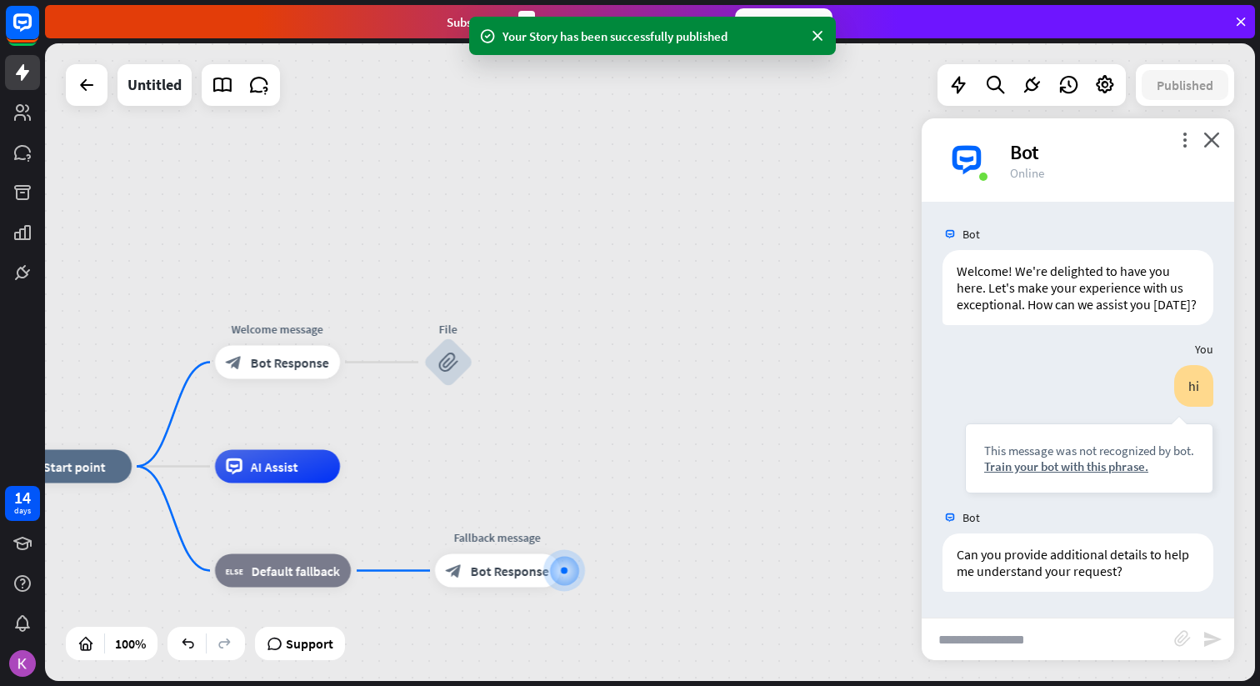
click at [1181, 123] on div "more_vert close Bot Online" at bounding box center [1078, 159] width 313 height 83
click at [1184, 143] on icon "more_vert" at bounding box center [1185, 140] width 16 height 16
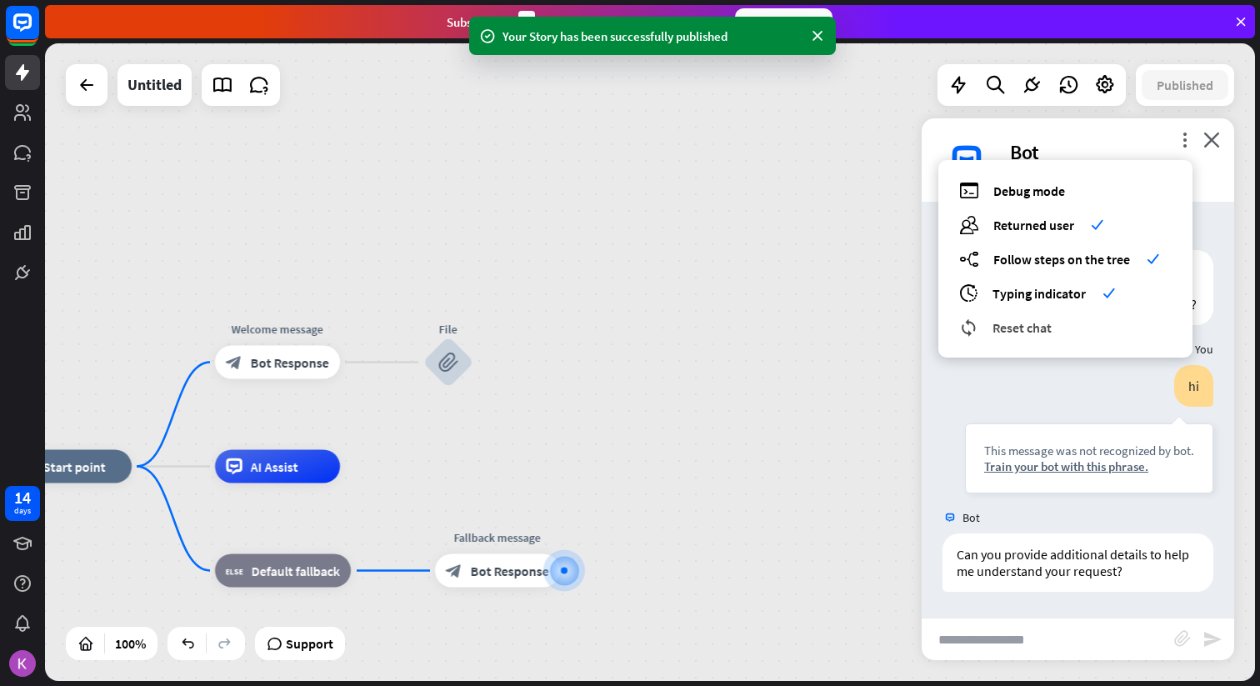
click at [1047, 333] on span "Reset chat" at bounding box center [1022, 327] width 59 height 17
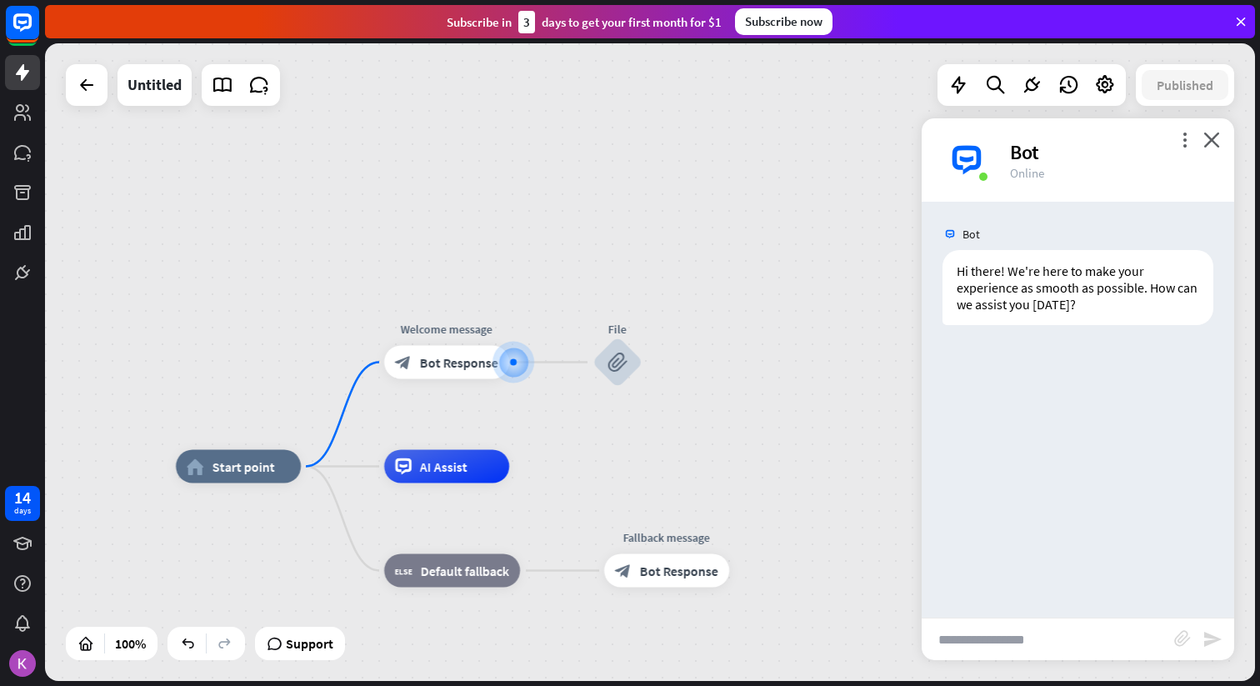
click at [1029, 647] on input "text" at bounding box center [1048, 639] width 253 height 42
type input "**********"
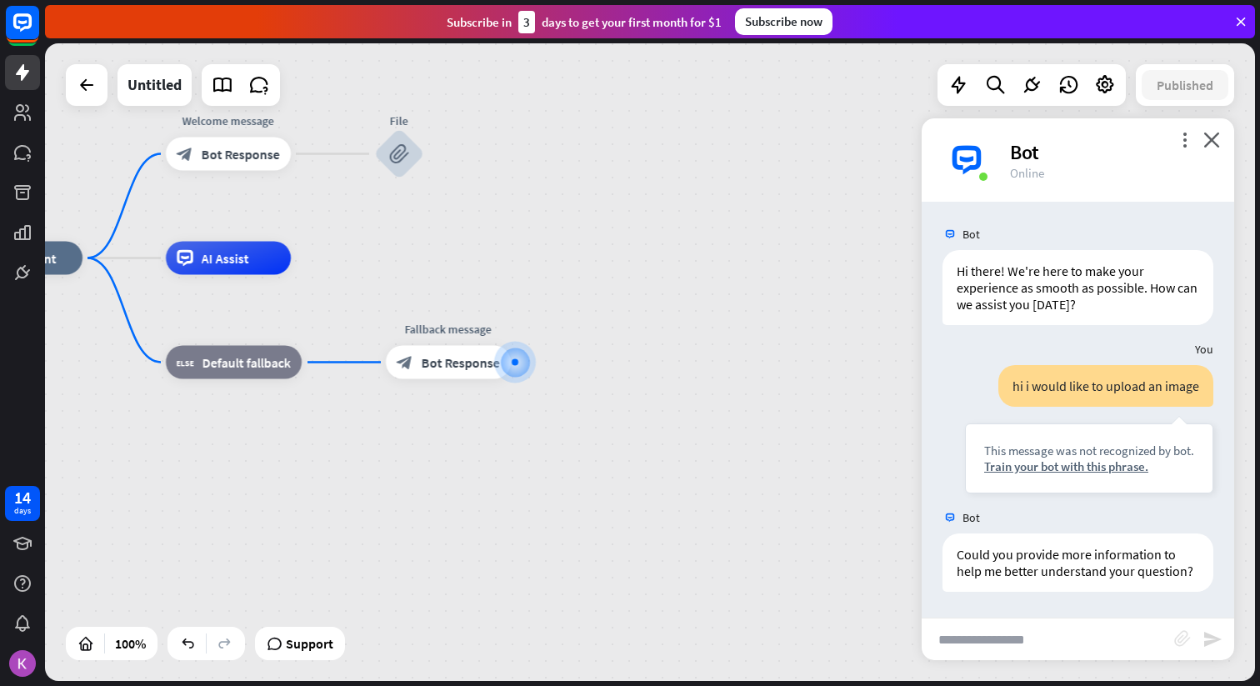
scroll to position [16, 0]
click at [1185, 645] on icon "block_attachment" at bounding box center [1182, 638] width 17 height 17
click at [1109, 609] on div "Image" at bounding box center [1090, 607] width 143 height 29
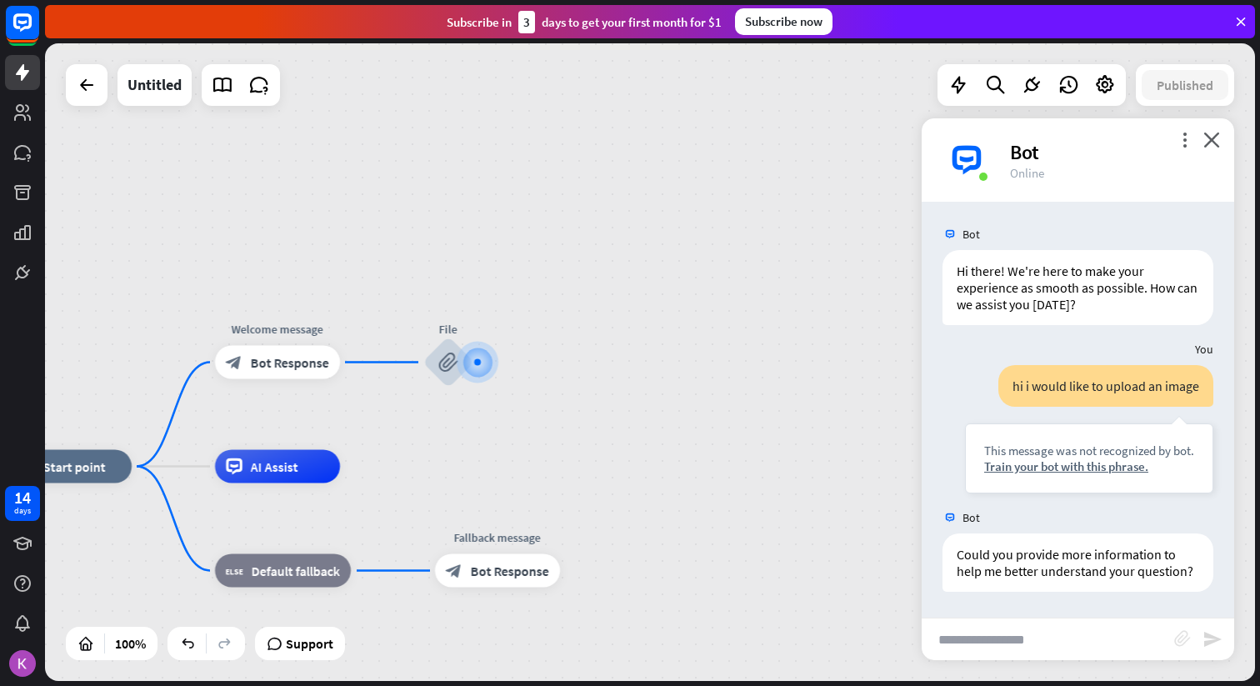
click at [1181, 633] on icon "block_attachment" at bounding box center [1182, 638] width 17 height 17
click at [1084, 598] on div "Image" at bounding box center [1090, 607] width 143 height 29
click at [1131, 465] on div "Train your bot with this phrase." at bounding box center [1089, 466] width 210 height 16
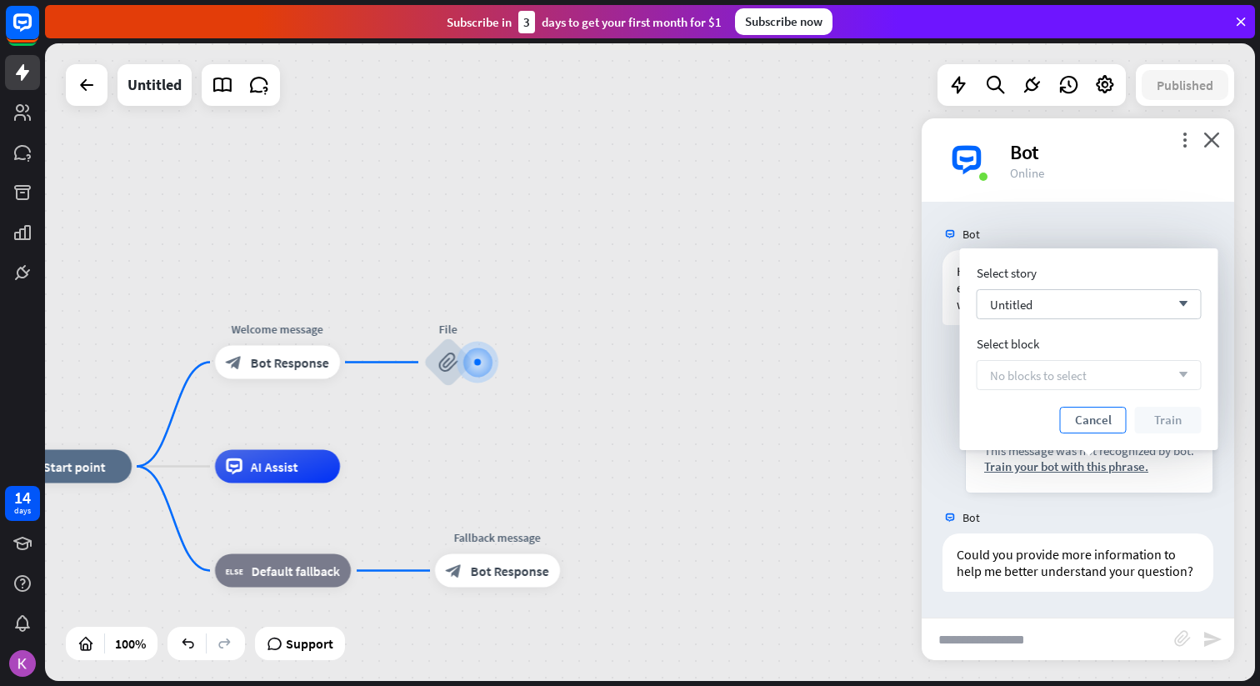
click at [1100, 426] on button "Cancel" at bounding box center [1093, 420] width 67 height 27
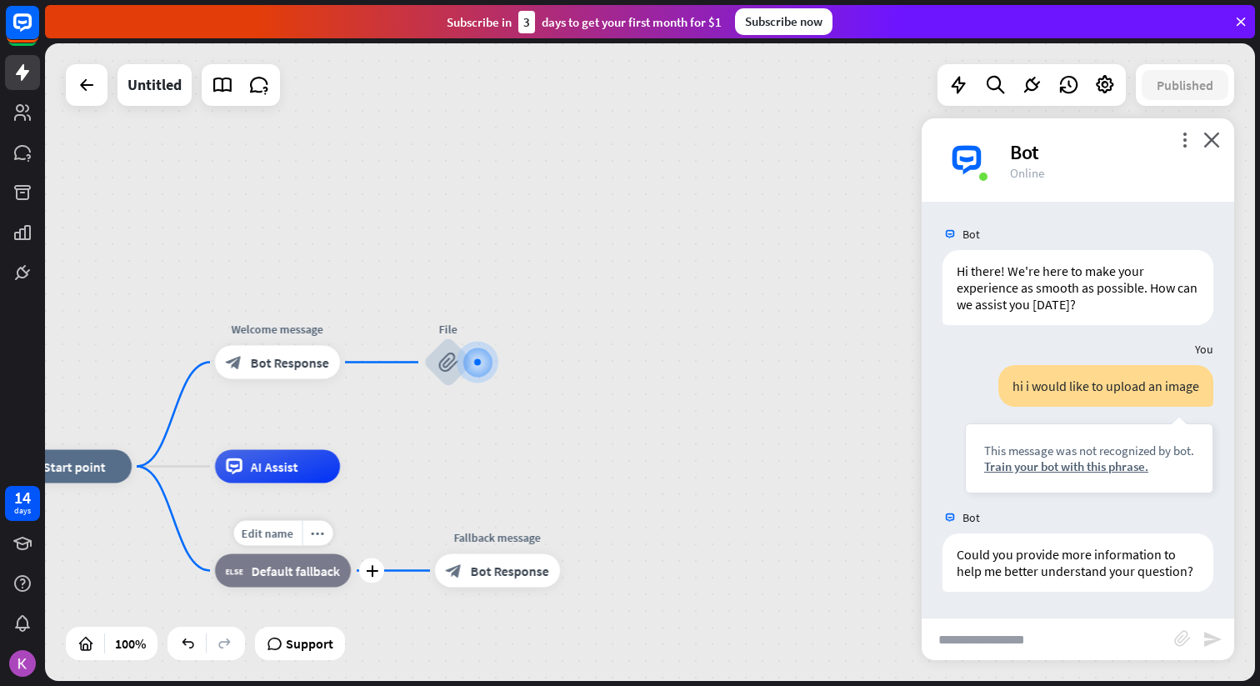
click at [283, 581] on div "block_fallback Default fallback" at bounding box center [283, 570] width 136 height 33
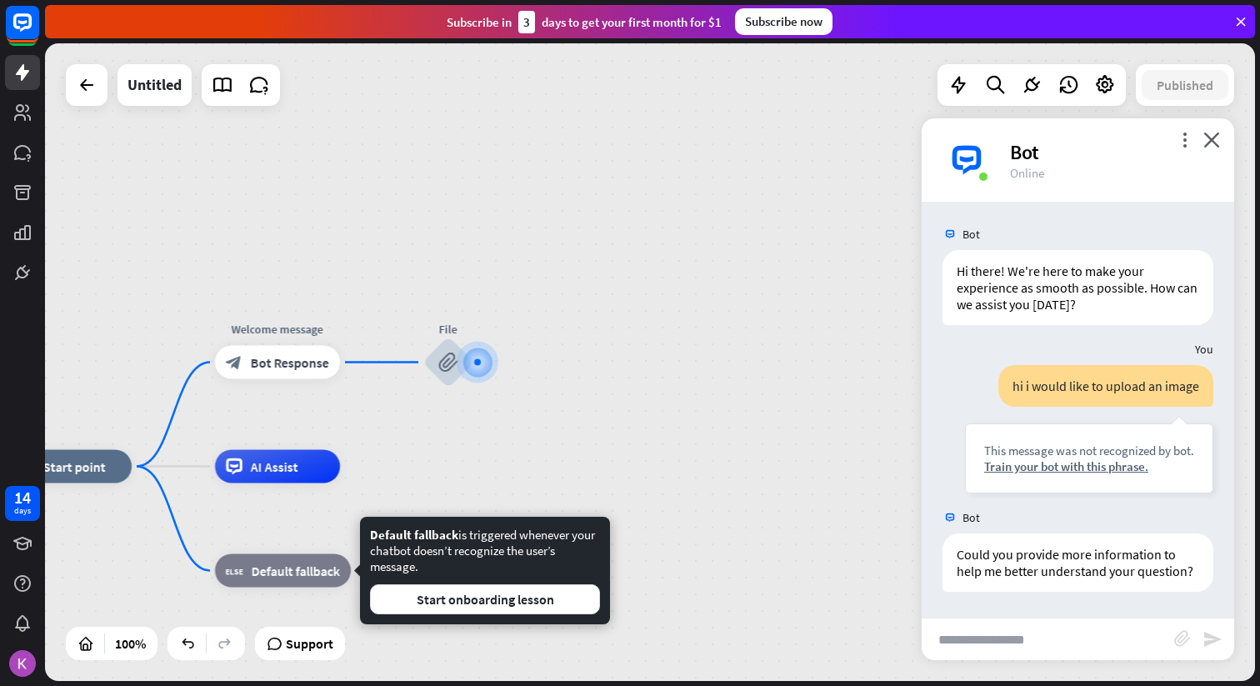
click at [509, 442] on div "home_2 Start point Welcome message block_bot_response Bot Response File block_a…" at bounding box center [650, 362] width 1210 height 638
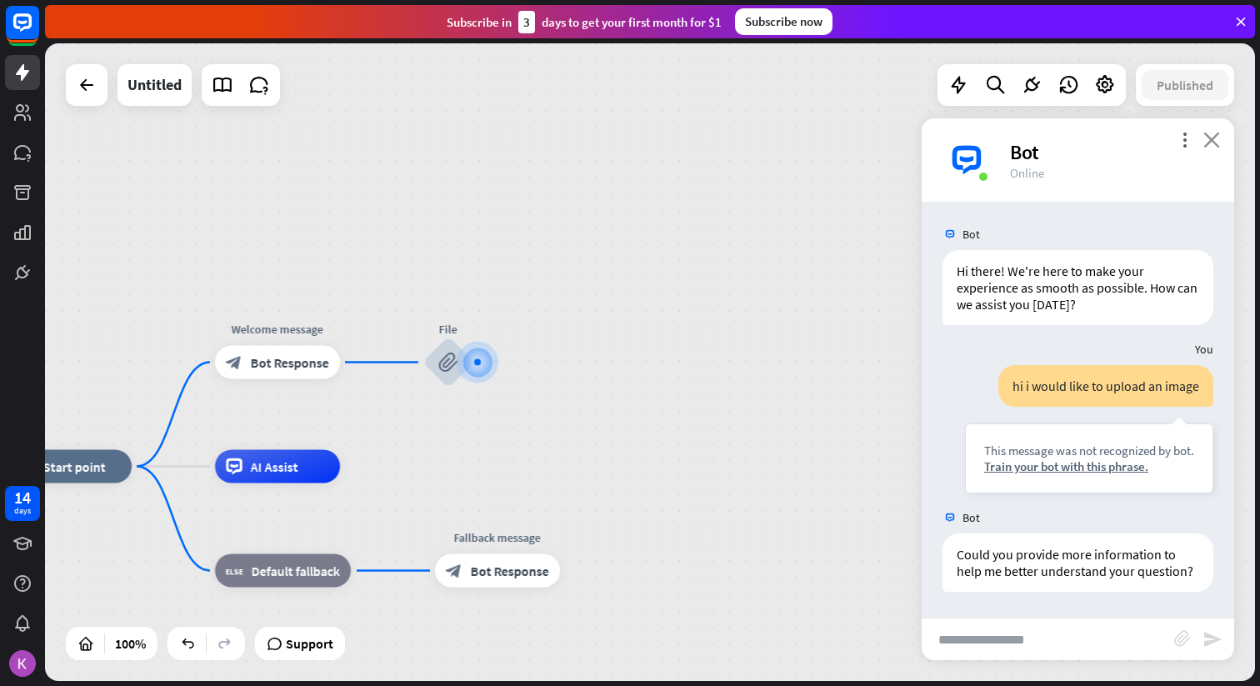
click at [1214, 136] on icon "close" at bounding box center [1212, 140] width 17 height 16
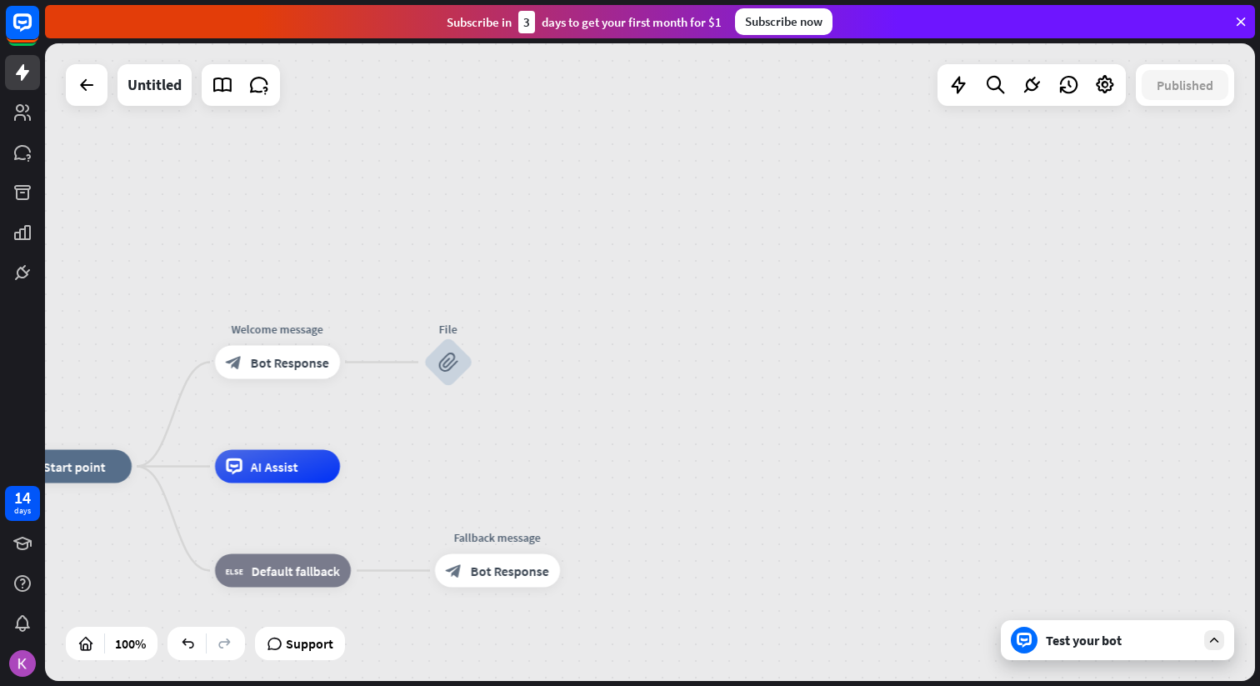
click at [1181, 653] on div "Test your bot" at bounding box center [1117, 640] width 233 height 40
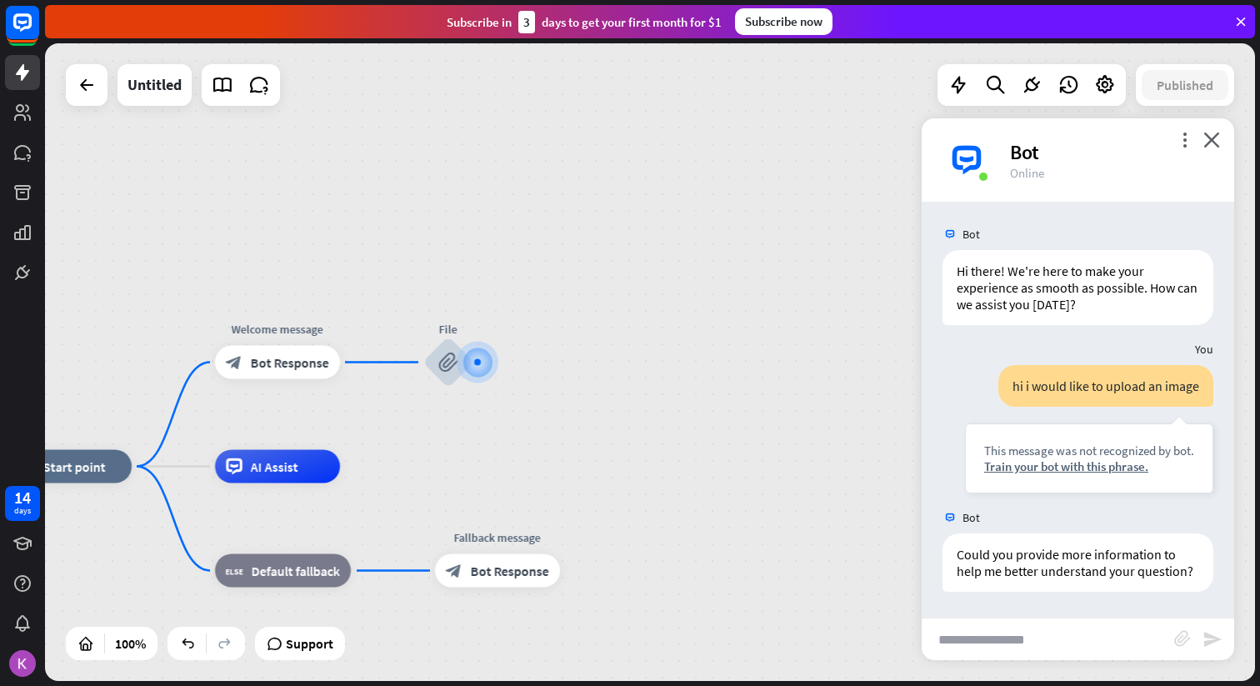
click at [1173, 141] on div "Bot" at bounding box center [1112, 152] width 204 height 26
click at [1175, 136] on div "more_vert close Bot Online" at bounding box center [1078, 159] width 313 height 83
click at [1179, 136] on icon "more_vert" at bounding box center [1185, 140] width 16 height 16
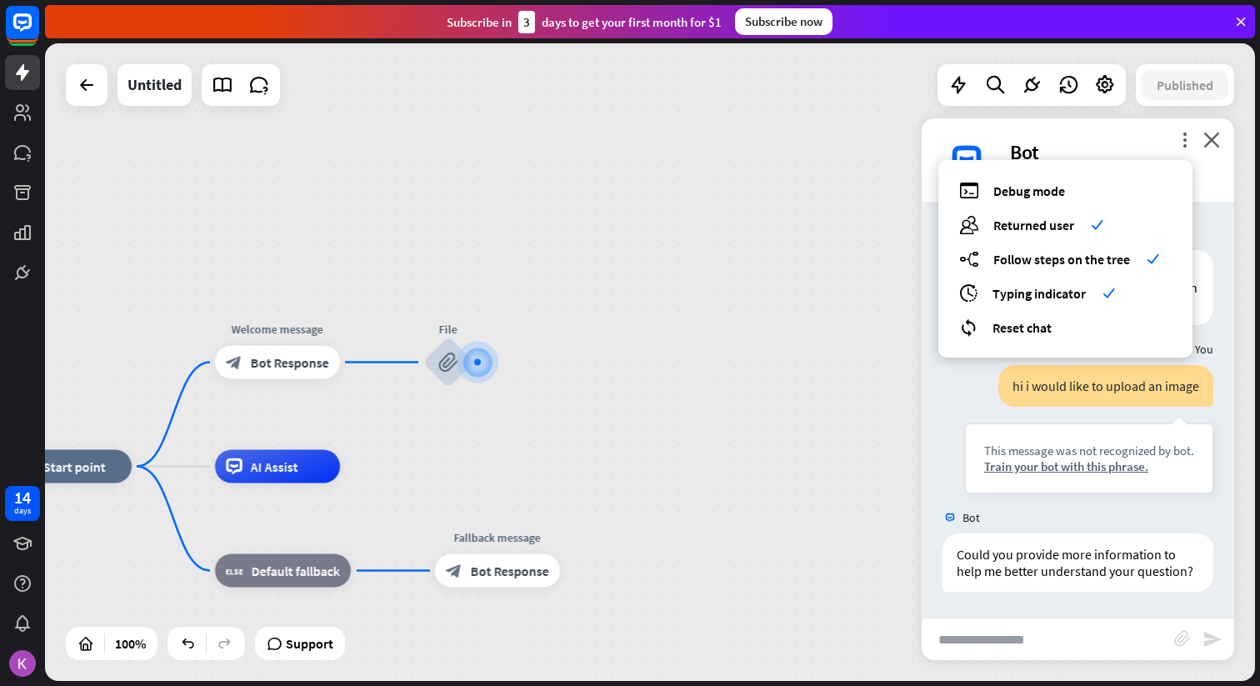
click at [1126, 132] on div "more_vert debug Debug mode users Returned user check builder_tree Follow steps …" at bounding box center [1078, 159] width 313 height 83
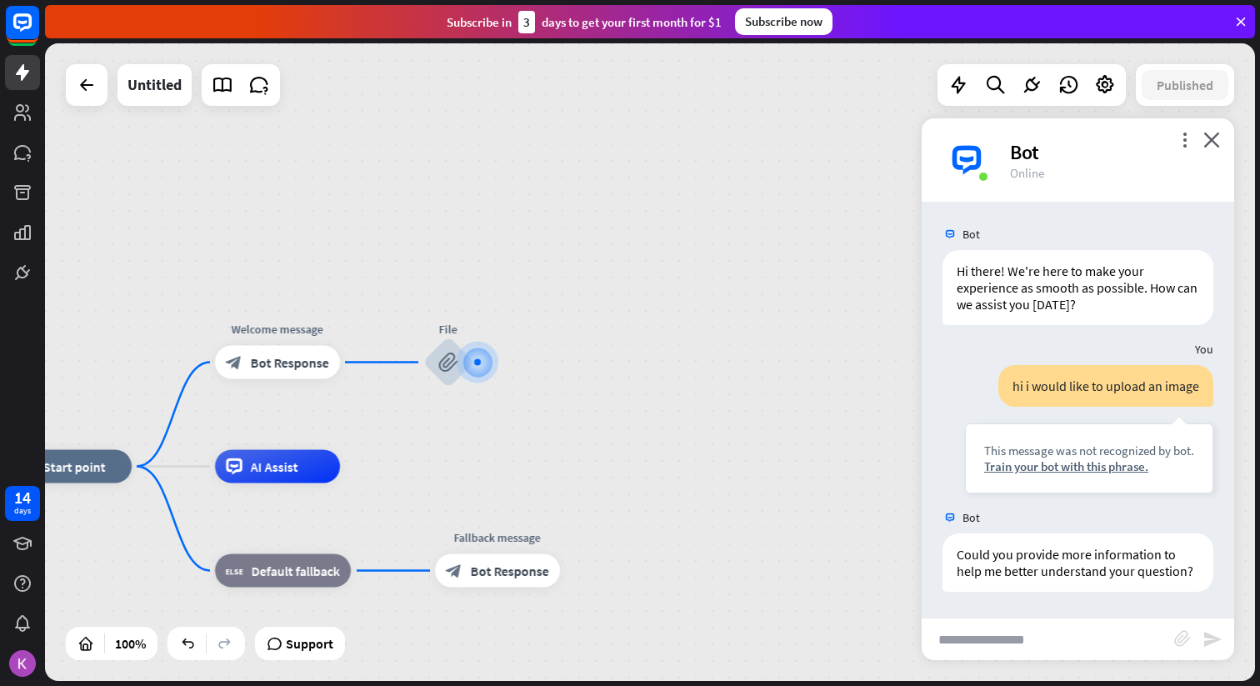
click at [1194, 121] on div "more_vert close Bot Online" at bounding box center [1078, 159] width 313 height 83
click at [1180, 142] on icon "more_vert" at bounding box center [1185, 140] width 16 height 16
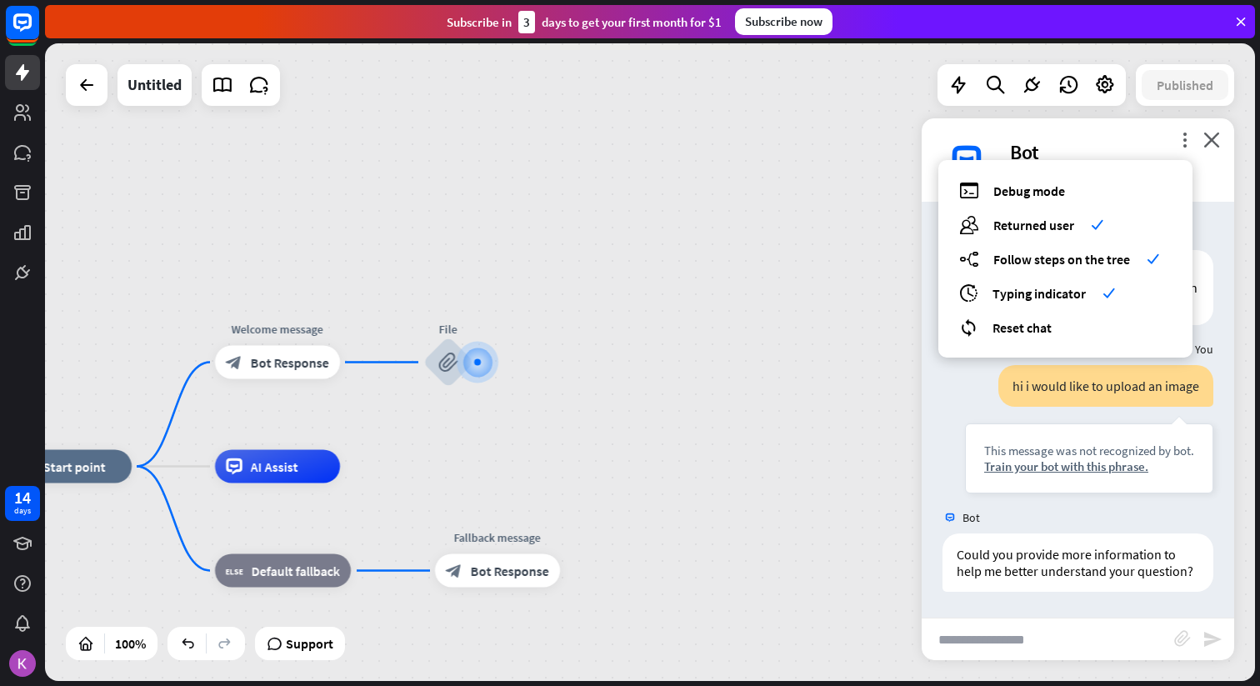
click at [1056, 341] on div "debug Debug mode users Returned user check builder_tree Follow steps on the tre…" at bounding box center [1065, 259] width 254 height 198
click at [1055, 333] on div "reset_chat Reset chat" at bounding box center [1065, 327] width 213 height 19
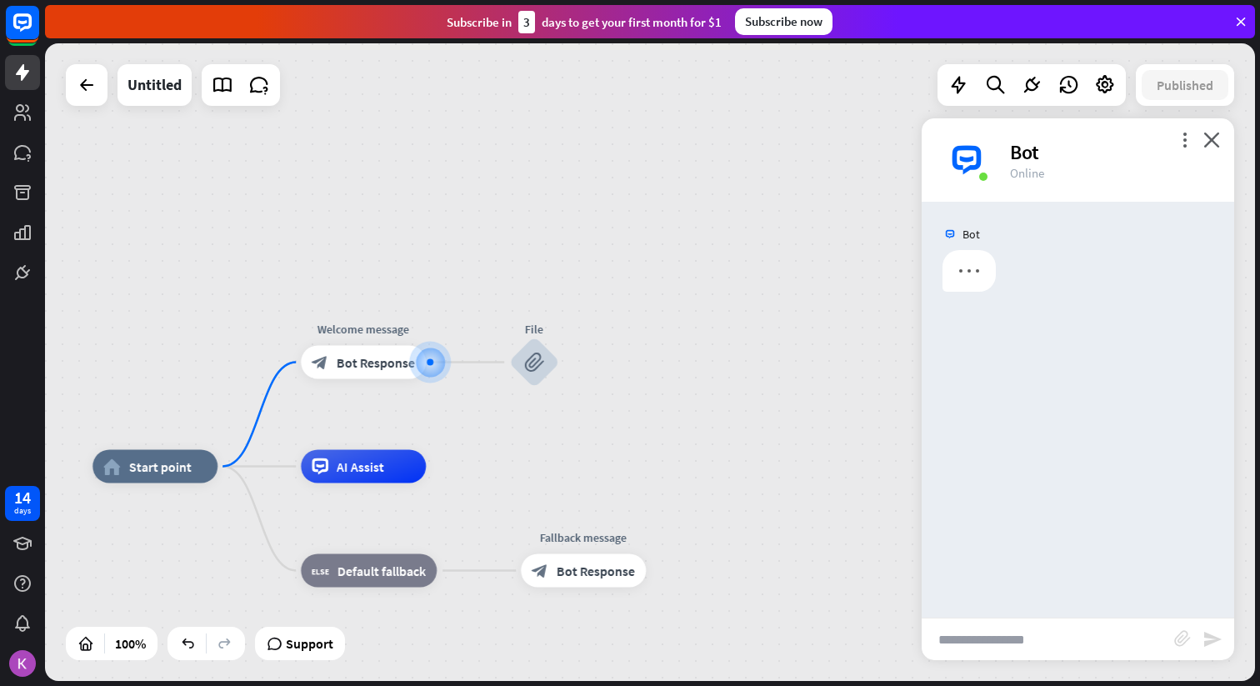
click at [1054, 643] on input "text" at bounding box center [1048, 639] width 253 height 42
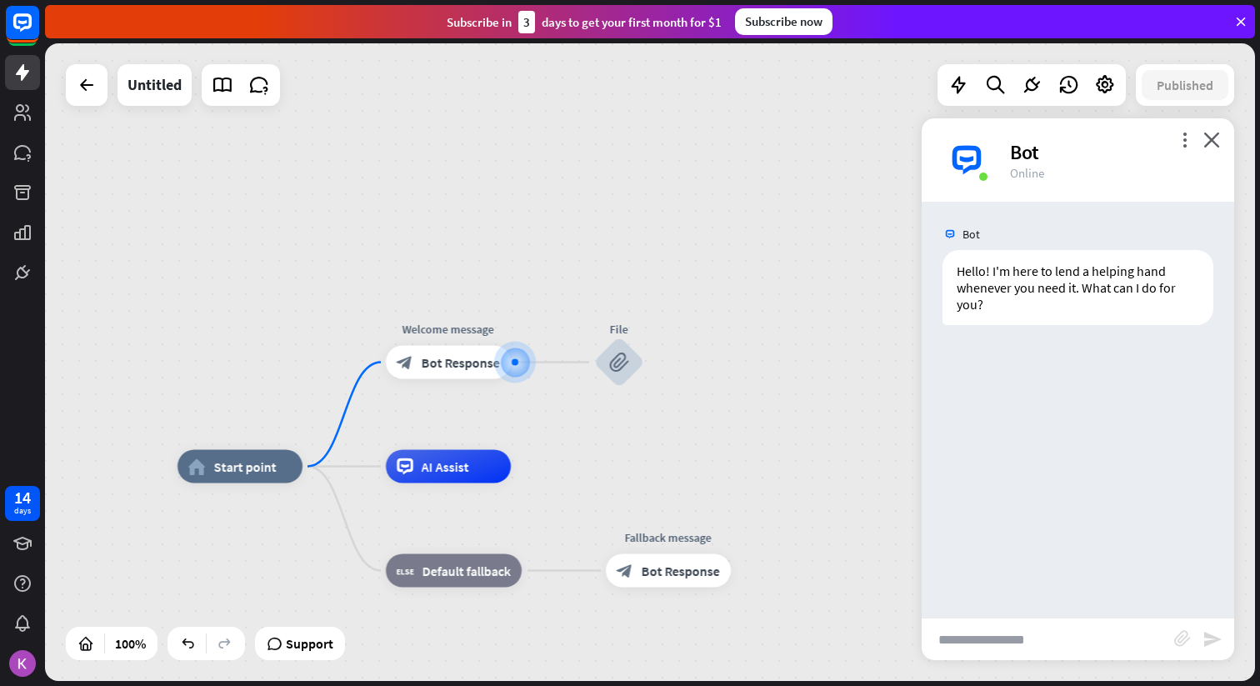
click at [1193, 644] on div "block_attachment" at bounding box center [1188, 639] width 28 height 19
click at [1179, 643] on icon "block_attachment" at bounding box center [1182, 638] width 17 height 17
click at [1167, 521] on div "Bot Hello! I'm here to lend a helping hand whenever you need it. What can I do …" at bounding box center [1078, 410] width 313 height 416
click at [1184, 638] on icon "block_attachment" at bounding box center [1182, 638] width 17 height 17
click at [1099, 640] on div "Document" at bounding box center [1090, 637] width 143 height 29
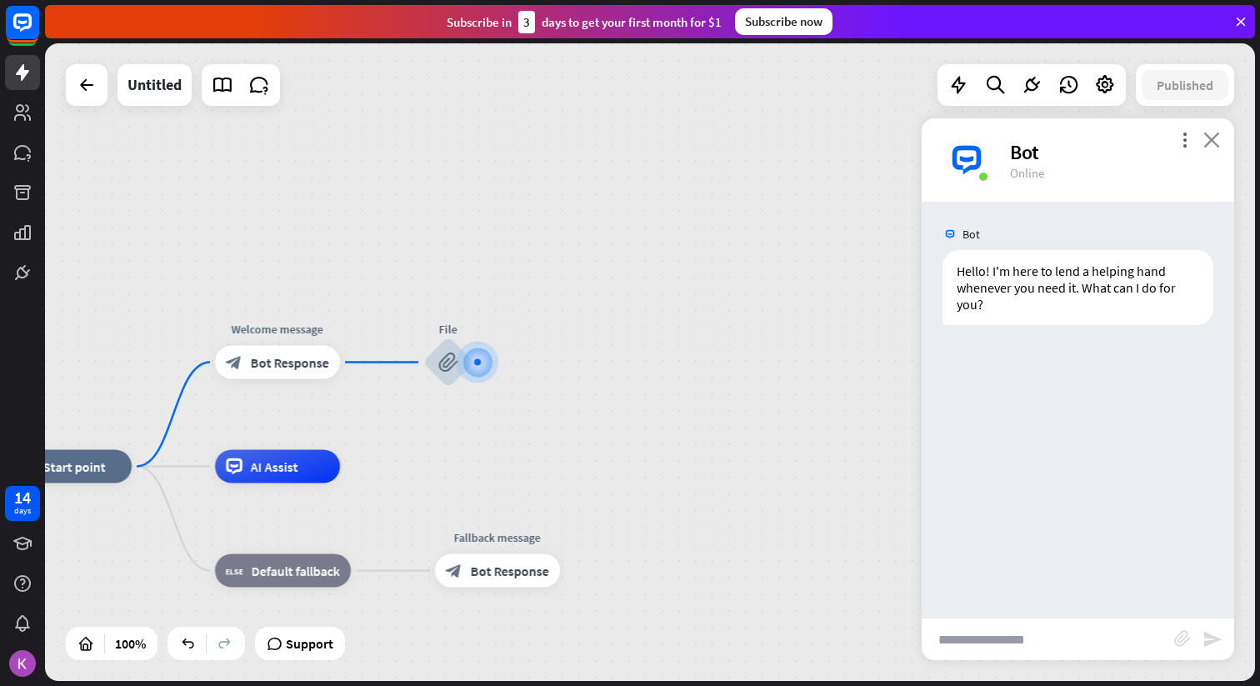
click at [1214, 134] on icon "close" at bounding box center [1212, 140] width 17 height 16
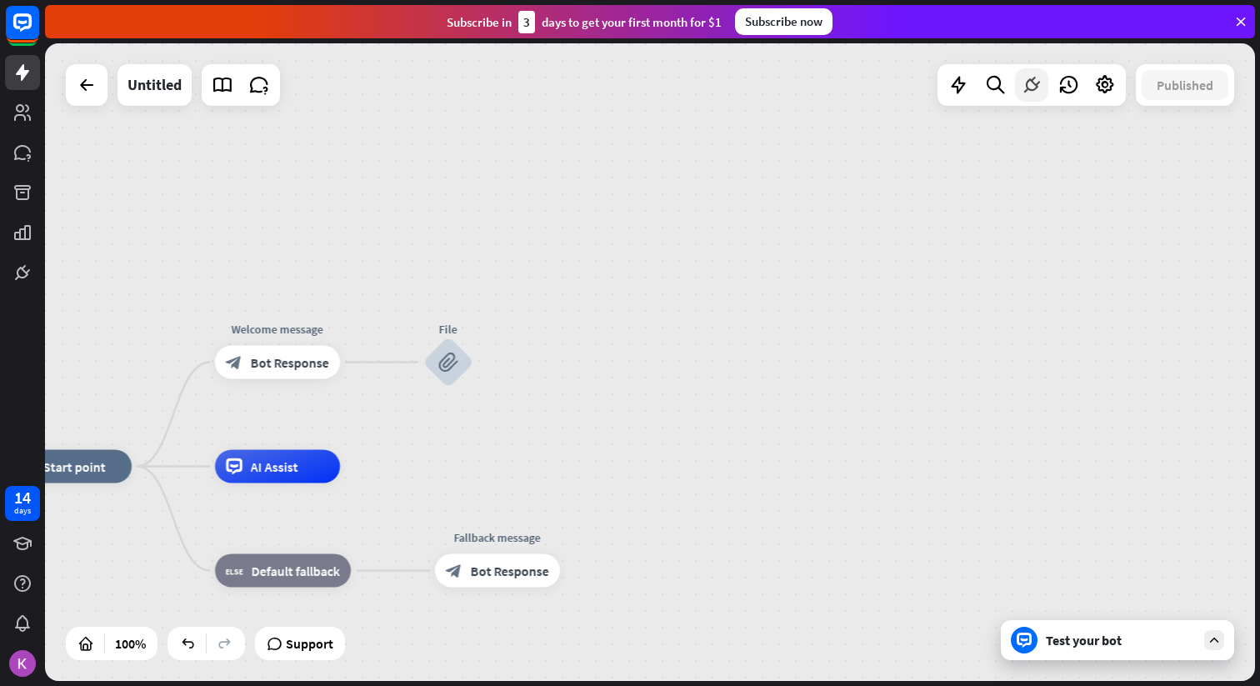
click at [1035, 84] on icon at bounding box center [1032, 85] width 22 height 22
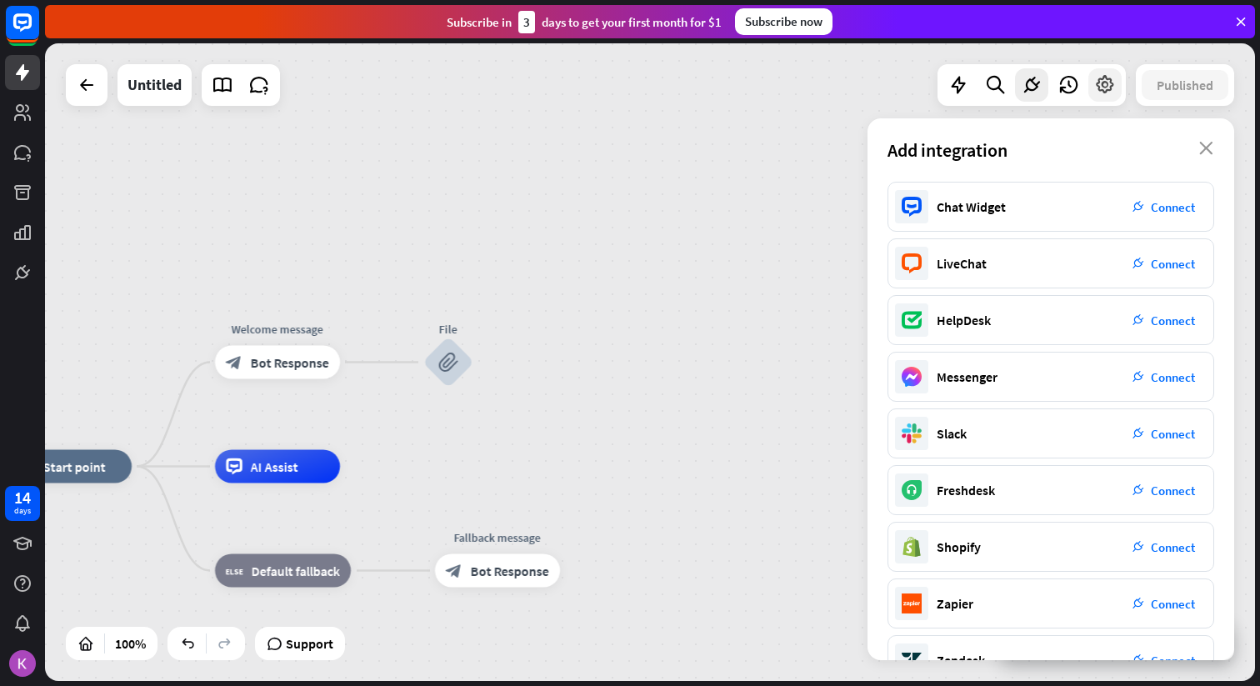
click at [1120, 88] on div at bounding box center [1105, 84] width 33 height 33
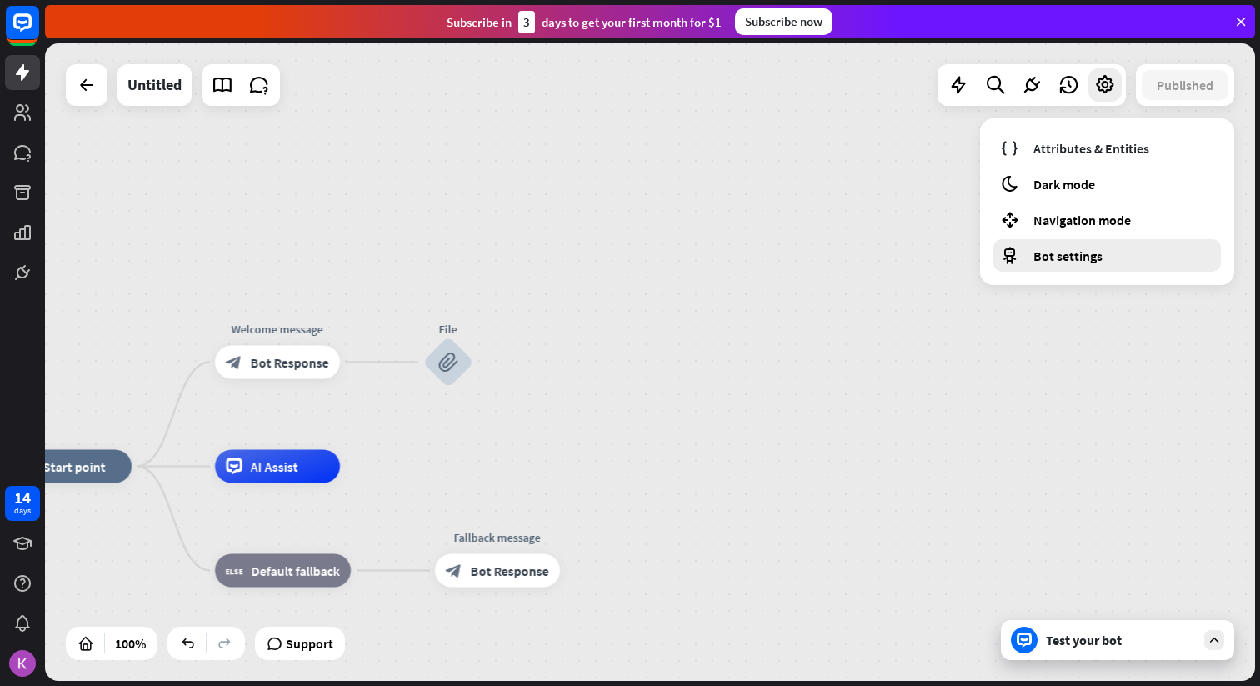
click at [1129, 260] on div "Bot settings" at bounding box center [1107, 255] width 228 height 33
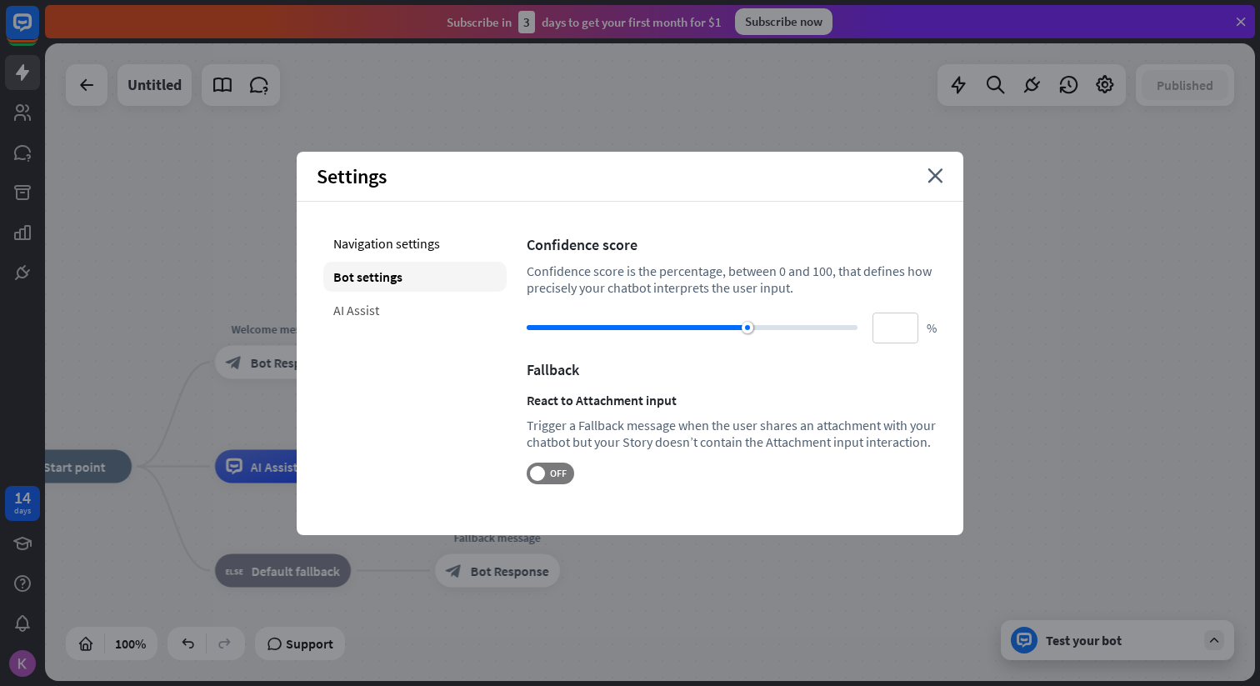
click at [414, 316] on div "AI Assist" at bounding box center [414, 310] width 183 height 30
type input "**"
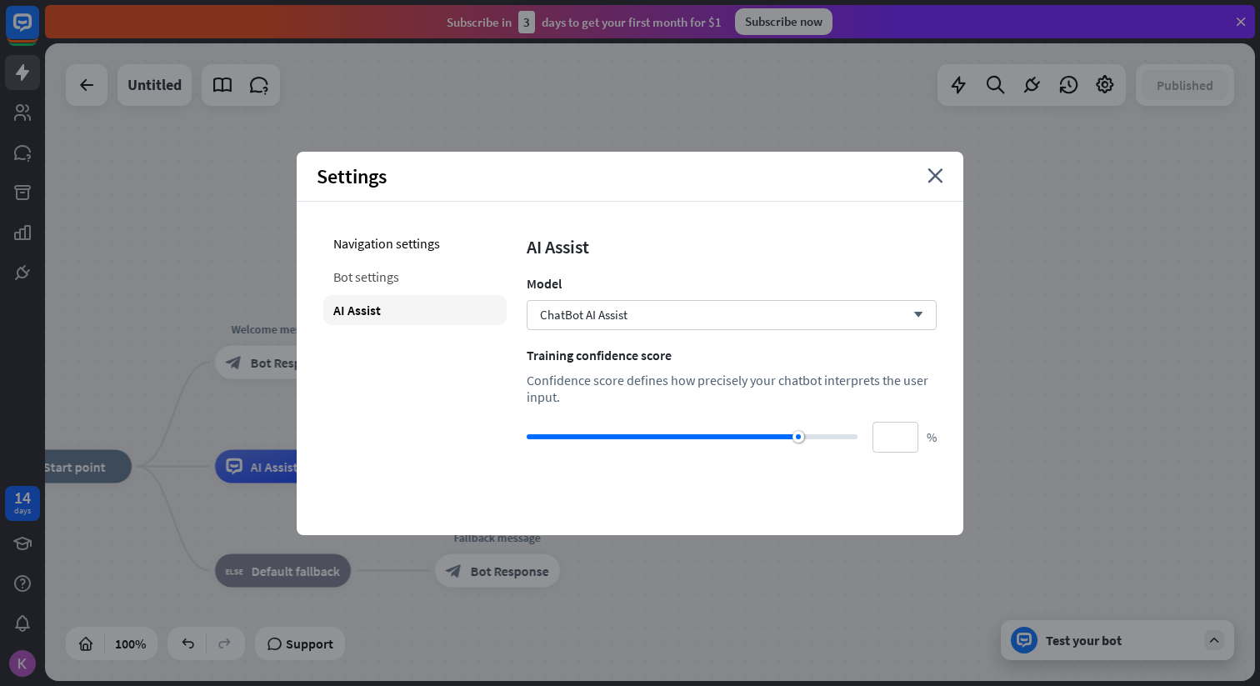
click at [408, 277] on div "Bot settings" at bounding box center [414, 277] width 183 height 30
type input "**"
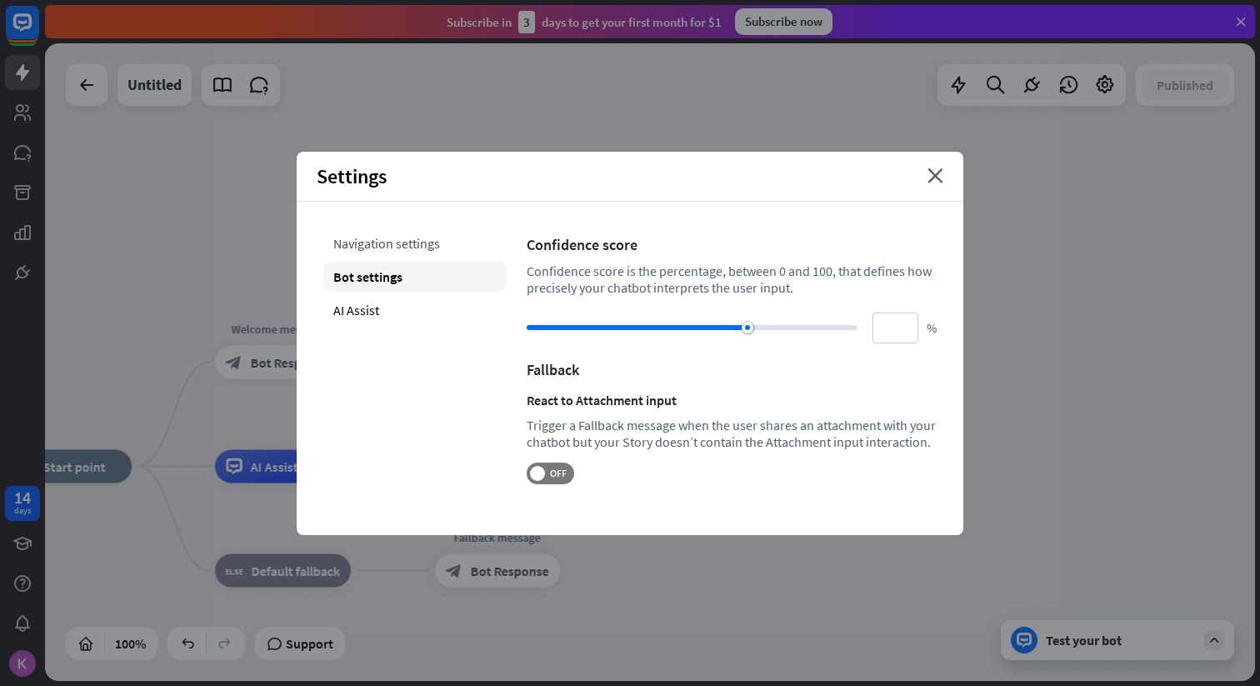
click at [399, 233] on div "Navigation settings" at bounding box center [414, 243] width 183 height 30
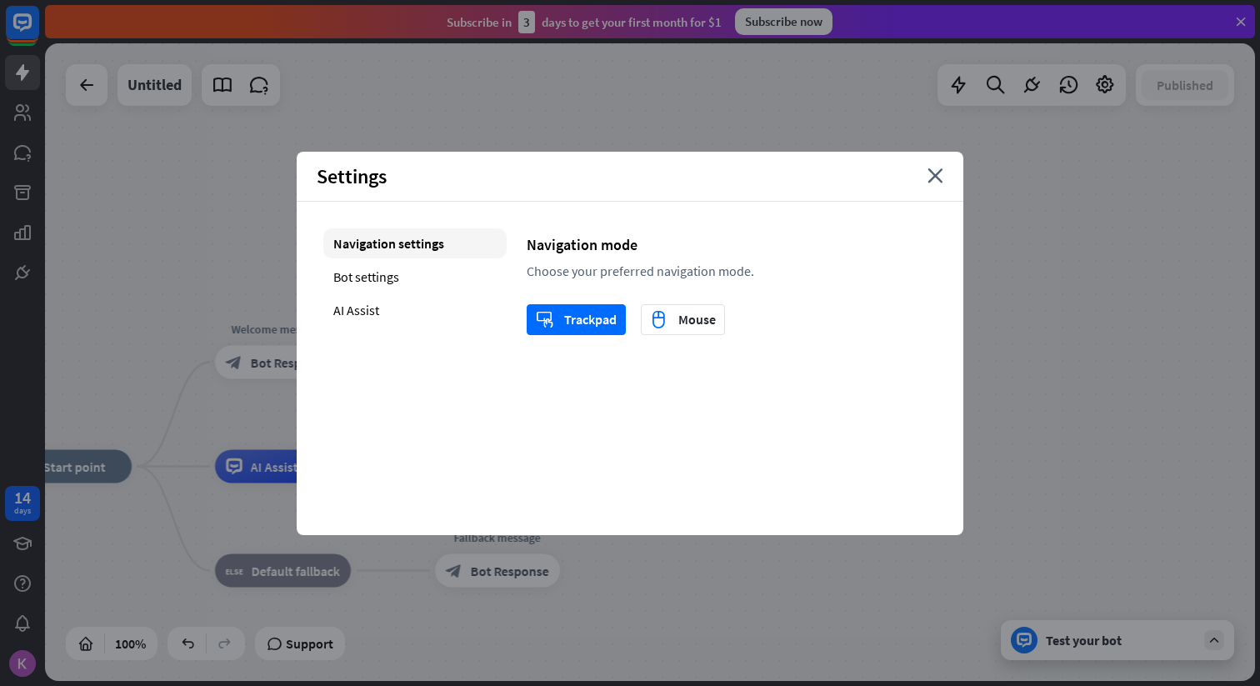
click at [958, 173] on div "Settings close" at bounding box center [630, 177] width 667 height 50
click at [940, 173] on icon "close" at bounding box center [936, 175] width 16 height 15
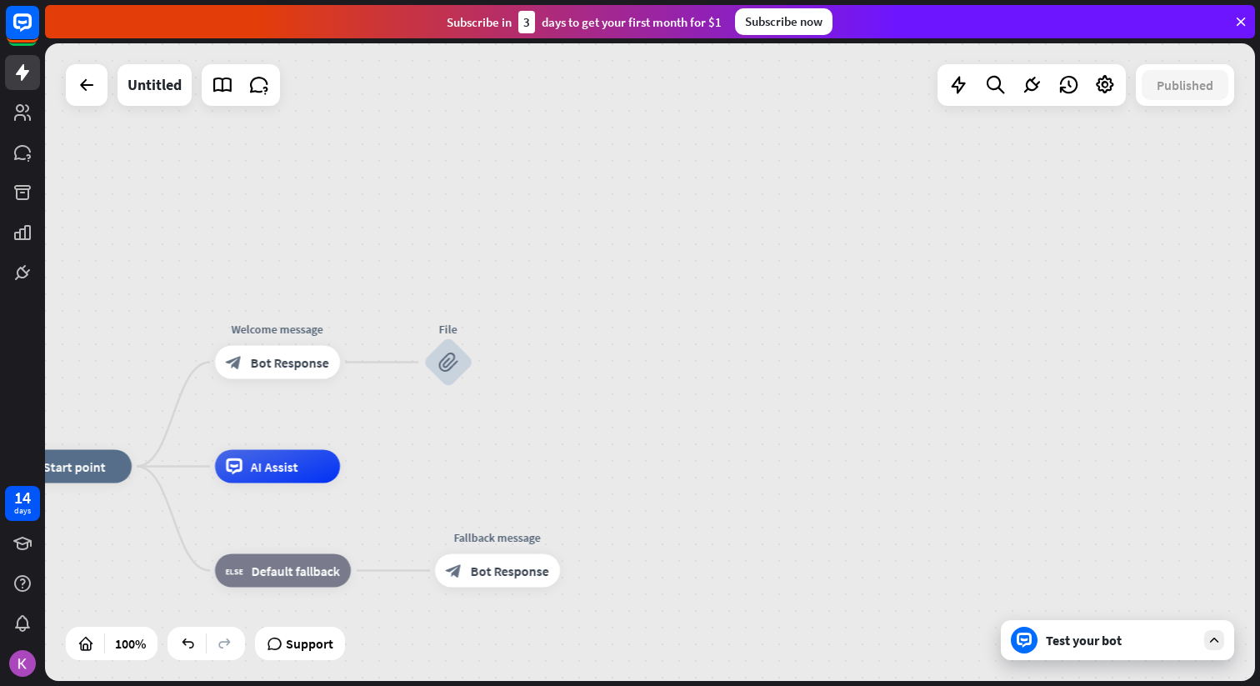
click at [1224, 638] on div at bounding box center [1214, 640] width 20 height 20
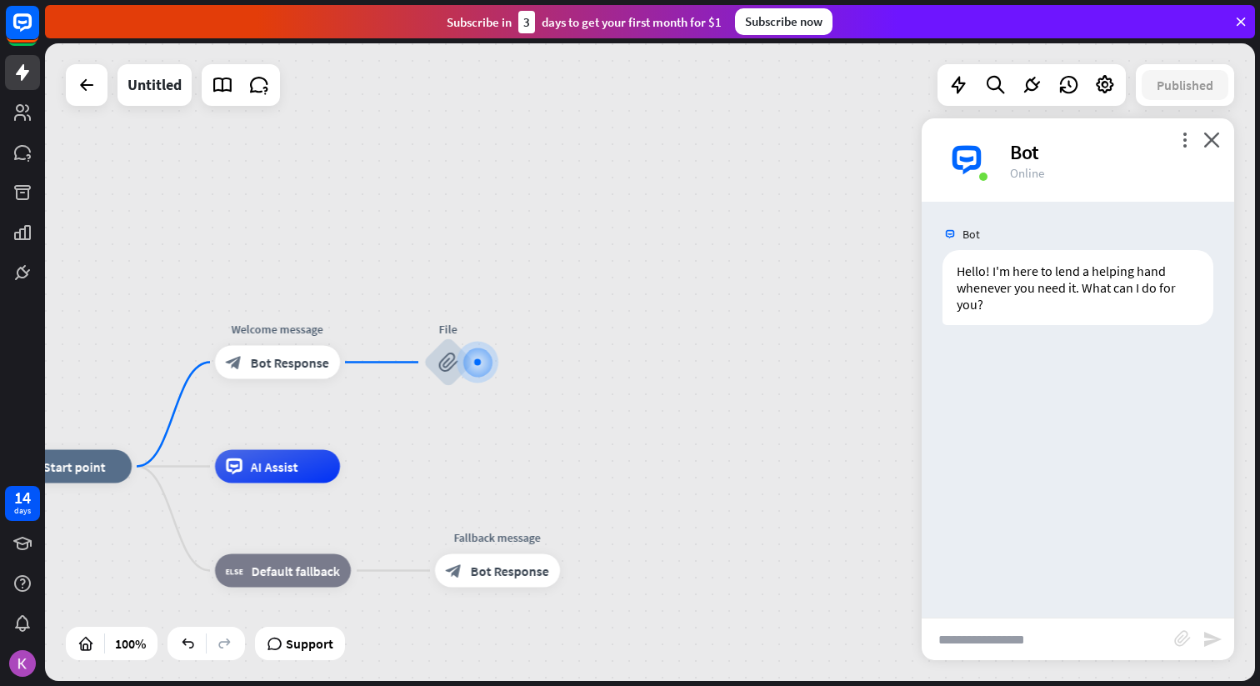
click at [1210, 130] on div "more_vert close Bot Online" at bounding box center [1078, 159] width 313 height 83
click at [31, 663] on img at bounding box center [22, 663] width 27 height 27
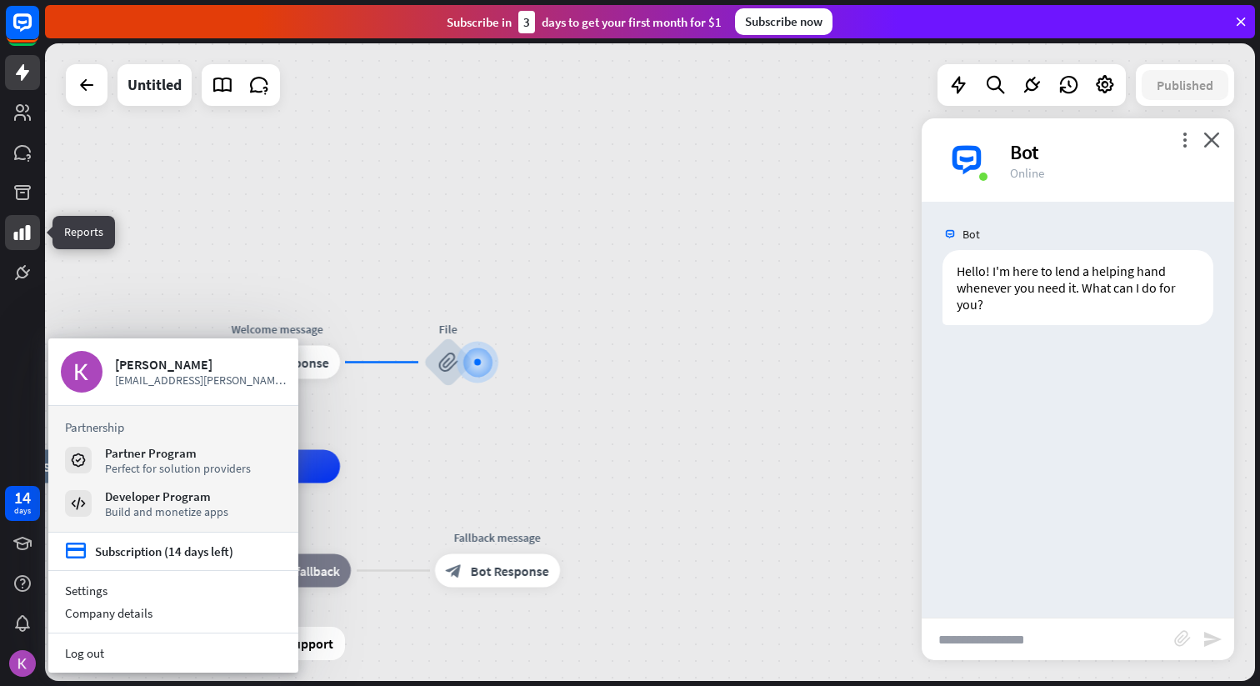
click at [22, 232] on icon at bounding box center [22, 232] width 17 height 15
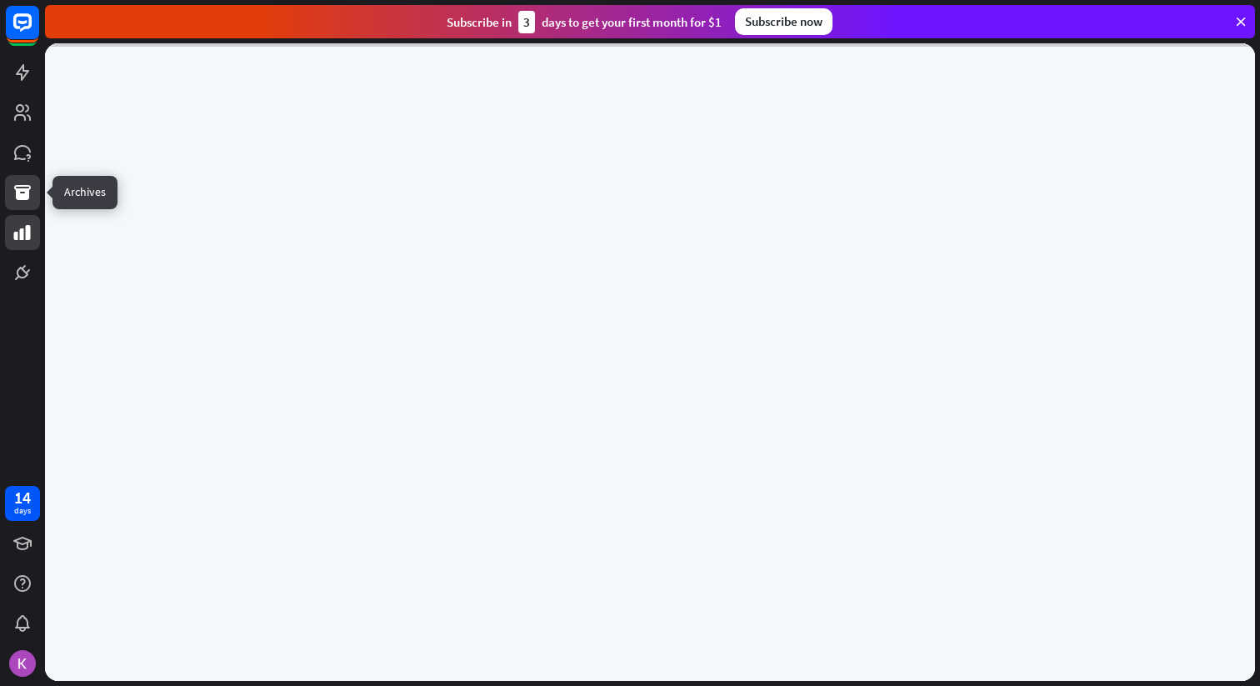
click at [23, 201] on icon at bounding box center [23, 193] width 20 height 20
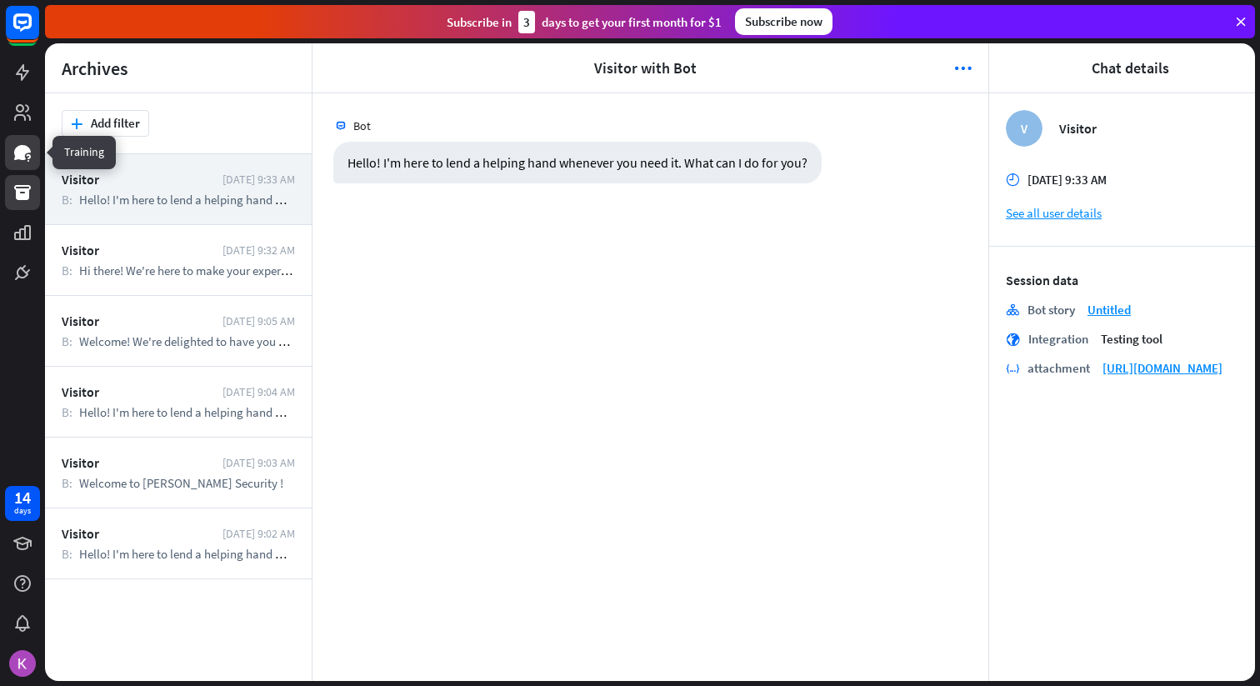
click at [29, 153] on icon at bounding box center [23, 153] width 20 height 20
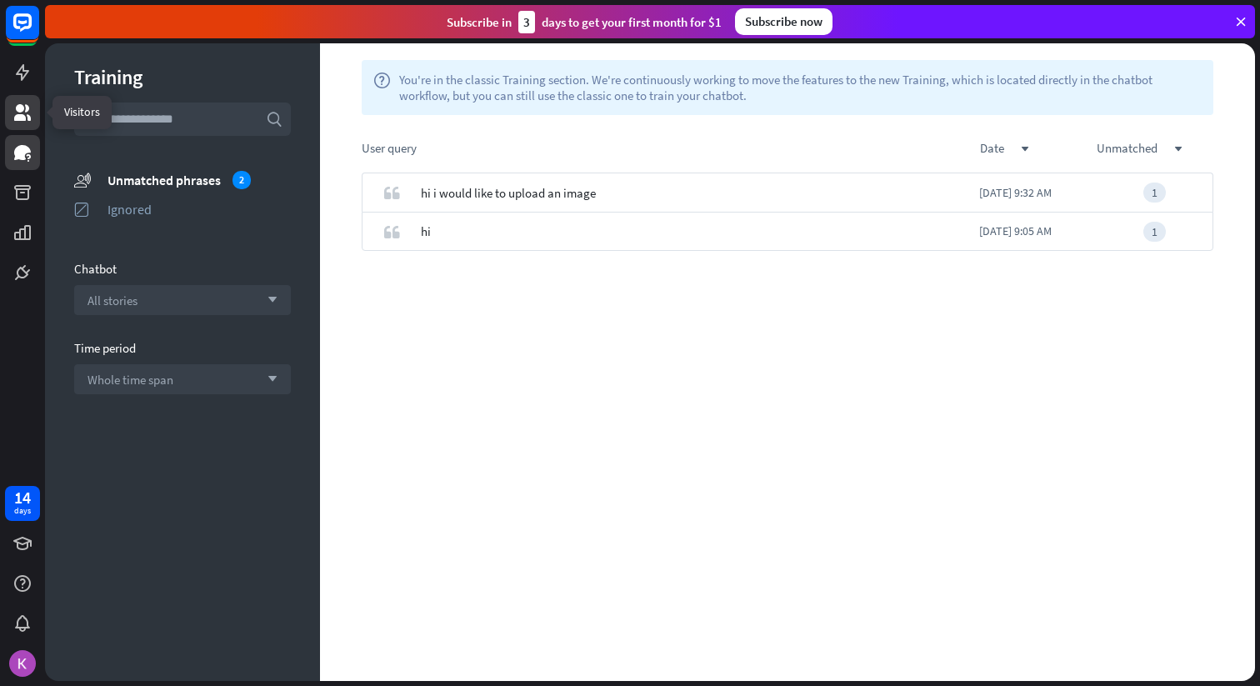
click at [32, 114] on icon at bounding box center [23, 113] width 20 height 20
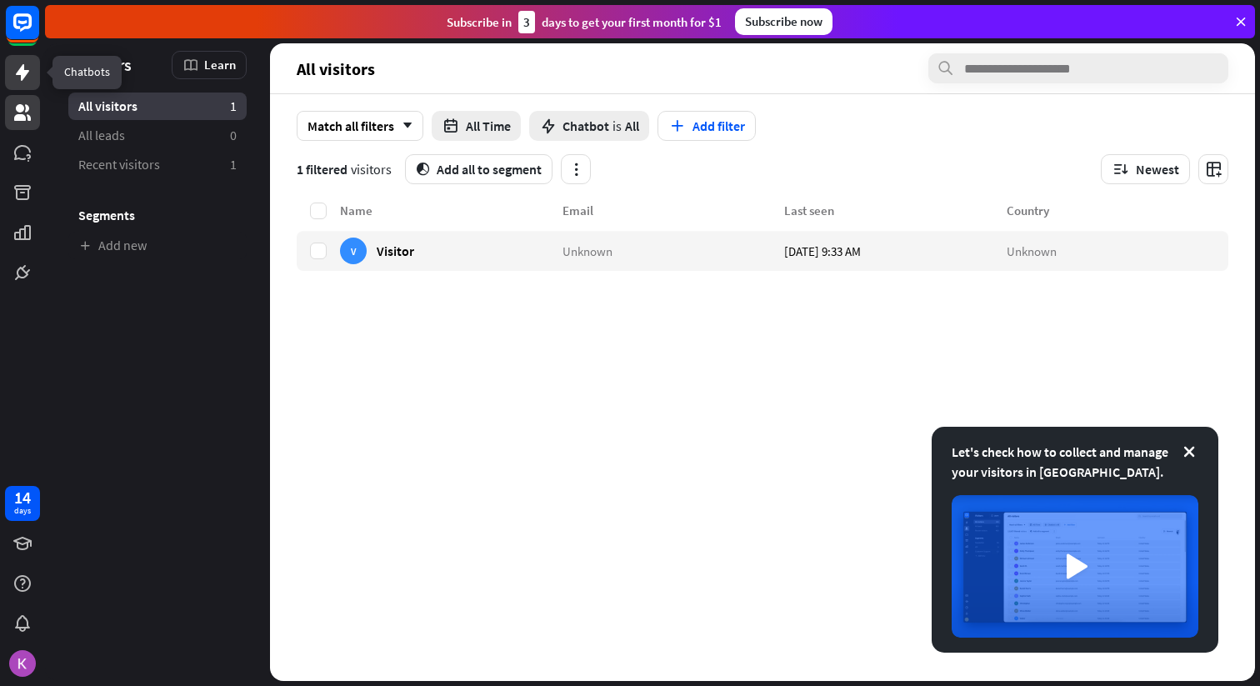
click at [33, 88] on link at bounding box center [22, 72] width 35 height 35
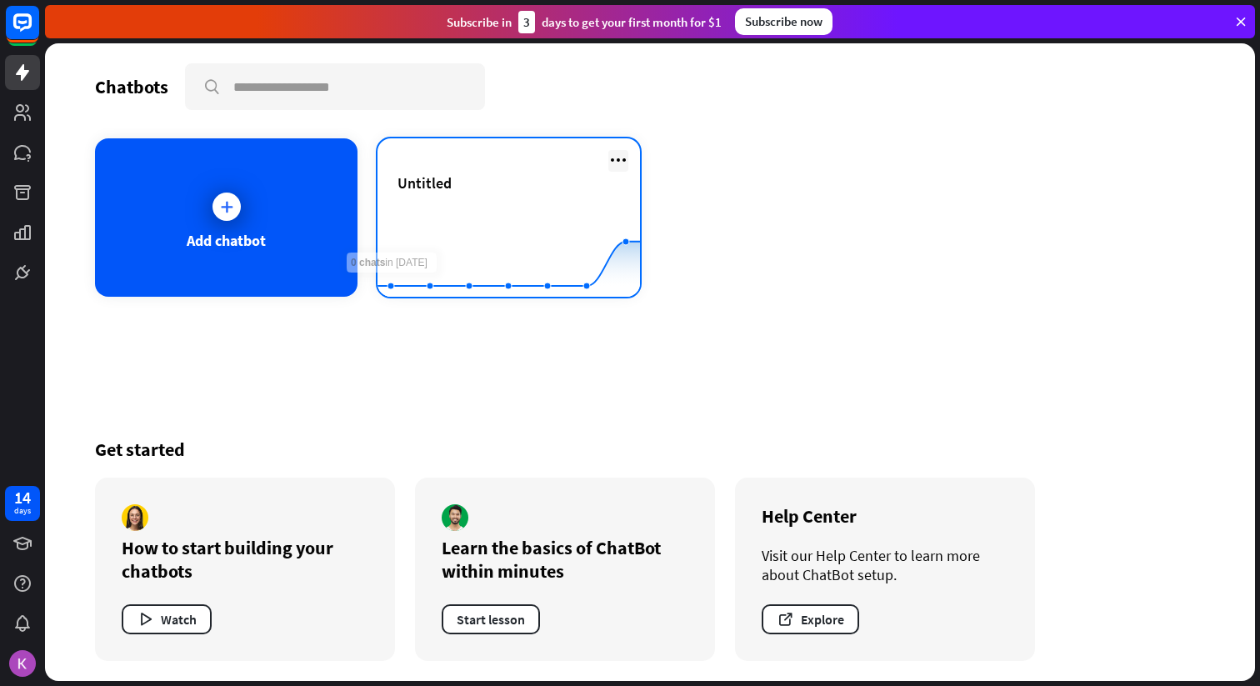
click at [611, 151] on icon at bounding box center [618, 160] width 20 height 20
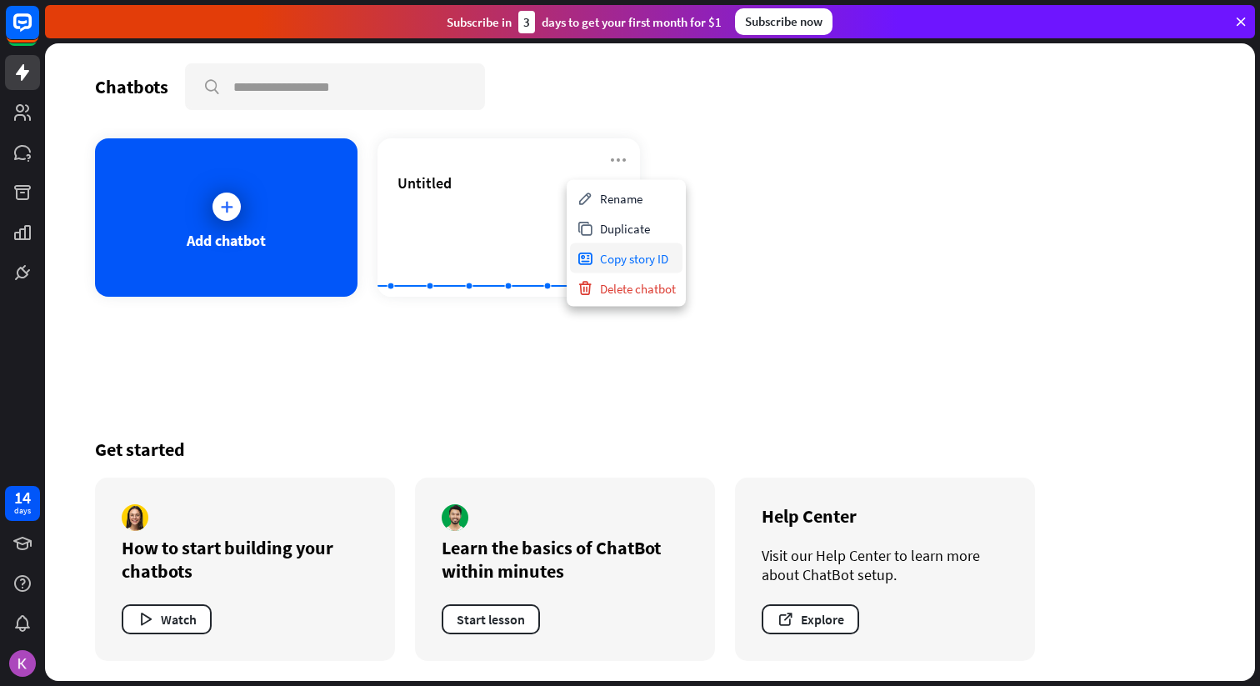
click at [627, 256] on div "Copy story ID" at bounding box center [626, 258] width 113 height 30
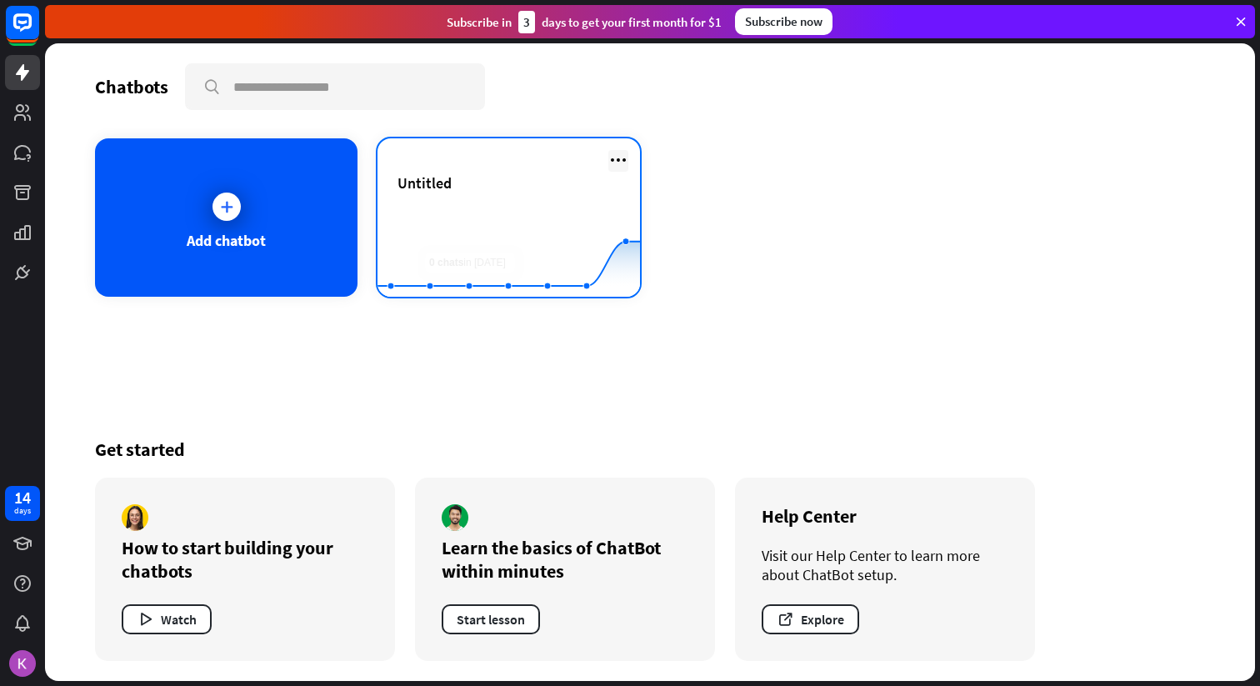
click at [618, 160] on icon at bounding box center [618, 160] width 20 height 20
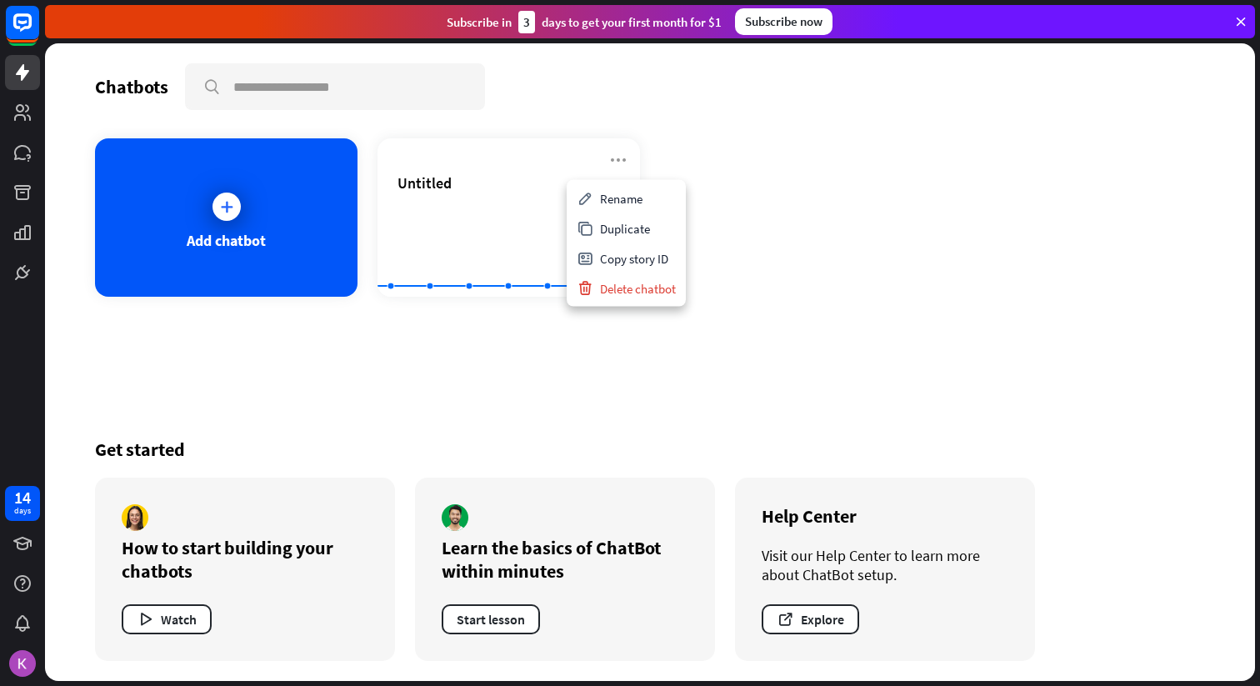
click at [785, 223] on div "Add chatbot Untitled Created with Highcharts 10.1.0 0 5 10" at bounding box center [650, 217] width 1110 height 158
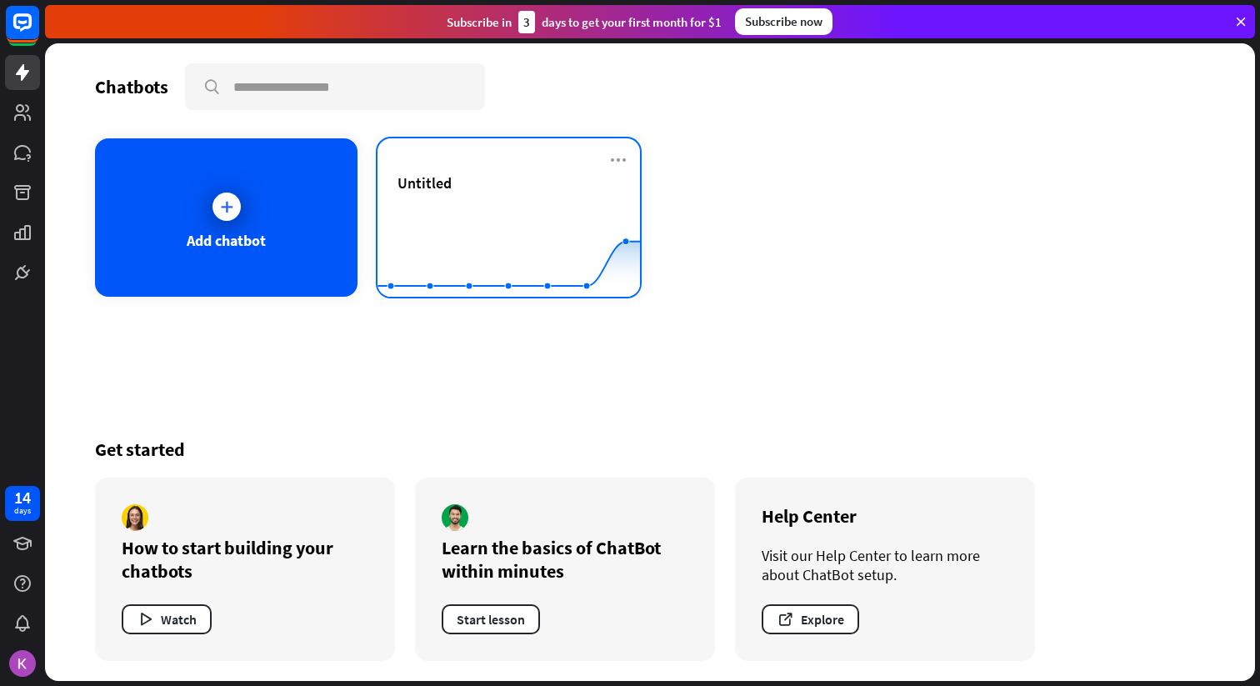
click at [587, 218] on rect at bounding box center [509, 255] width 263 height 104
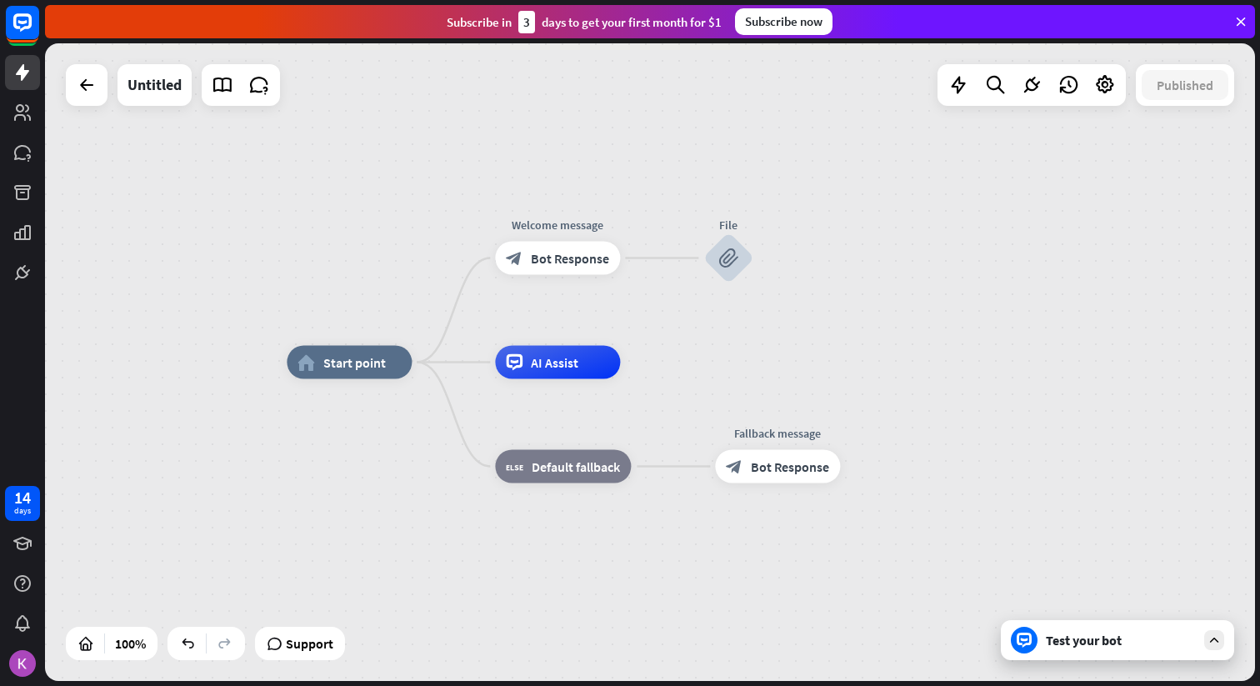
click at [1050, 646] on div "Test your bot" at bounding box center [1121, 640] width 150 height 17
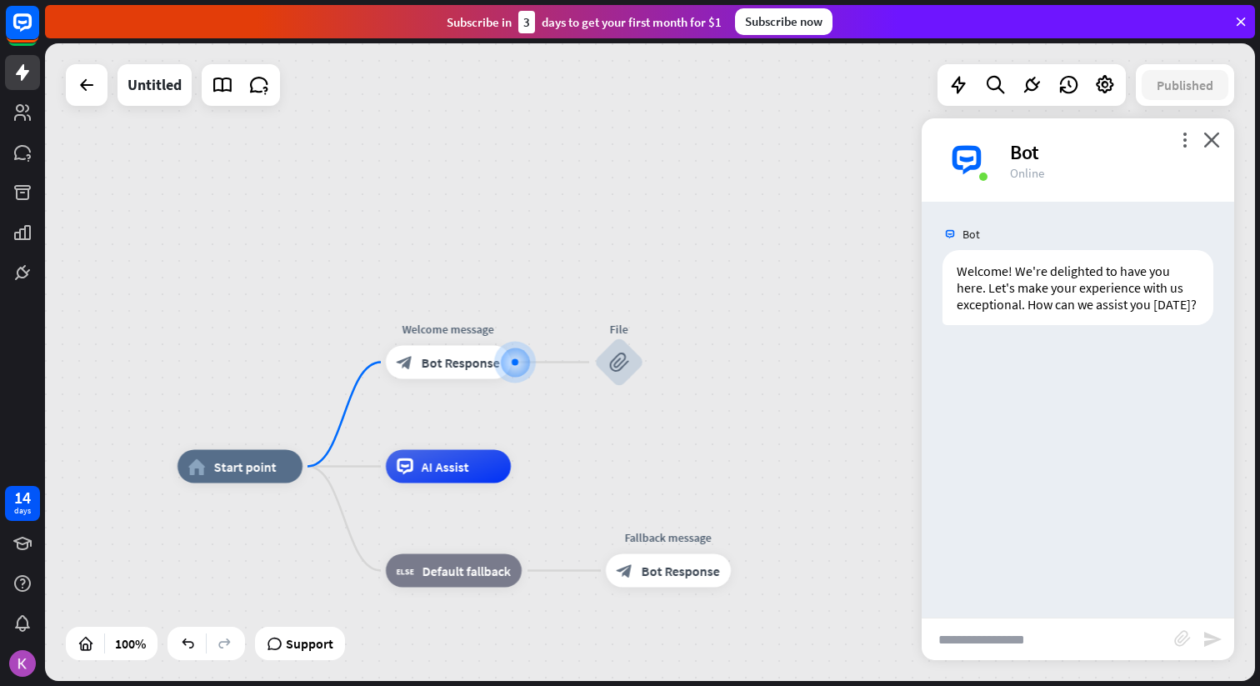
click at [1045, 633] on input "text" at bounding box center [1048, 639] width 253 height 42
type input "**********"
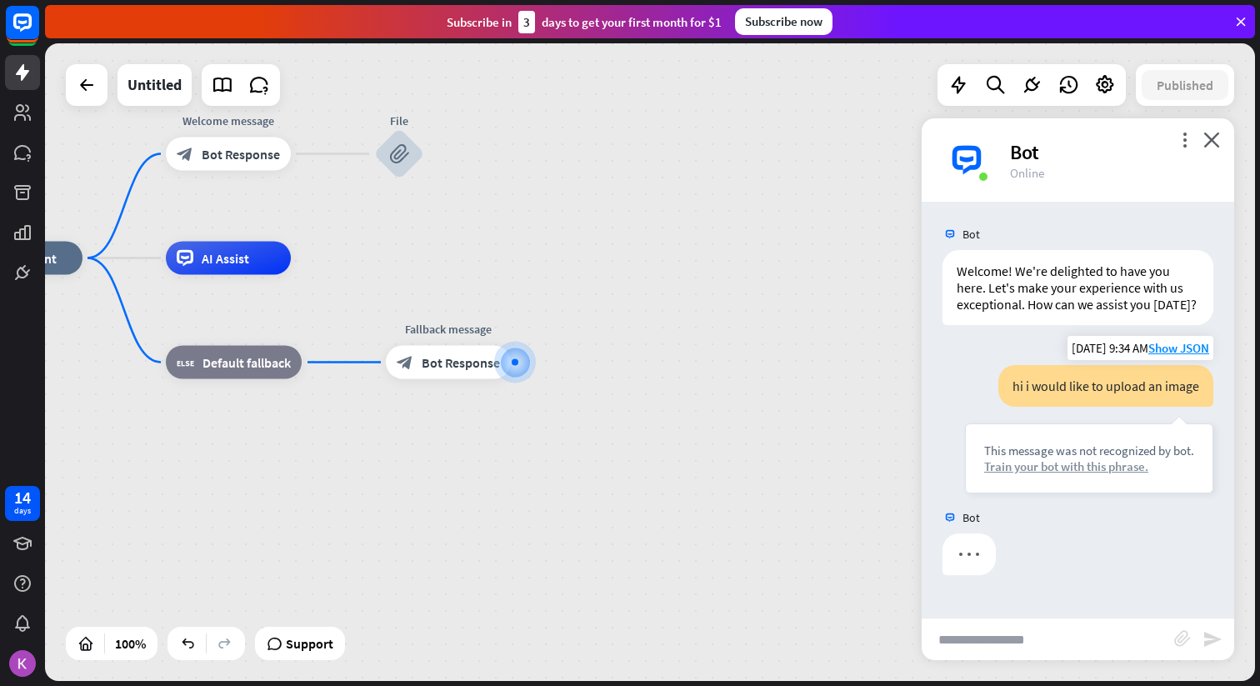
click at [1057, 473] on div "Train your bot with this phrase." at bounding box center [1089, 466] width 210 height 16
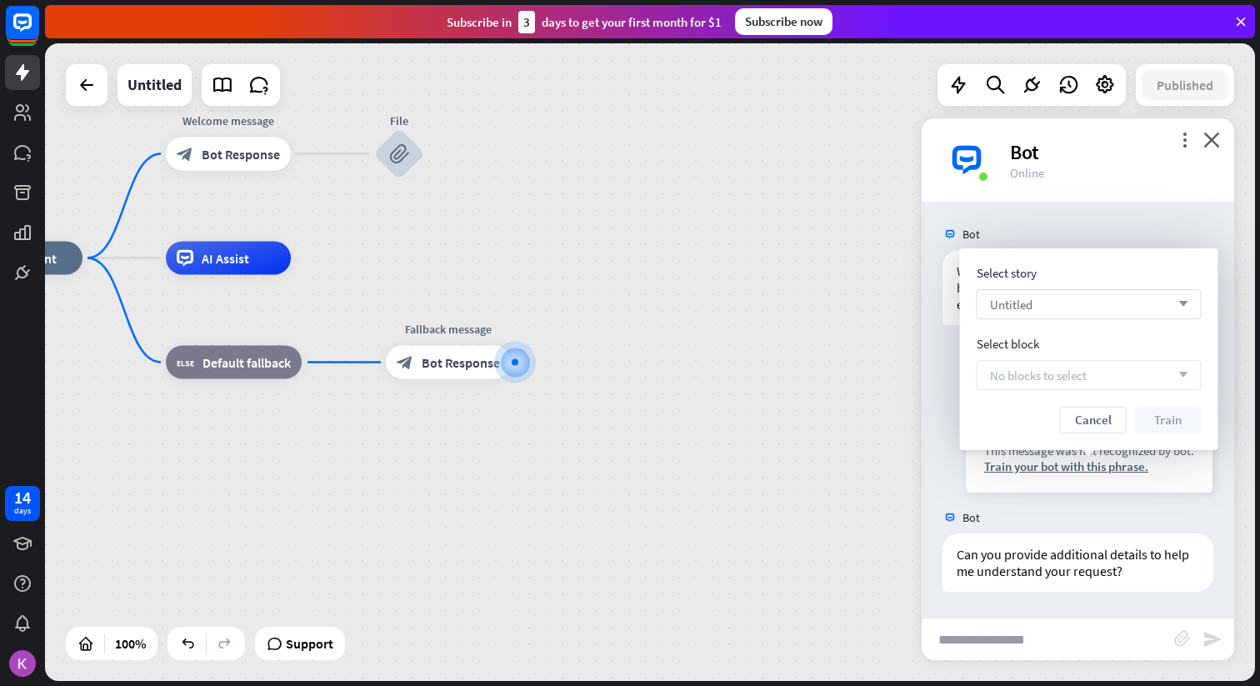
click at [1107, 310] on div "Untitled arrow_down" at bounding box center [1089, 304] width 225 height 30
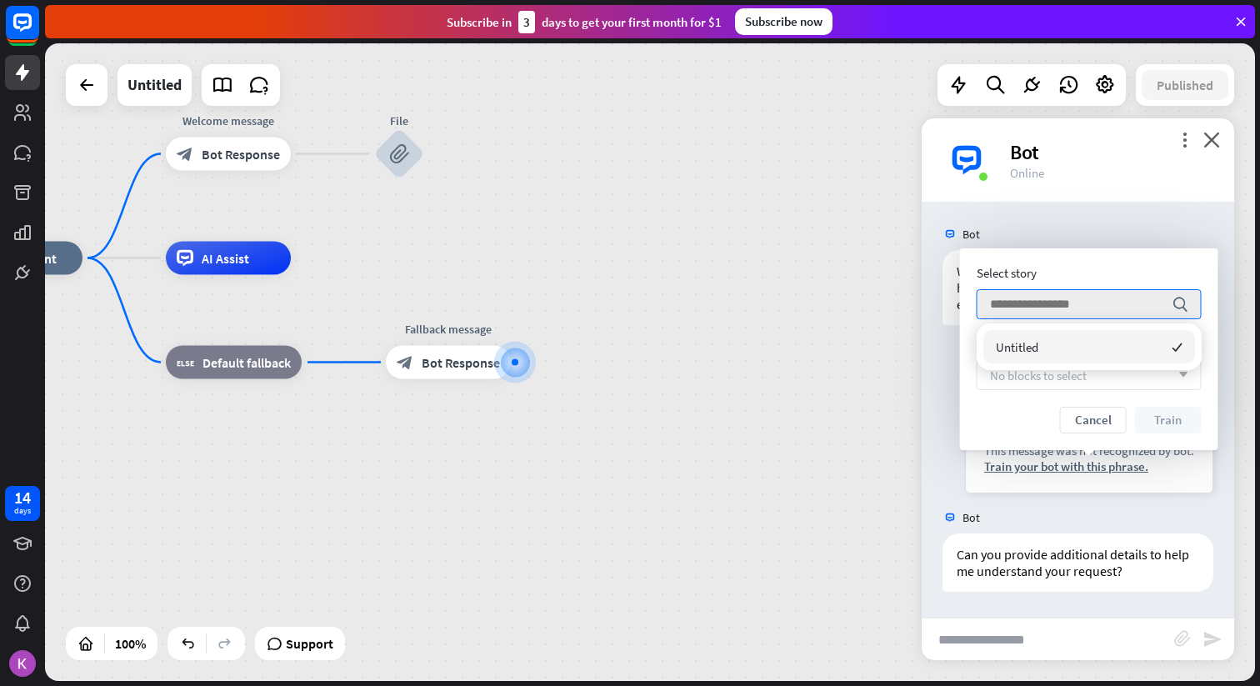
click at [1065, 403] on div "Select story search Select block No blocks to select arrow_down Cancel Train" at bounding box center [1089, 349] width 225 height 168
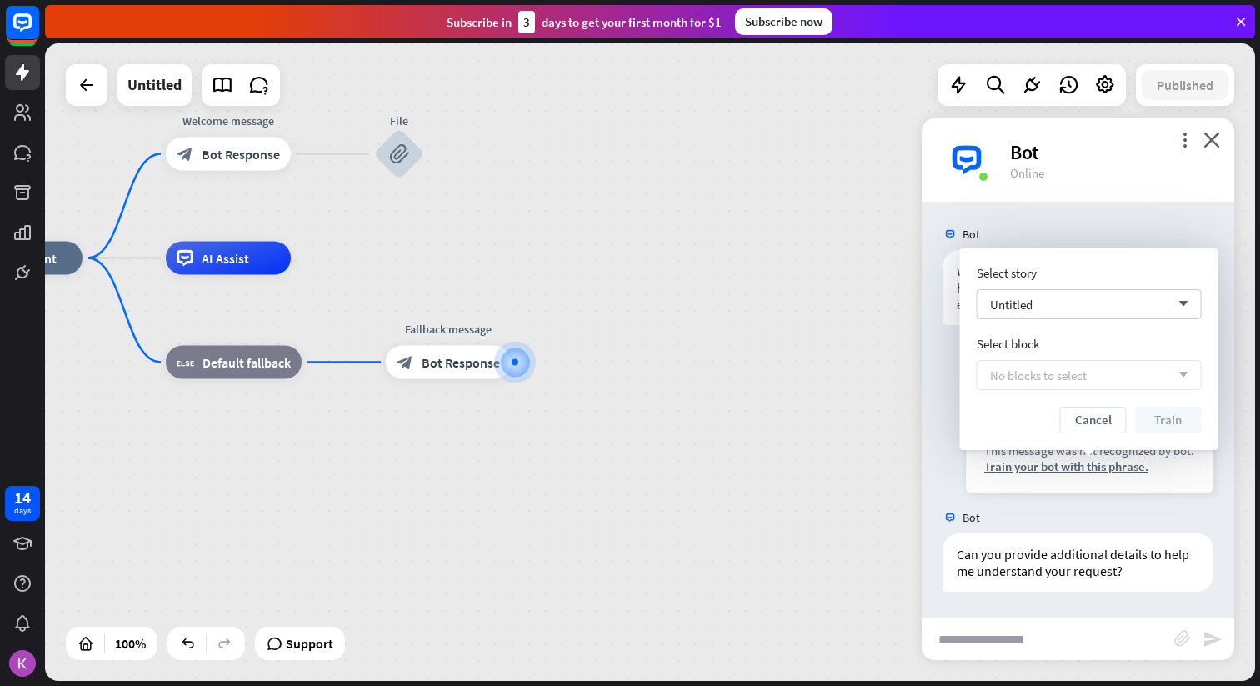
click at [1062, 372] on span "No blocks to select" at bounding box center [1038, 376] width 97 height 16
click at [1123, 373] on div "No blocks to select arrow_down" at bounding box center [1089, 375] width 225 height 30
click at [1117, 423] on button "Cancel" at bounding box center [1093, 420] width 67 height 27
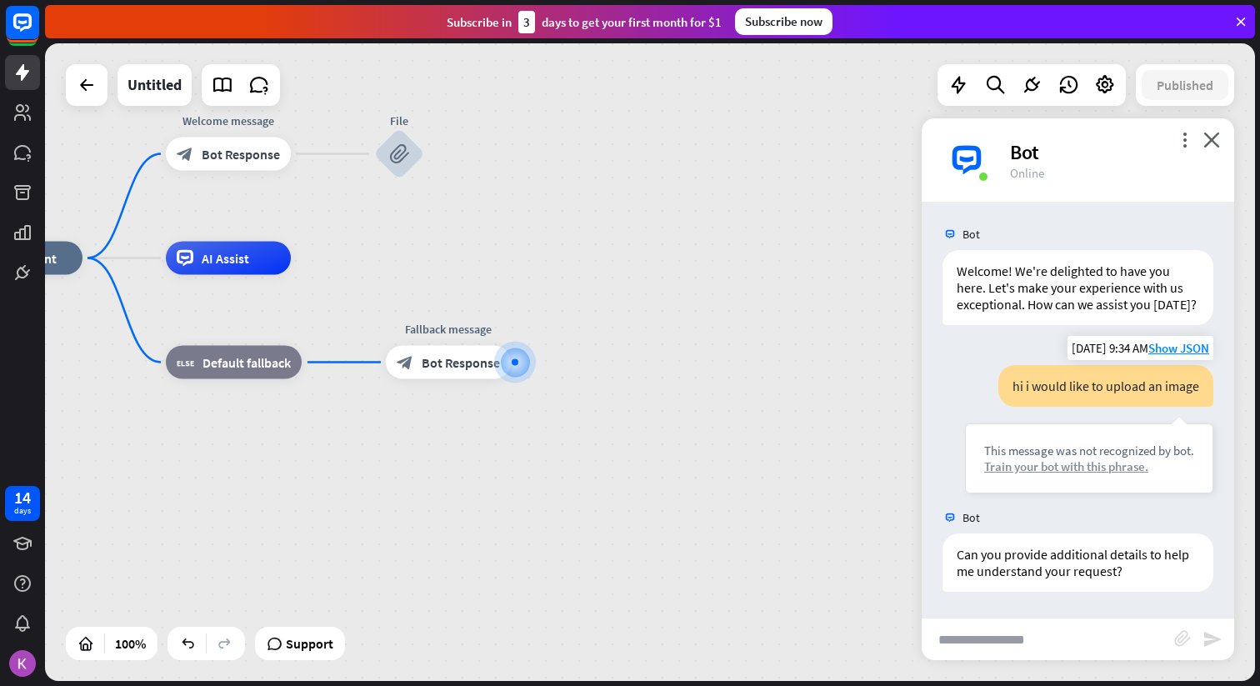
click at [1088, 463] on div "Train your bot with this phrase." at bounding box center [1089, 466] width 210 height 16
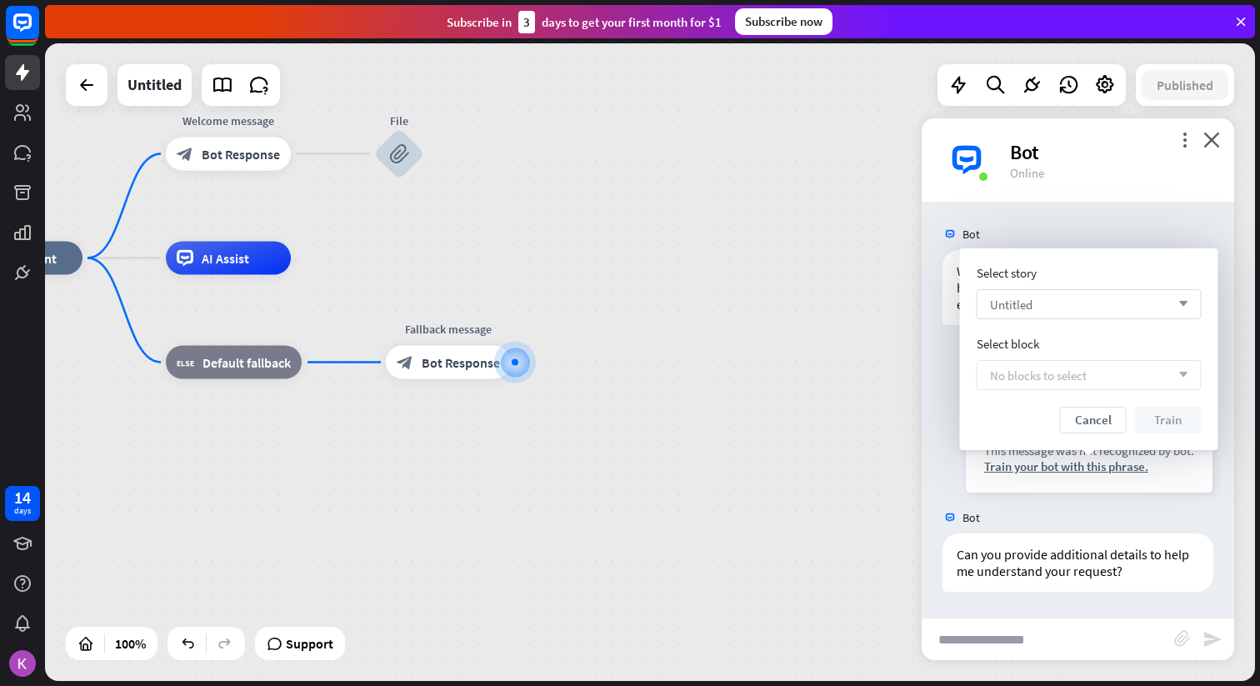
click at [1074, 316] on div "Untitled arrow_down" at bounding box center [1089, 304] width 225 height 30
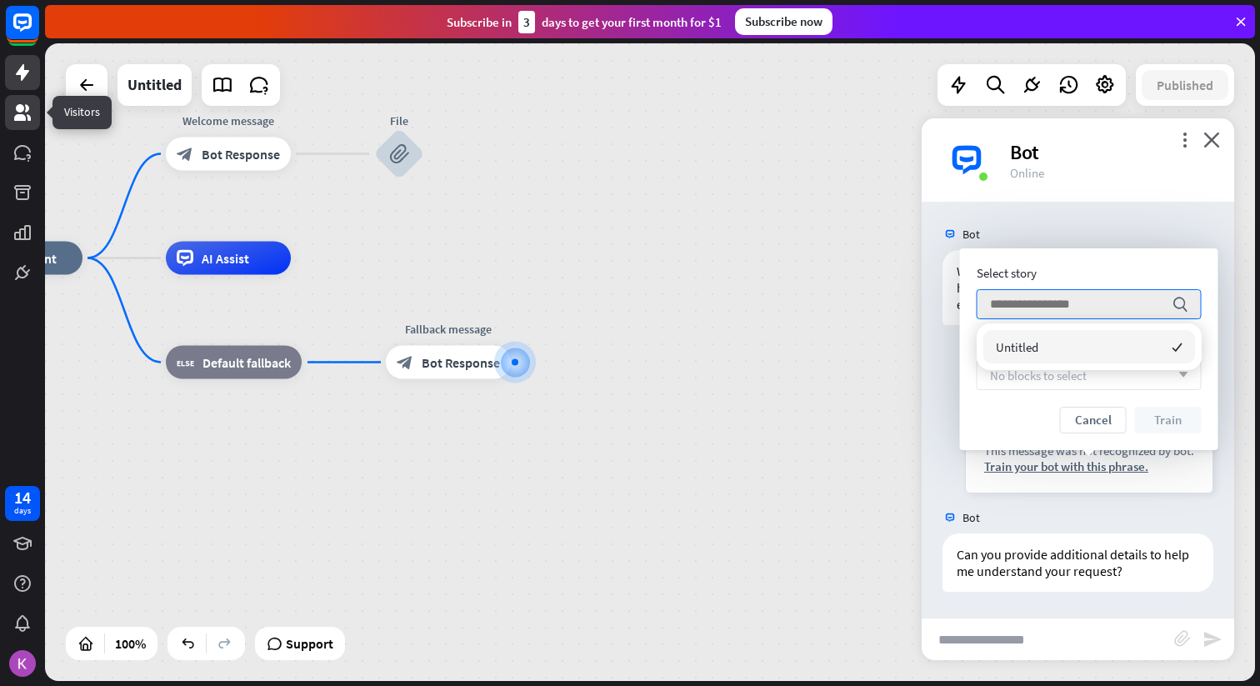
click at [17, 118] on icon at bounding box center [22, 112] width 17 height 17
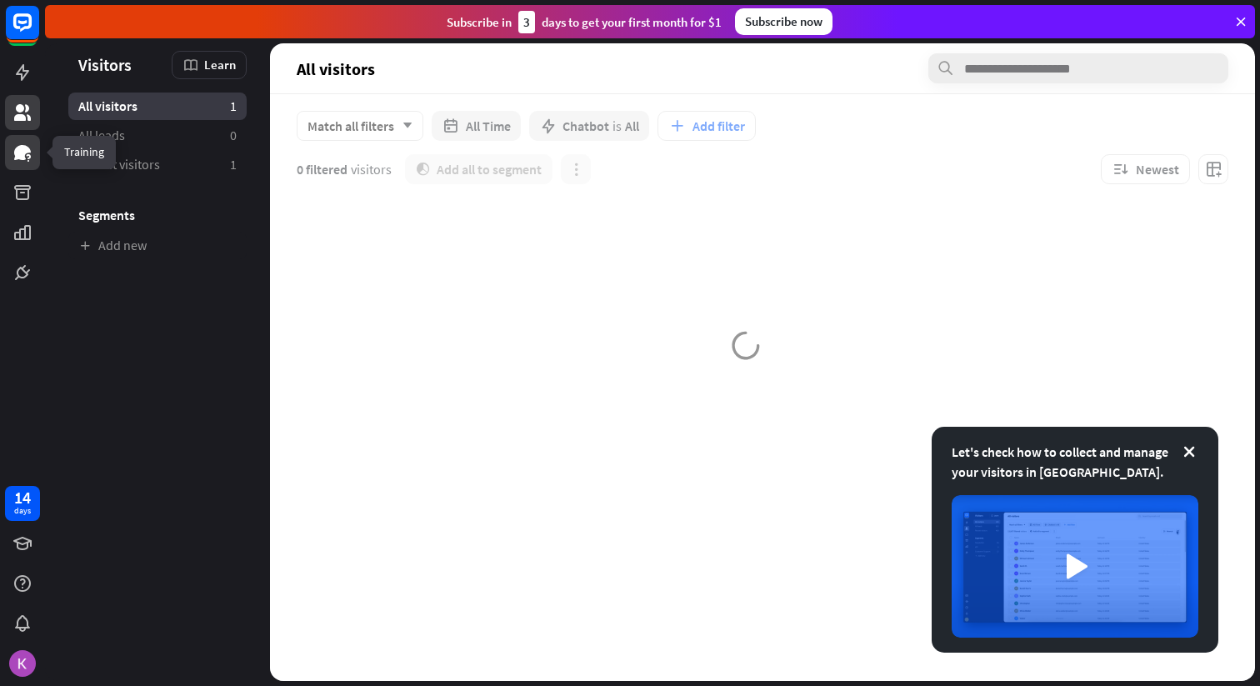
click at [18, 153] on icon at bounding box center [22, 152] width 17 height 15
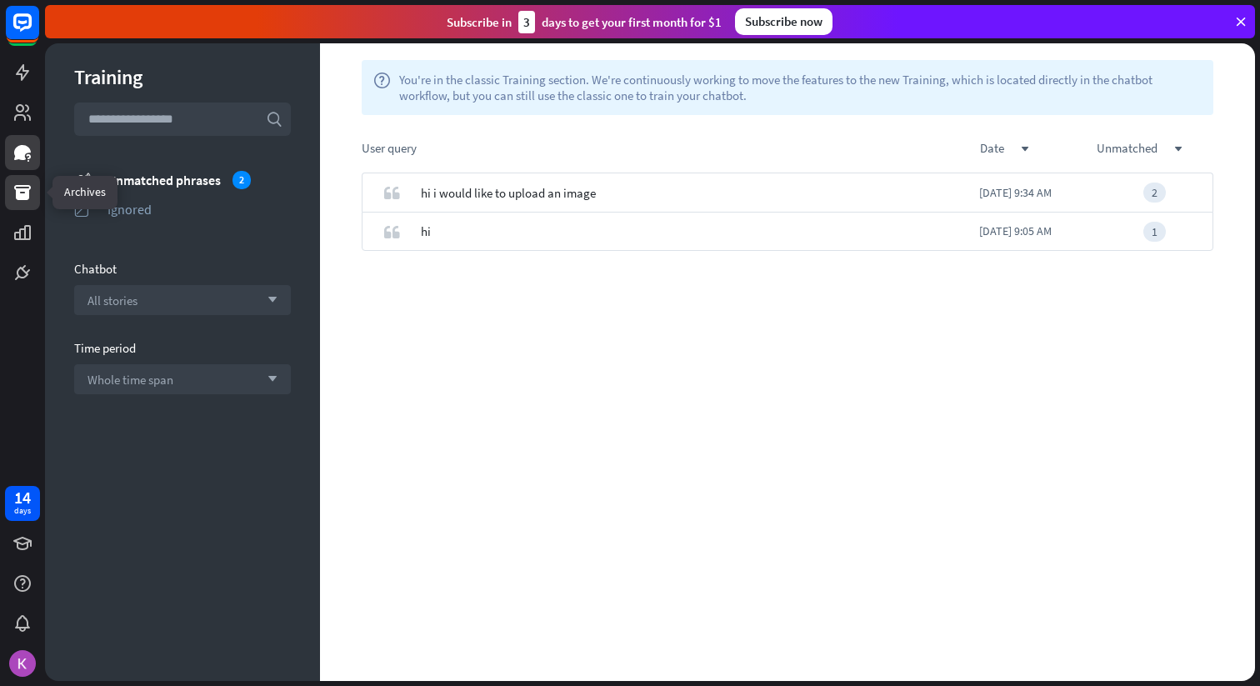
click at [23, 185] on icon at bounding box center [22, 192] width 17 height 15
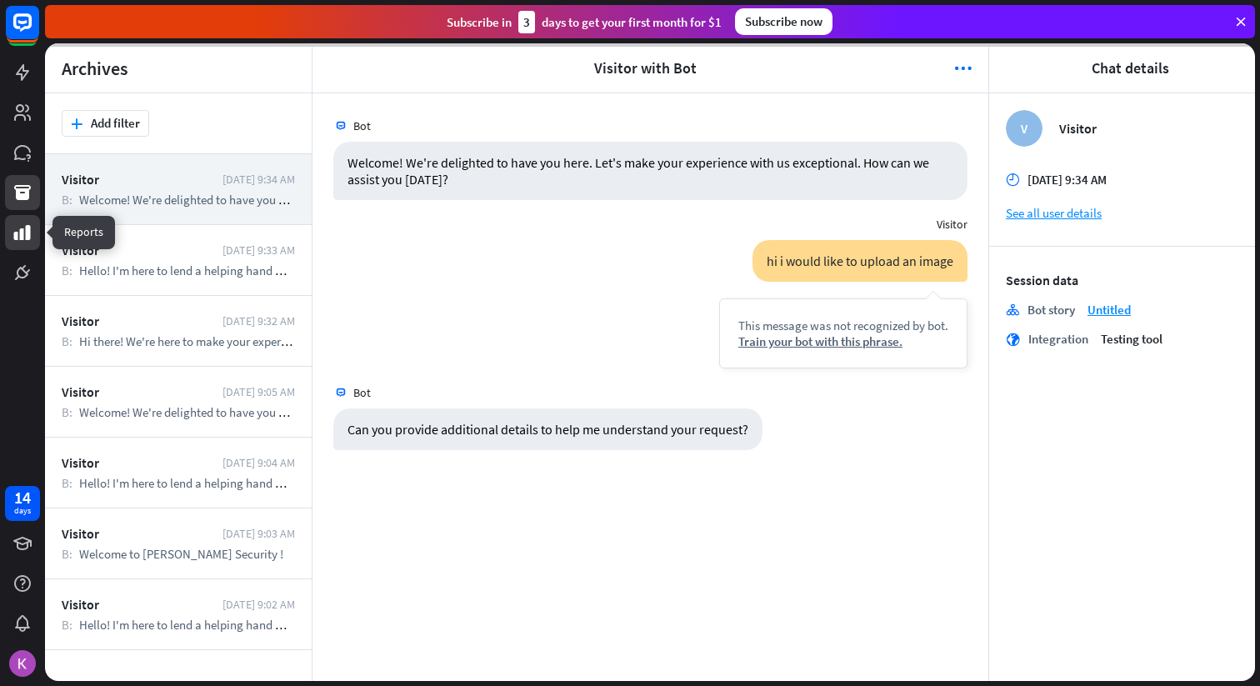
click at [24, 231] on icon at bounding box center [23, 233] width 20 height 20
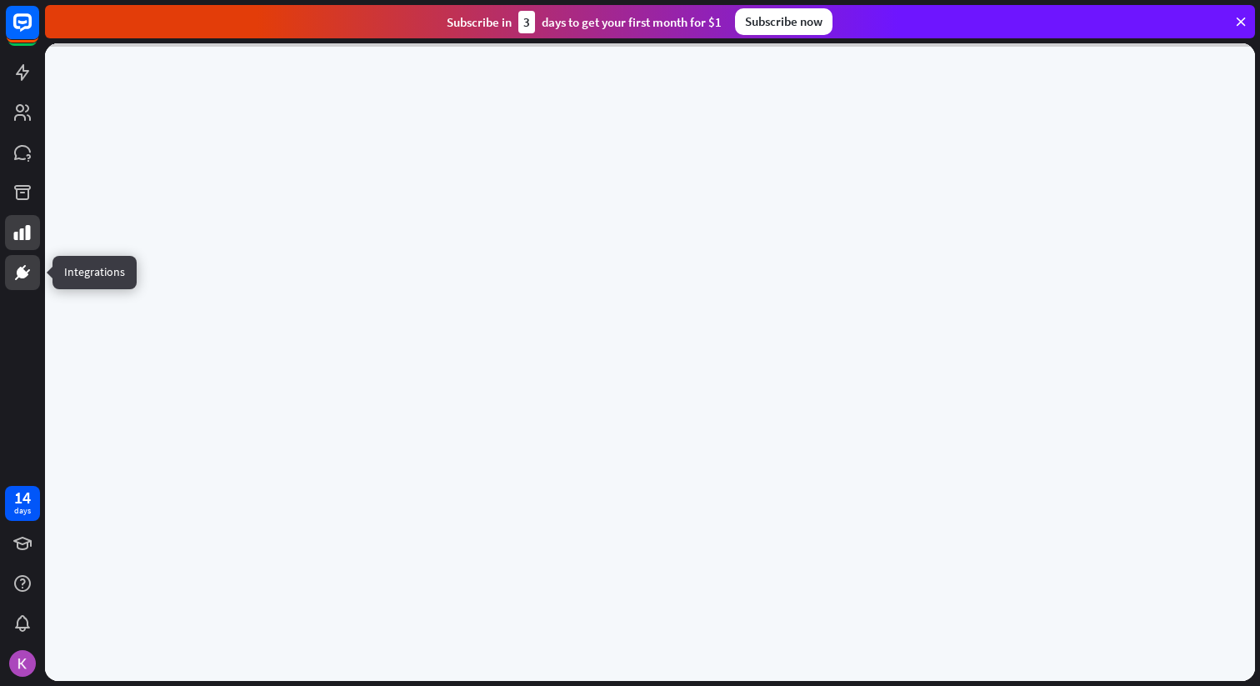
click at [21, 260] on link at bounding box center [22, 272] width 35 height 35
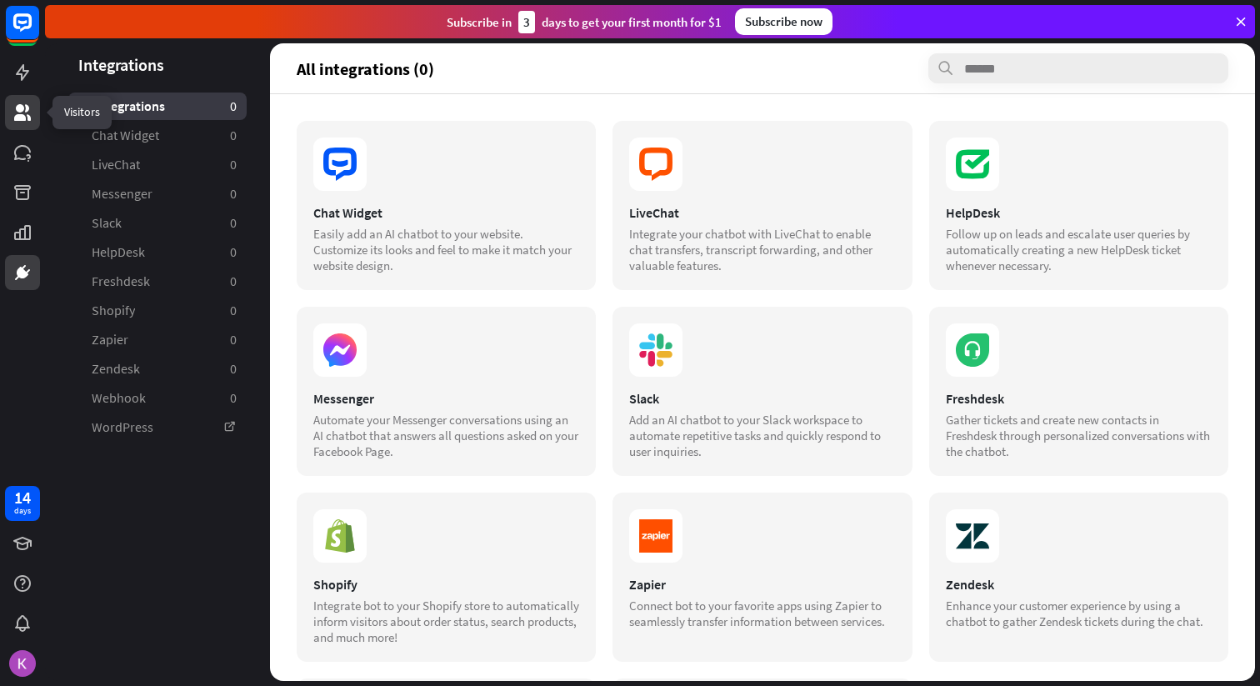
click at [17, 124] on link at bounding box center [22, 112] width 35 height 35
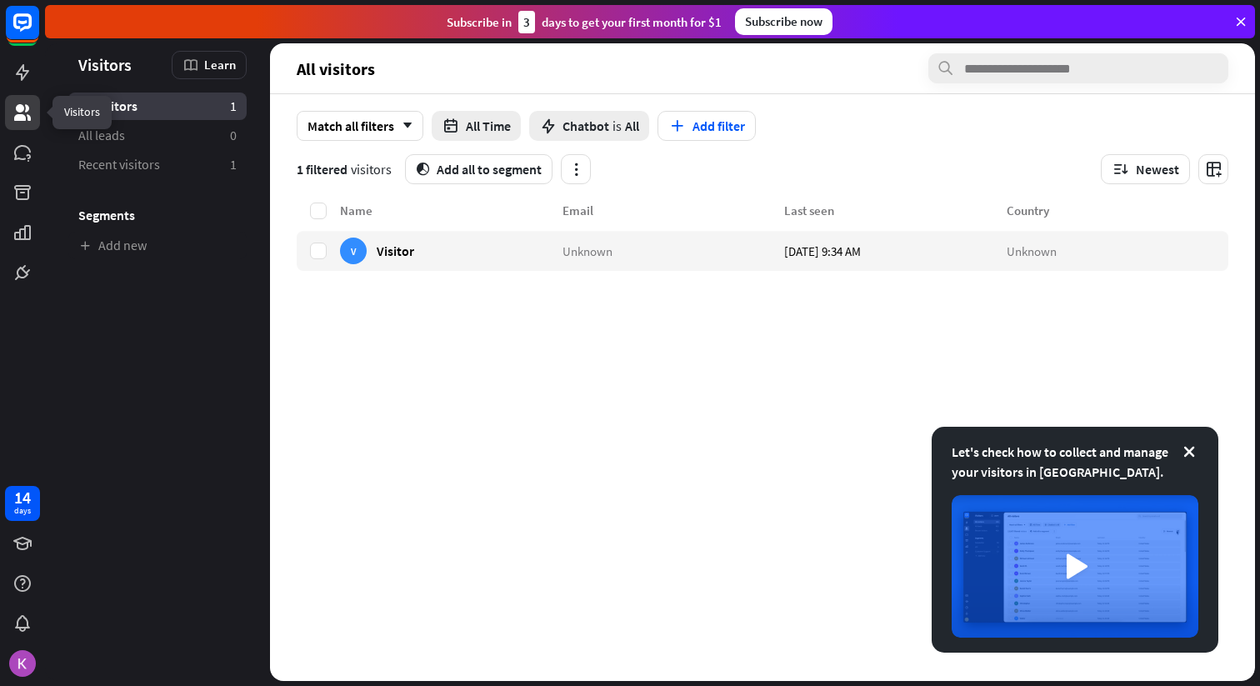
click at [36, 128] on link at bounding box center [22, 112] width 35 height 35
click at [28, 155] on icon at bounding box center [28, 156] width 4 height 5
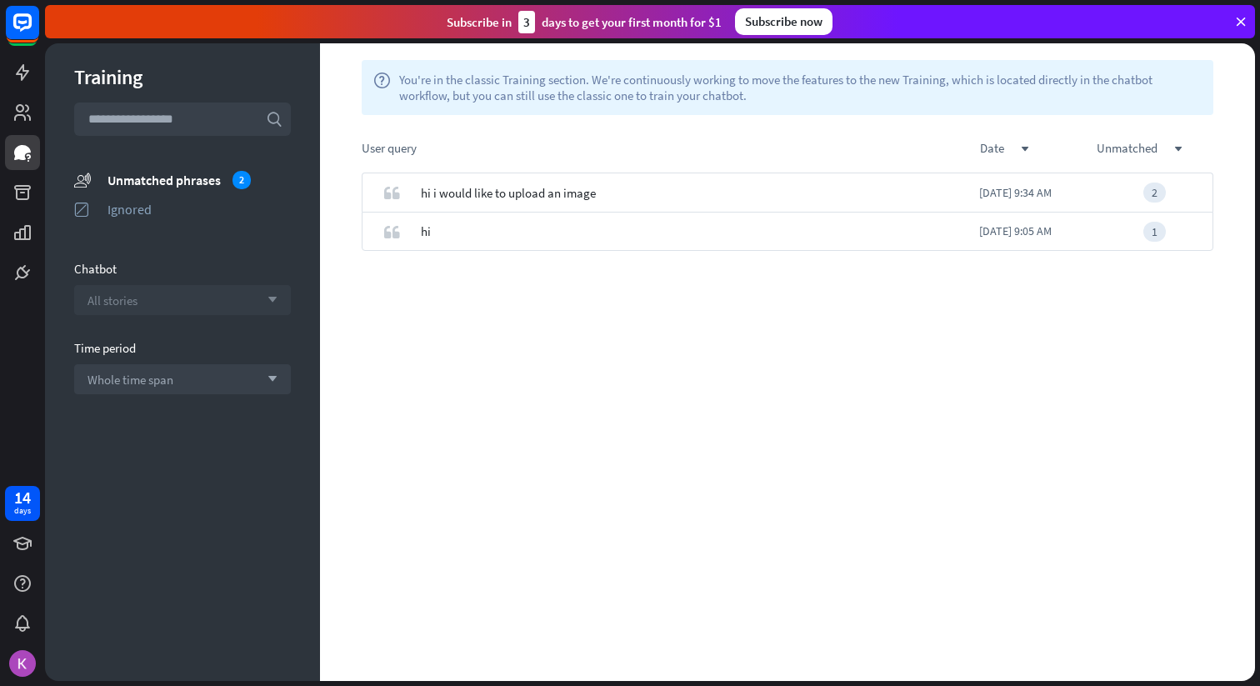
click at [223, 301] on div "All stories arrow_down" at bounding box center [182, 300] width 217 height 30
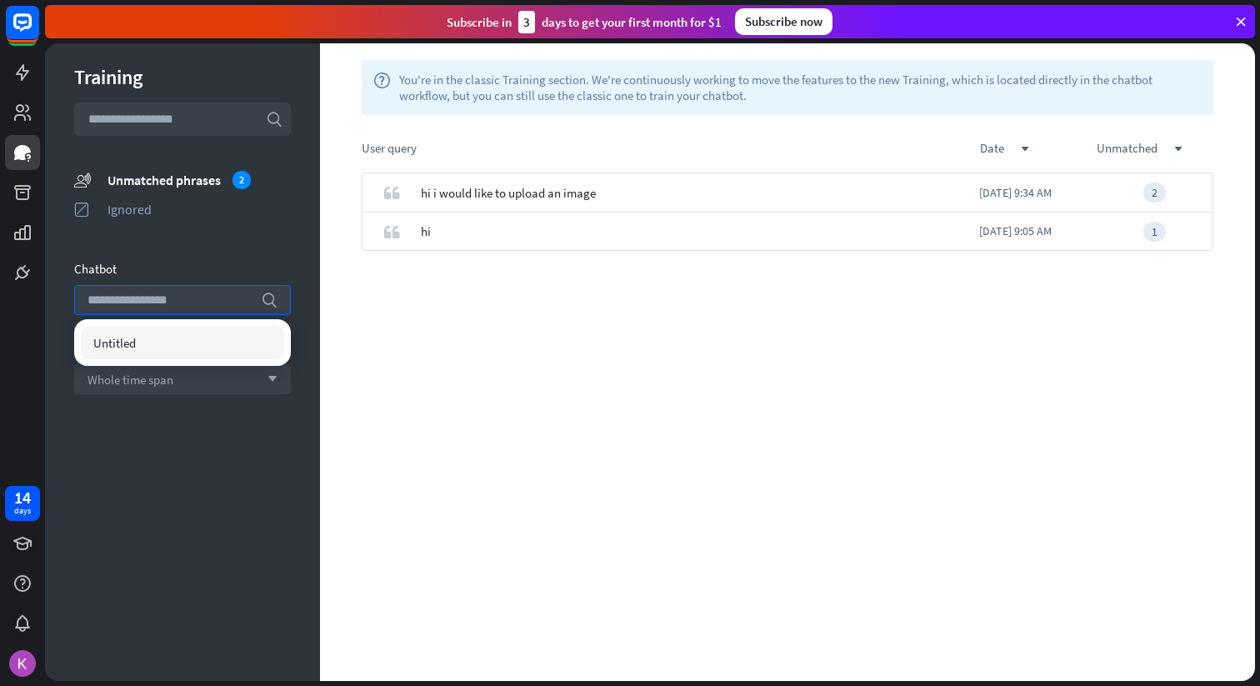
click at [245, 246] on div "Training search unmatched_phrases Unmatched phrases 2 ignored Ignored Chatbot s…" at bounding box center [182, 362] width 275 height 638
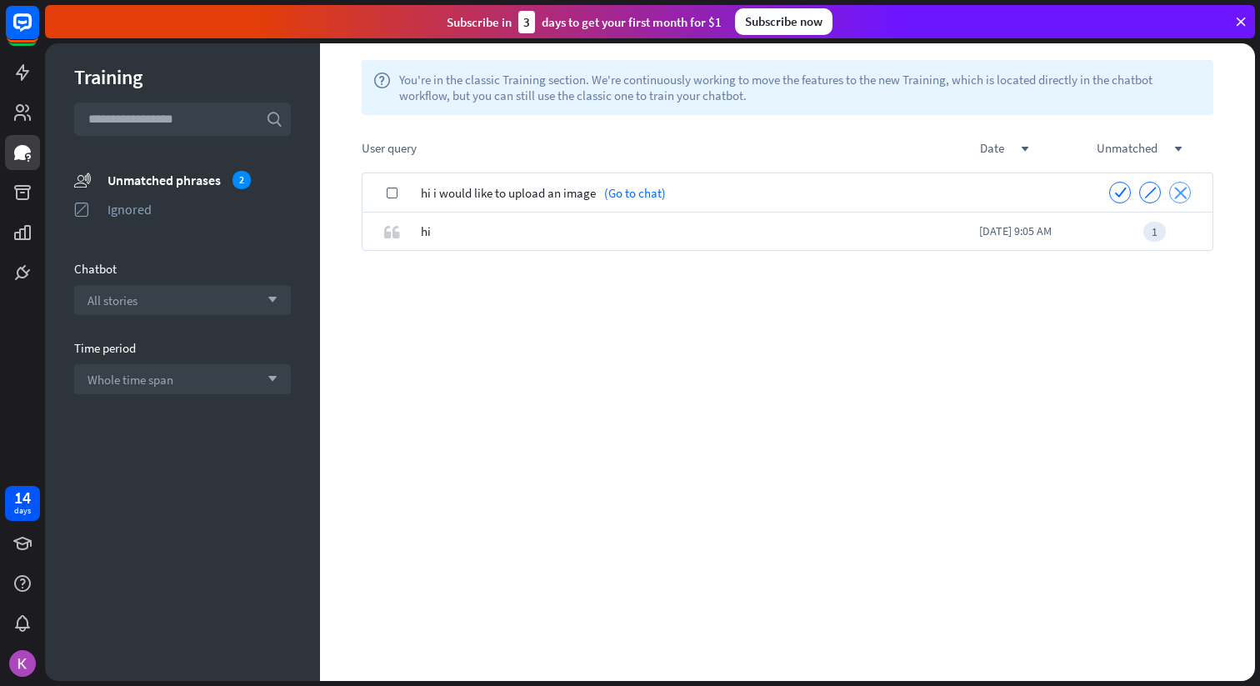
click at [1181, 198] on icon "close" at bounding box center [1180, 193] width 13 height 13
click at [1181, 228] on icon "close" at bounding box center [1180, 231] width 13 height 13
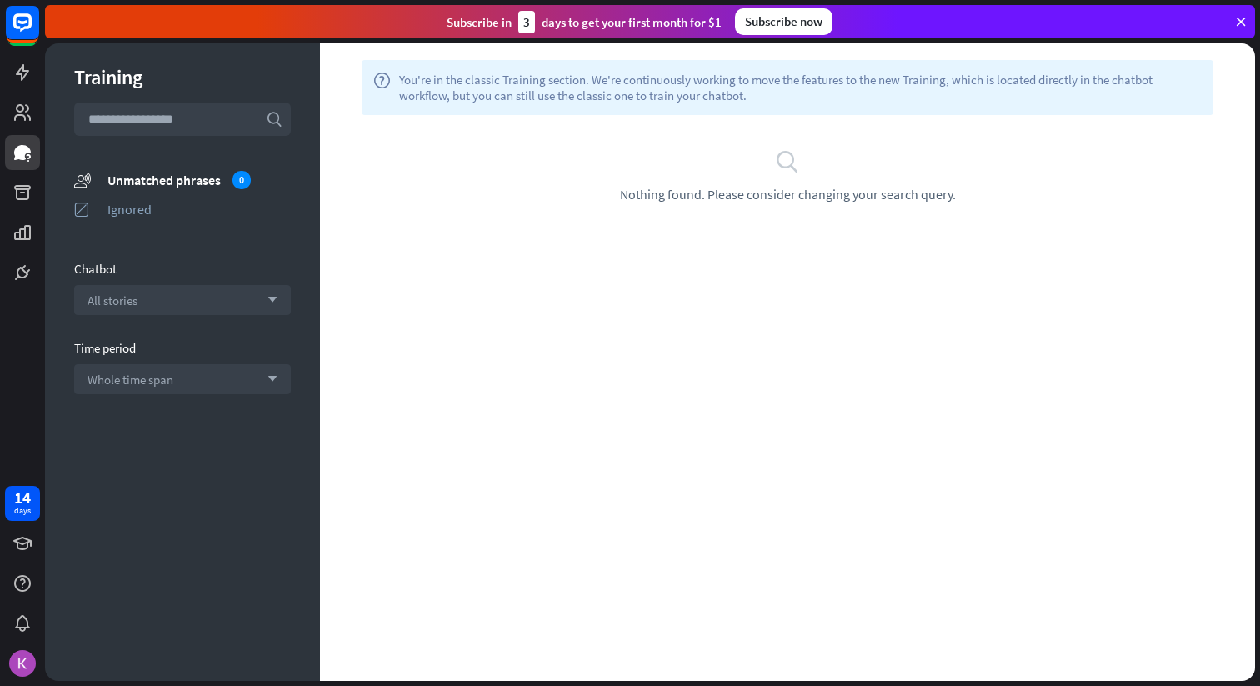
drag, startPoint x: 450, startPoint y: 80, endPoint x: 773, endPoint y: 99, distance: 324.0
click at [762, 100] on span "You're in the classic Training section. We're continuously working to move the …" at bounding box center [800, 88] width 803 height 32
click at [787, 97] on span "You're in the classic Training section. We're continuously working to move the …" at bounding box center [800, 88] width 803 height 32
drag, startPoint x: 388, startPoint y: 73, endPoint x: 770, endPoint y: 103, distance: 382.8
click at [766, 104] on div "help You're in the classic Training section. We're continuously working to move…" at bounding box center [788, 87] width 852 height 55
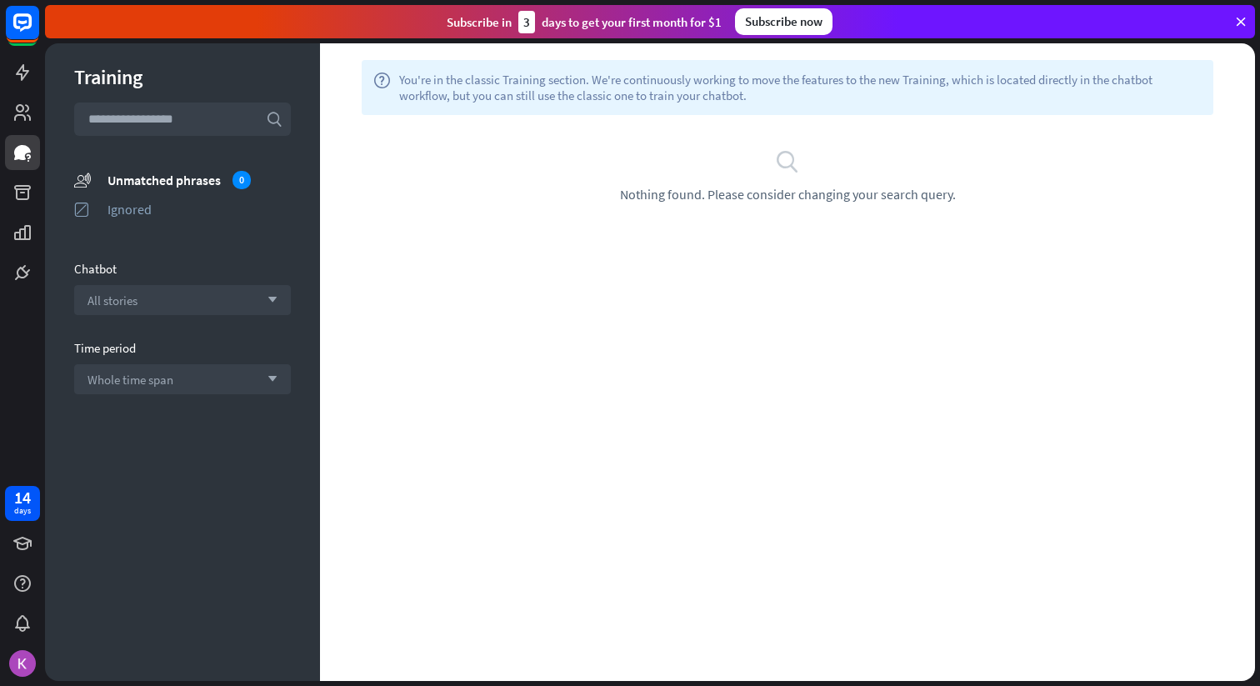
click at [773, 102] on span "You're in the classic Training section. We're continuously working to move the …" at bounding box center [800, 88] width 803 height 32
drag, startPoint x: 804, startPoint y: 73, endPoint x: 938, endPoint y: 80, distance: 133.6
click at [946, 77] on span "You're in the classic Training section. We're continuously working to move the …" at bounding box center [800, 88] width 803 height 32
drag, startPoint x: 893, startPoint y: 89, endPoint x: 758, endPoint y: 111, distance: 136.7
click at [893, 89] on span "You're in the classic Training section. We're continuously working to move the …" at bounding box center [800, 88] width 803 height 32
